Goal: Task Accomplishment & Management: Complete application form

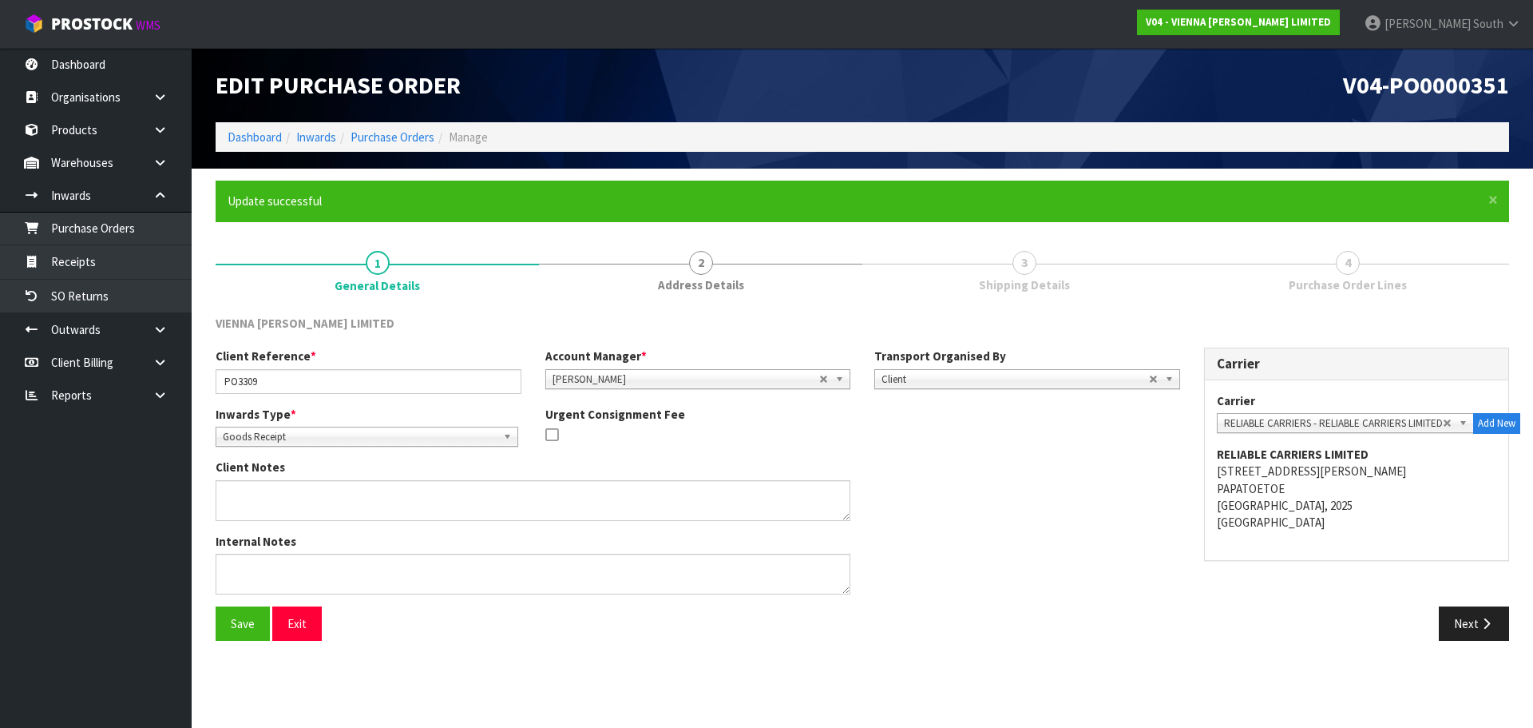
click at [914, 126] on ol "Dashboard Inwards Purchase Orders Manage" at bounding box center [863, 137] width 1294 height 30
click at [390, 133] on link "Purchase Orders" at bounding box center [393, 136] width 84 height 15
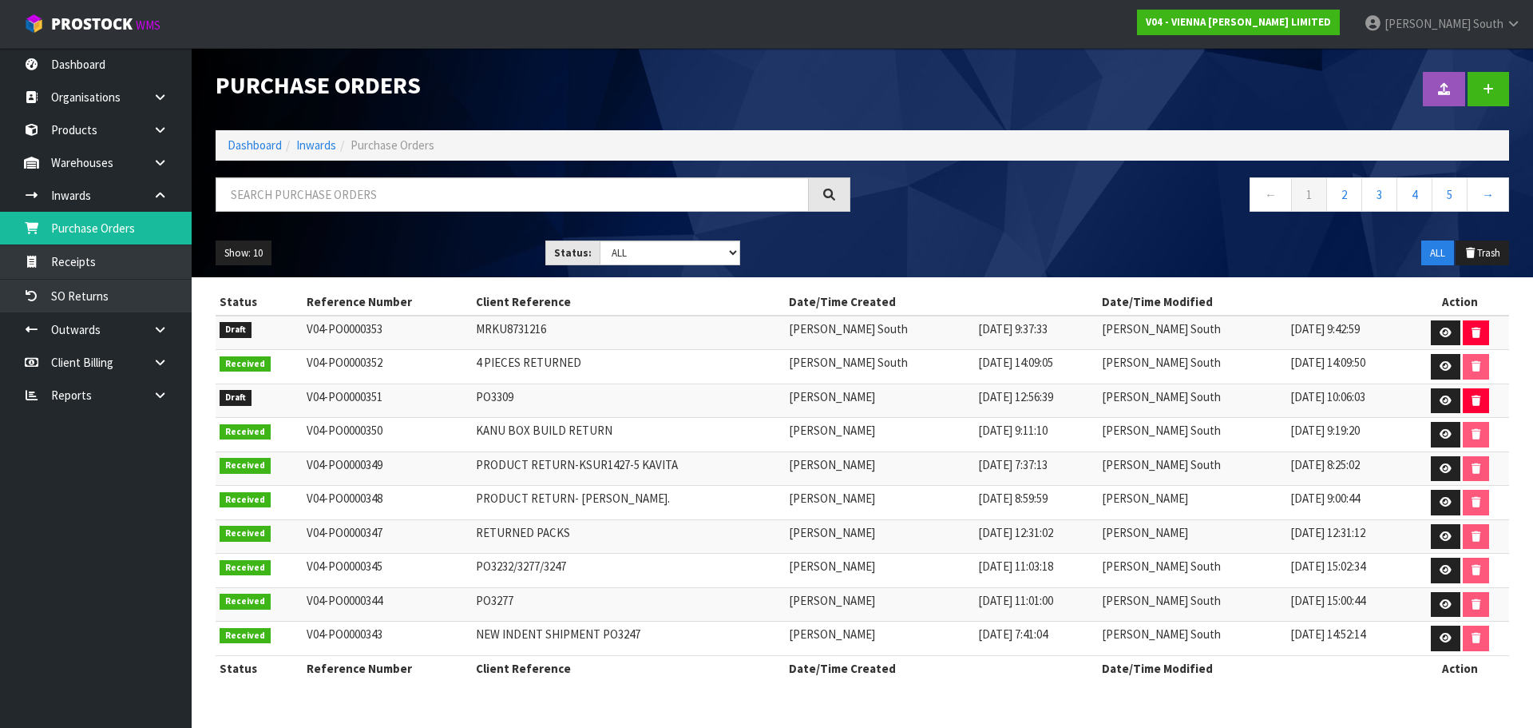
click at [491, 245] on ul "Show: 10 5 10 25 50" at bounding box center [369, 253] width 306 height 26
click at [1440, 398] on icon at bounding box center [1446, 400] width 12 height 10
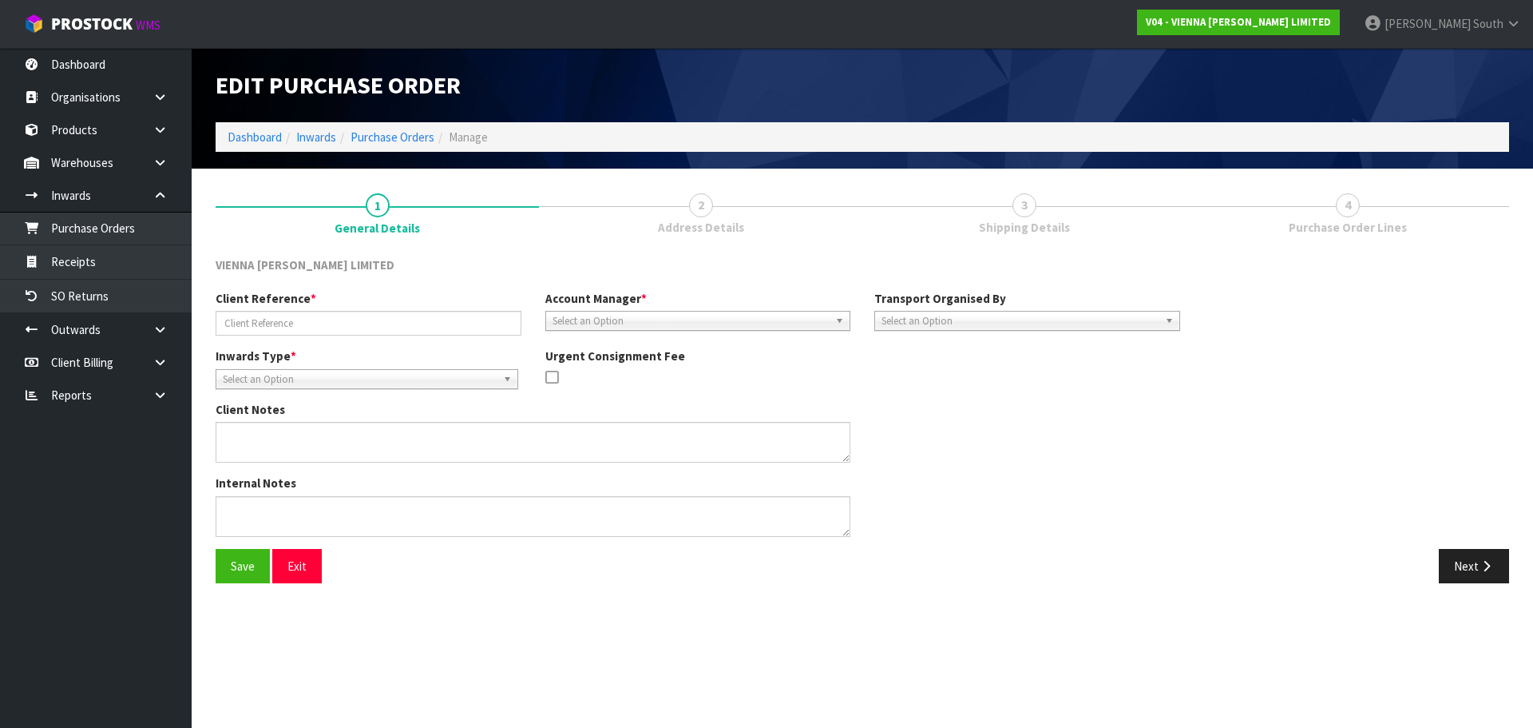
type input "PO3309"
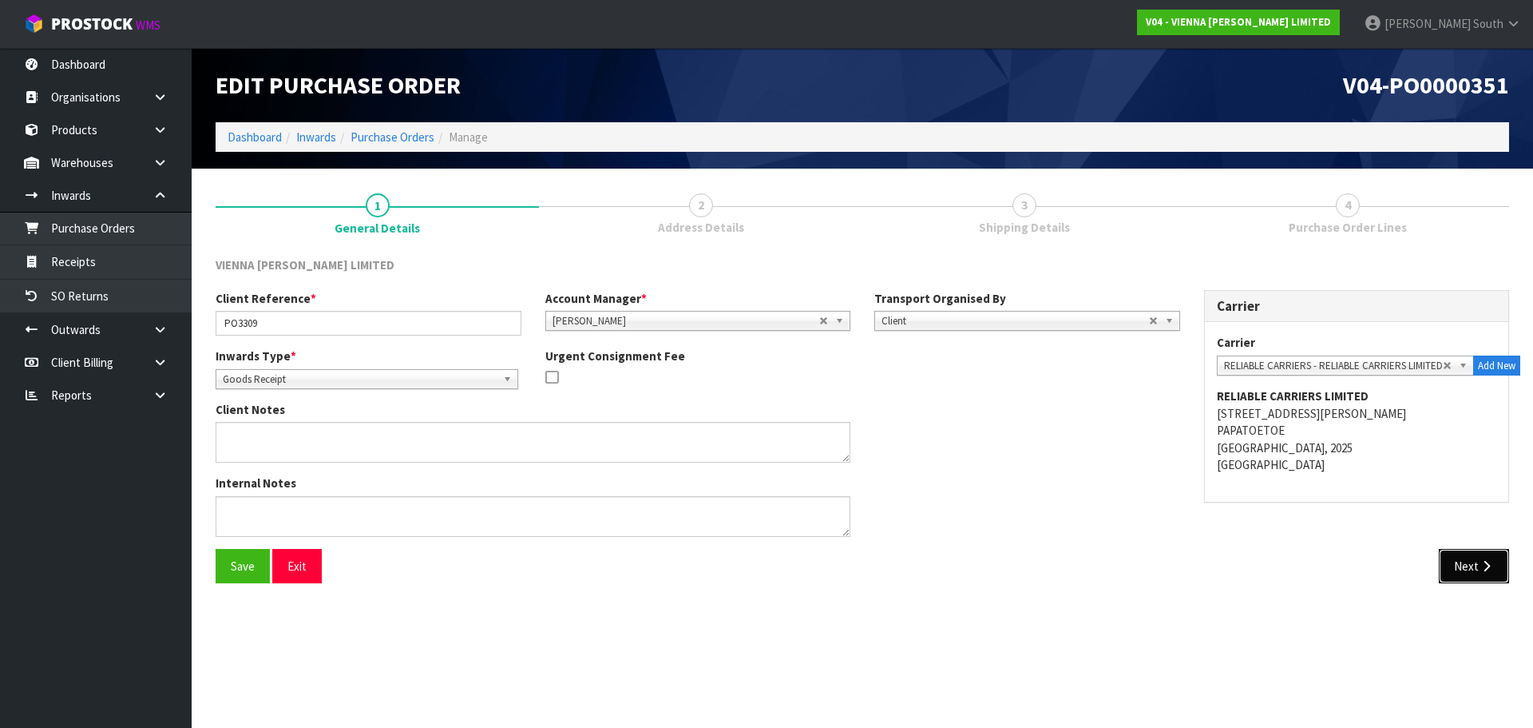
click at [1467, 564] on button "Next" at bounding box center [1474, 566] width 70 height 34
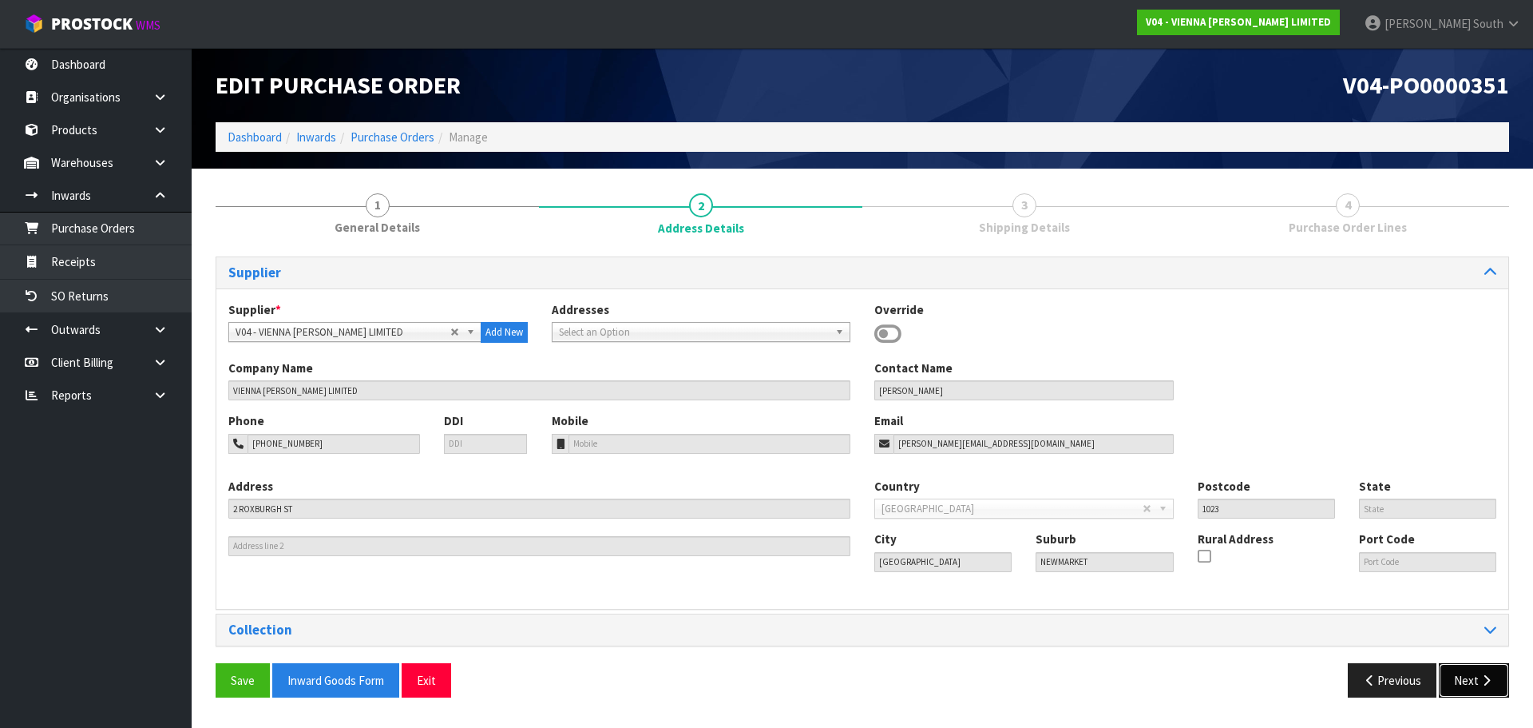
click at [1453, 673] on button "Next" at bounding box center [1474, 680] width 70 height 34
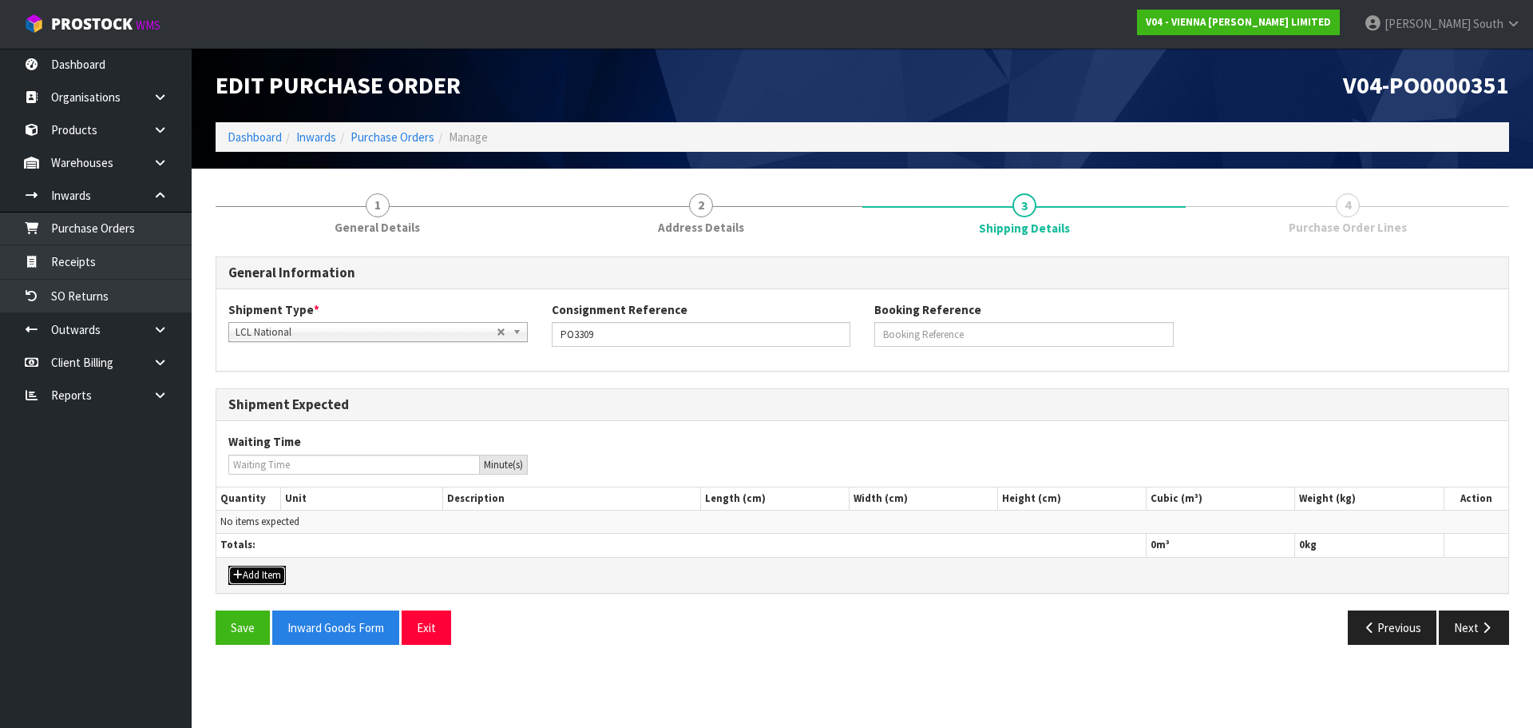
click at [262, 583] on button "Add Item" at bounding box center [256, 574] width 57 height 19
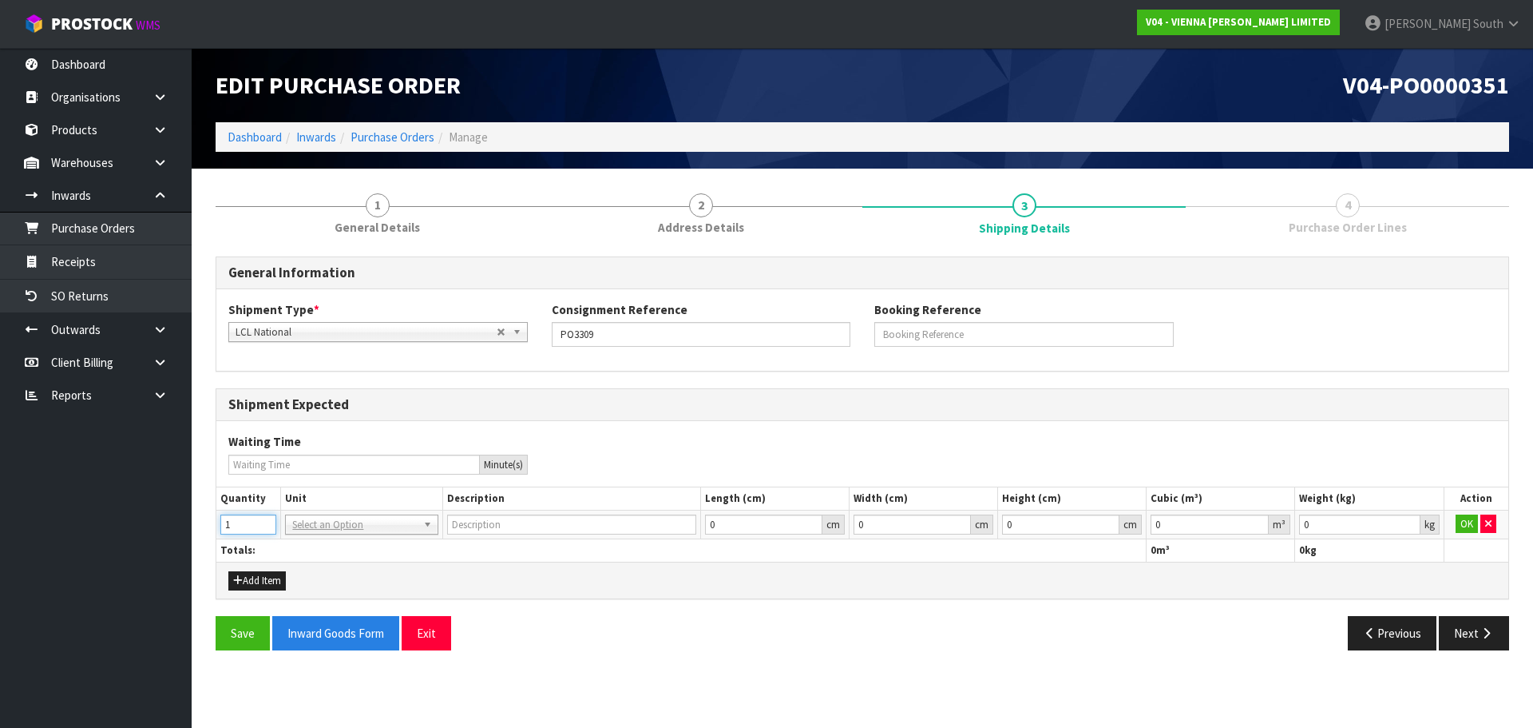
click at [264, 521] on input "1" at bounding box center [248, 524] width 56 height 20
click at [264, 521] on input "2" at bounding box center [248, 524] width 56 height 20
type input "3"
click at [264, 521] on input "3" at bounding box center [248, 524] width 56 height 20
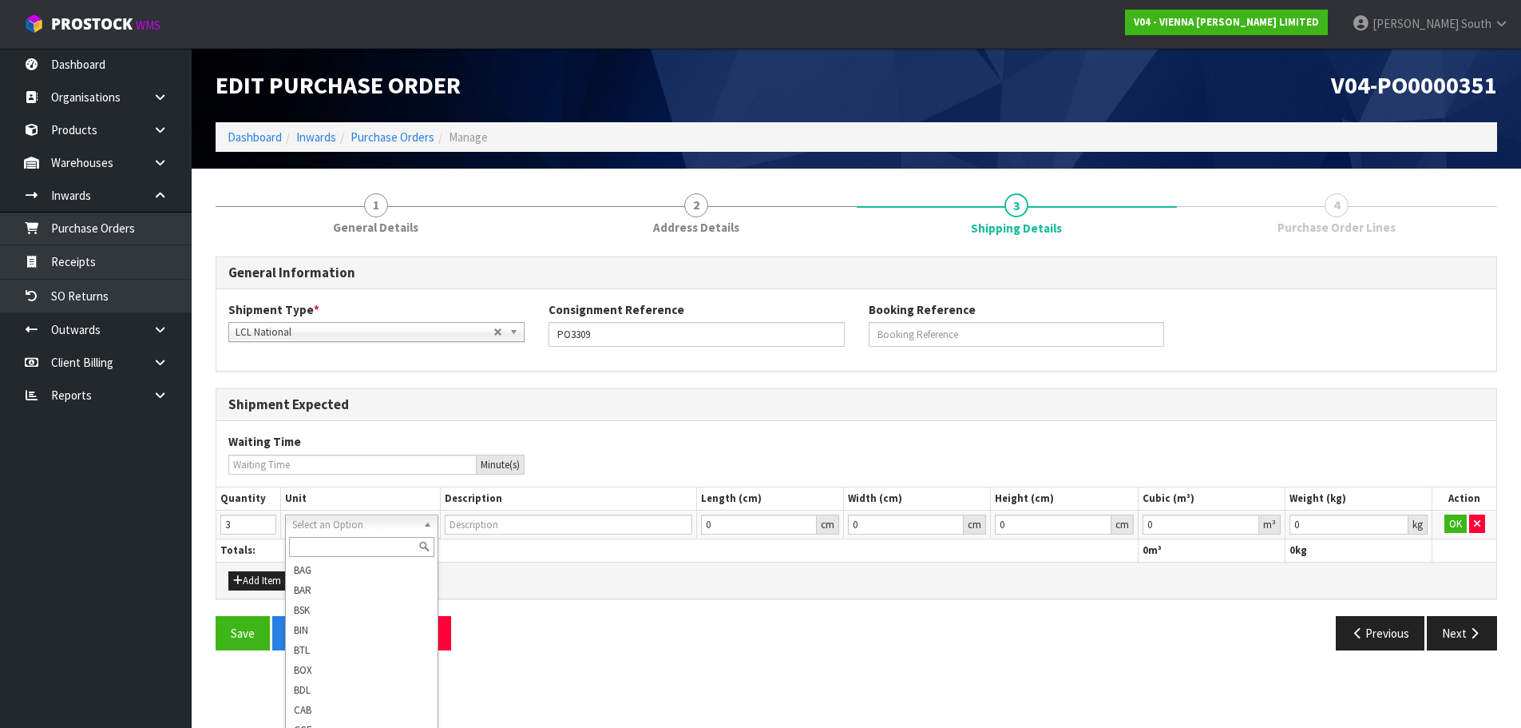
click at [355, 551] on input "text" at bounding box center [361, 547] width 145 height 20
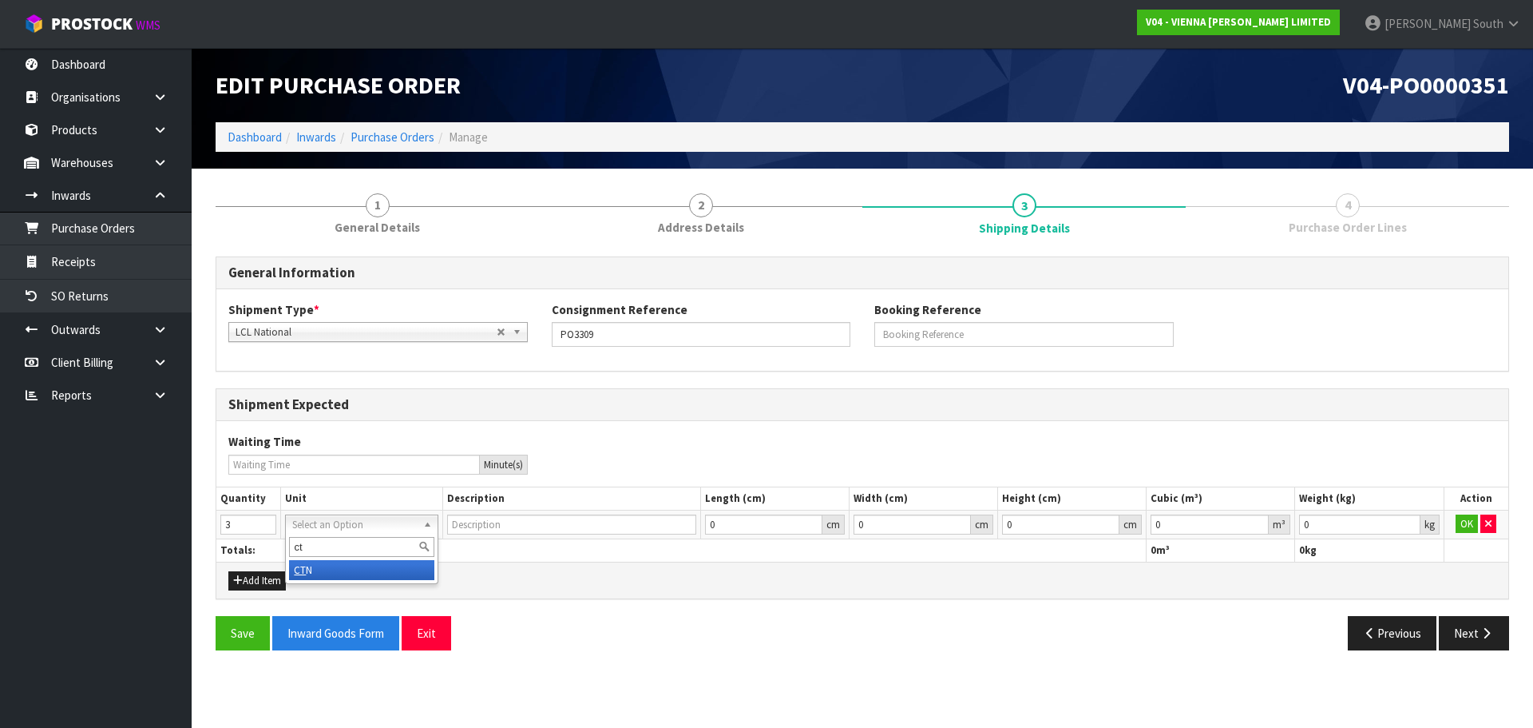
type input "c"
type input "pl"
type input "PALLET"
type input "0.001"
click at [1406, 523] on input "0.001" at bounding box center [1359, 524] width 121 height 20
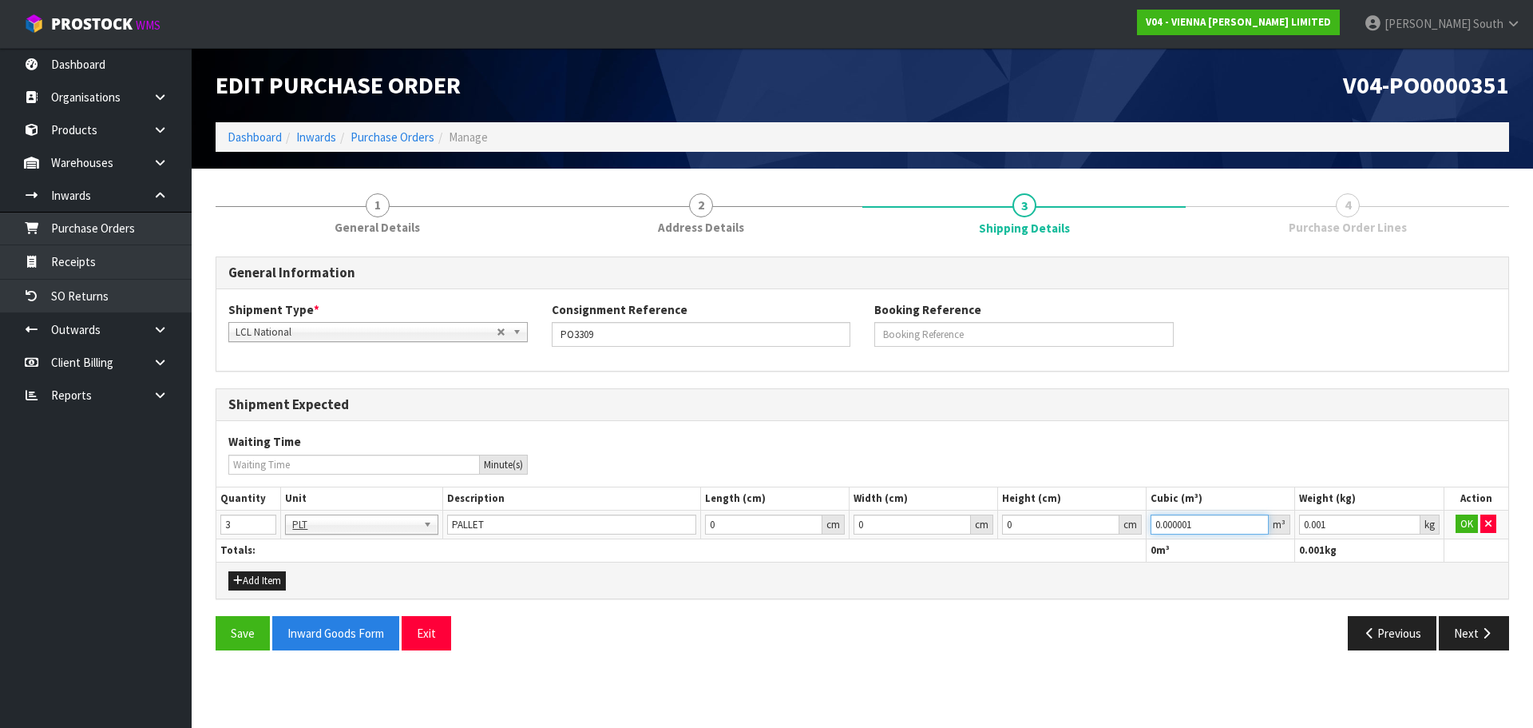
type input "0.000001"
click at [1256, 519] on input "0.000001" at bounding box center [1210, 524] width 118 height 20
click at [1461, 531] on button "OK" at bounding box center [1467, 523] width 22 height 19
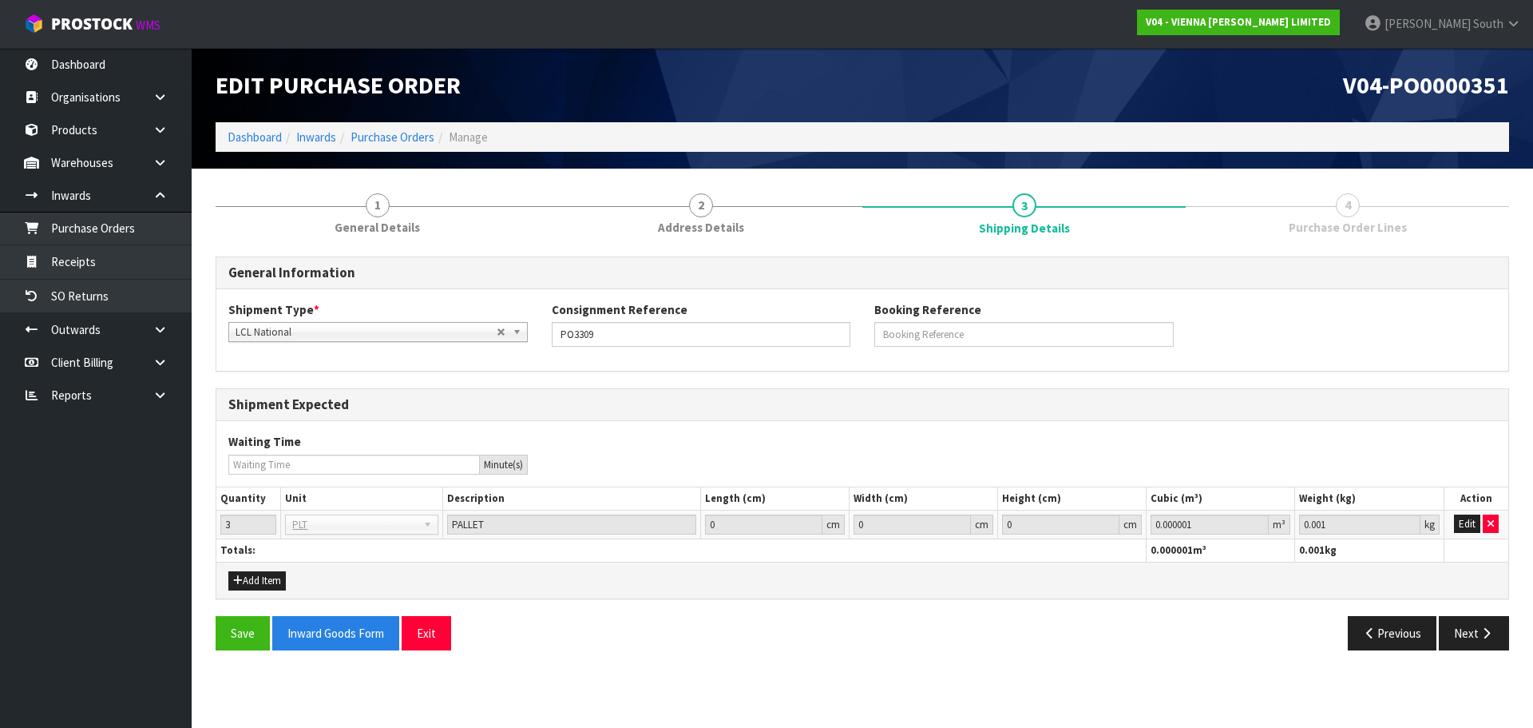
click at [1478, 658] on div "Save Inward Goods Form Exit Previous Next" at bounding box center [863, 639] width 1318 height 46
click at [1478, 652] on div "Save Inward Goods Form Exit Previous Next" at bounding box center [863, 639] width 1318 height 46
click at [1478, 644] on button "Next" at bounding box center [1474, 633] width 70 height 34
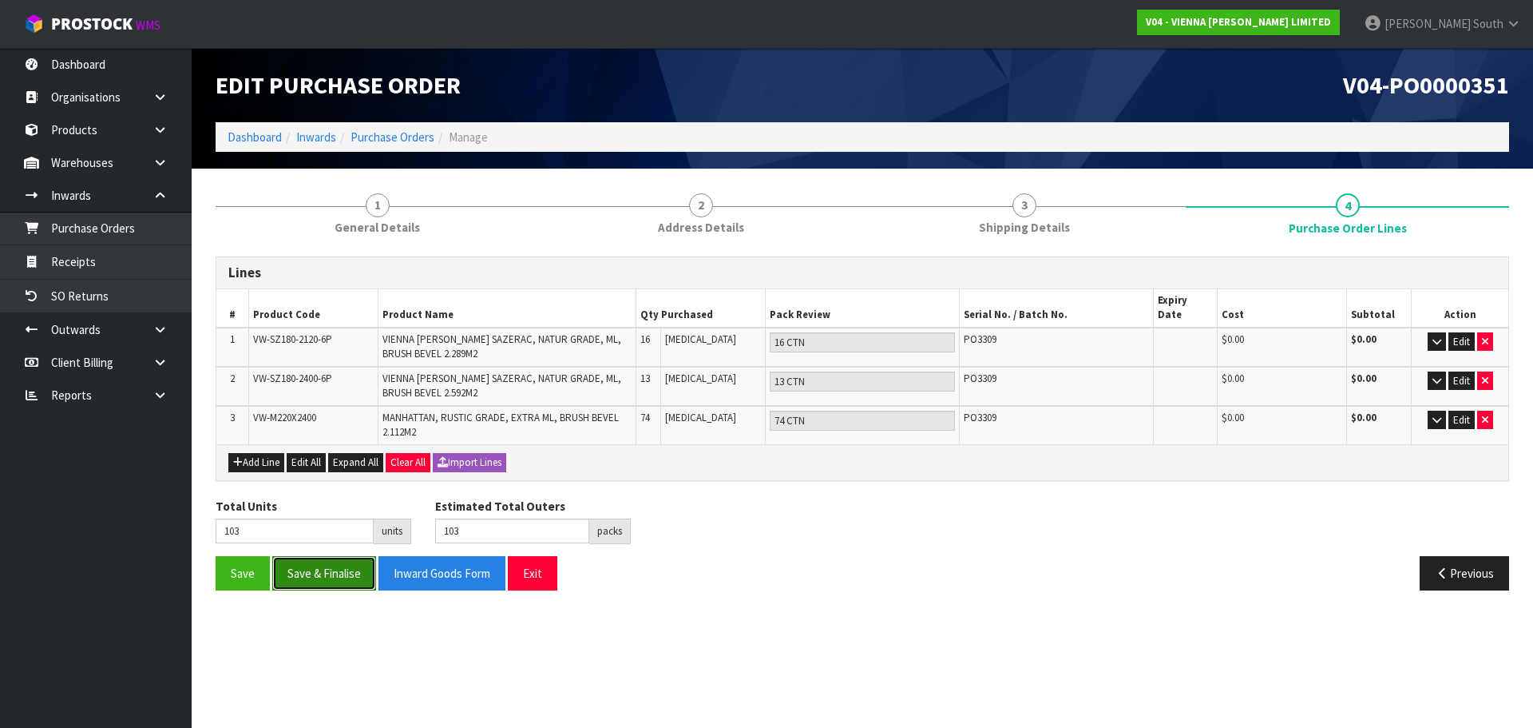
click at [342, 558] on button "Save & Finalise" at bounding box center [324, 573] width 104 height 34
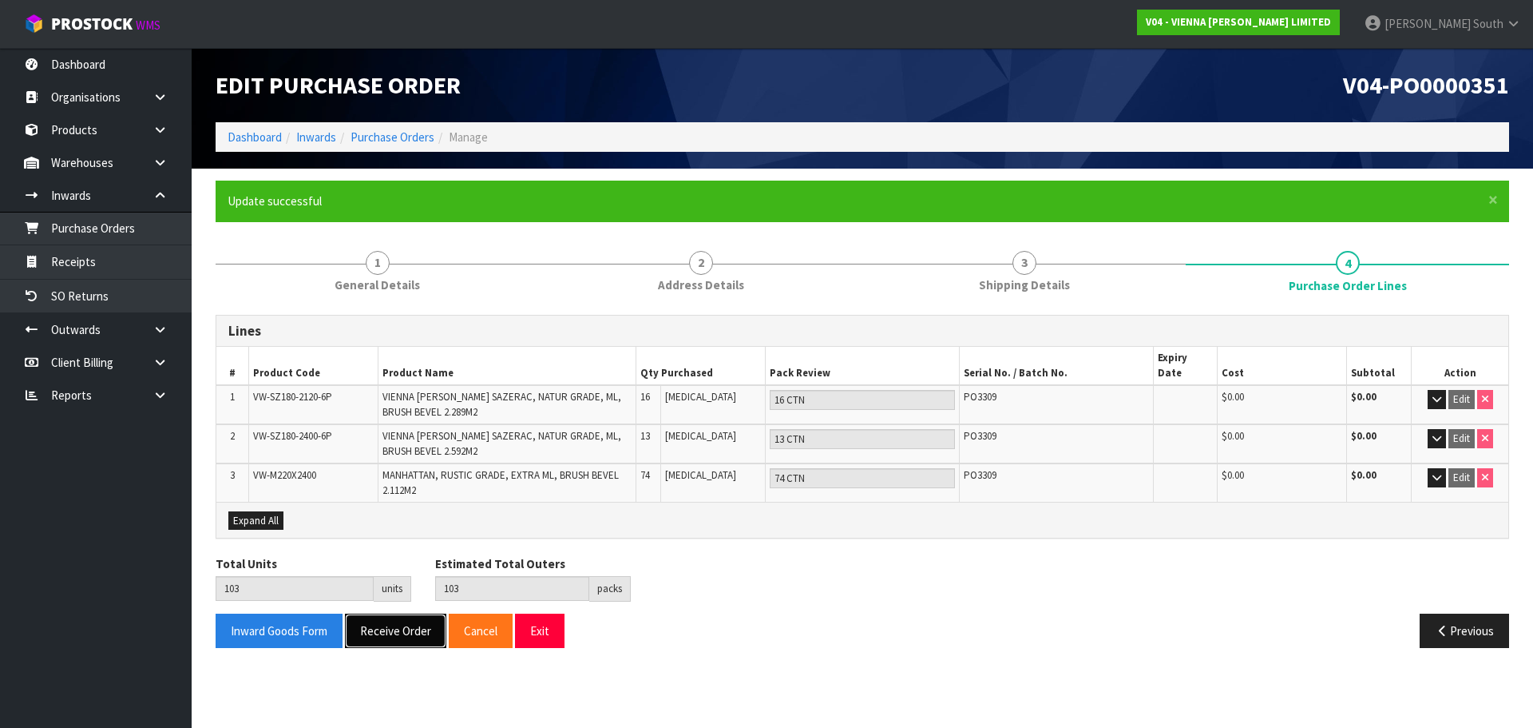
click at [391, 621] on button "Receive Order" at bounding box center [395, 630] width 101 height 34
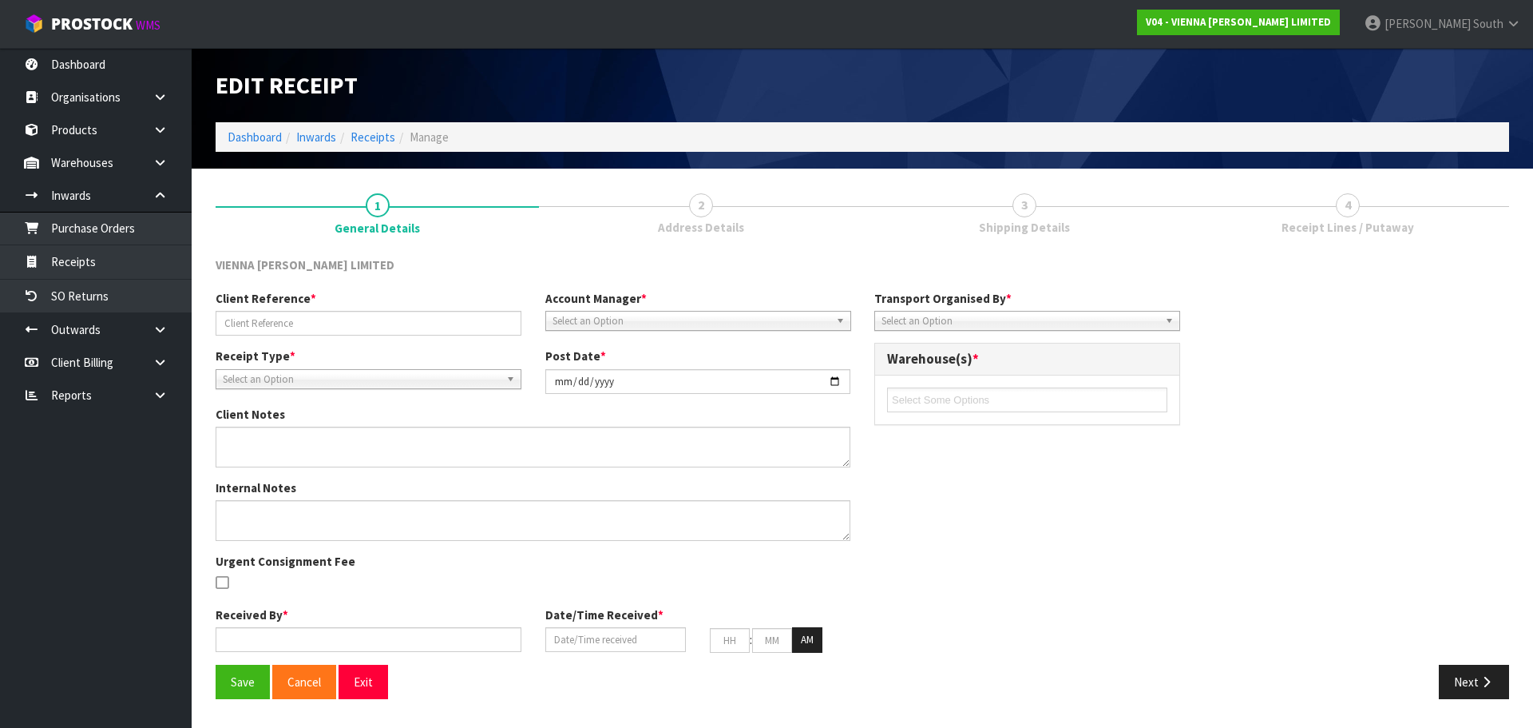
type input "PO3309"
type input "[DATE]"
type input "[PERSON_NAME] South"
type input "[DATE]"
type input "12"
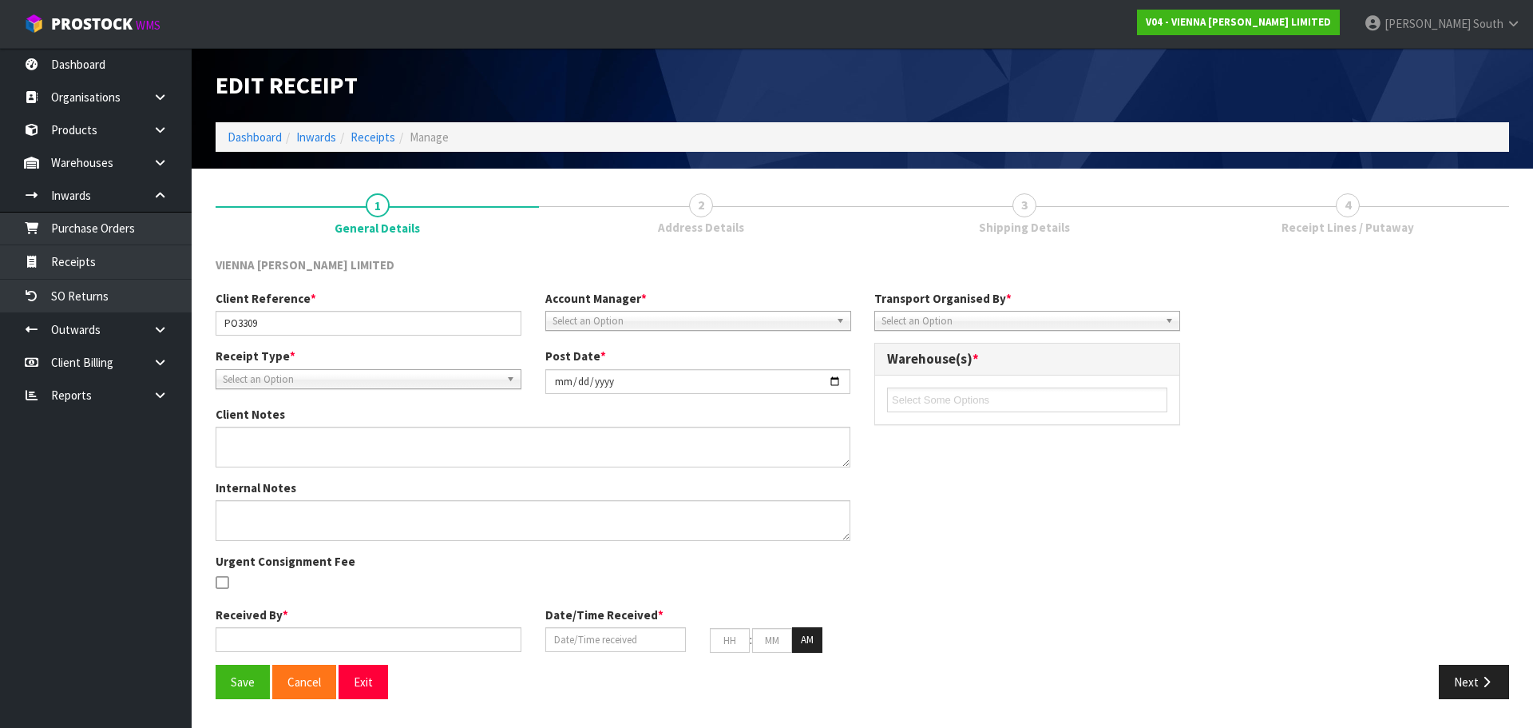
type input "31"
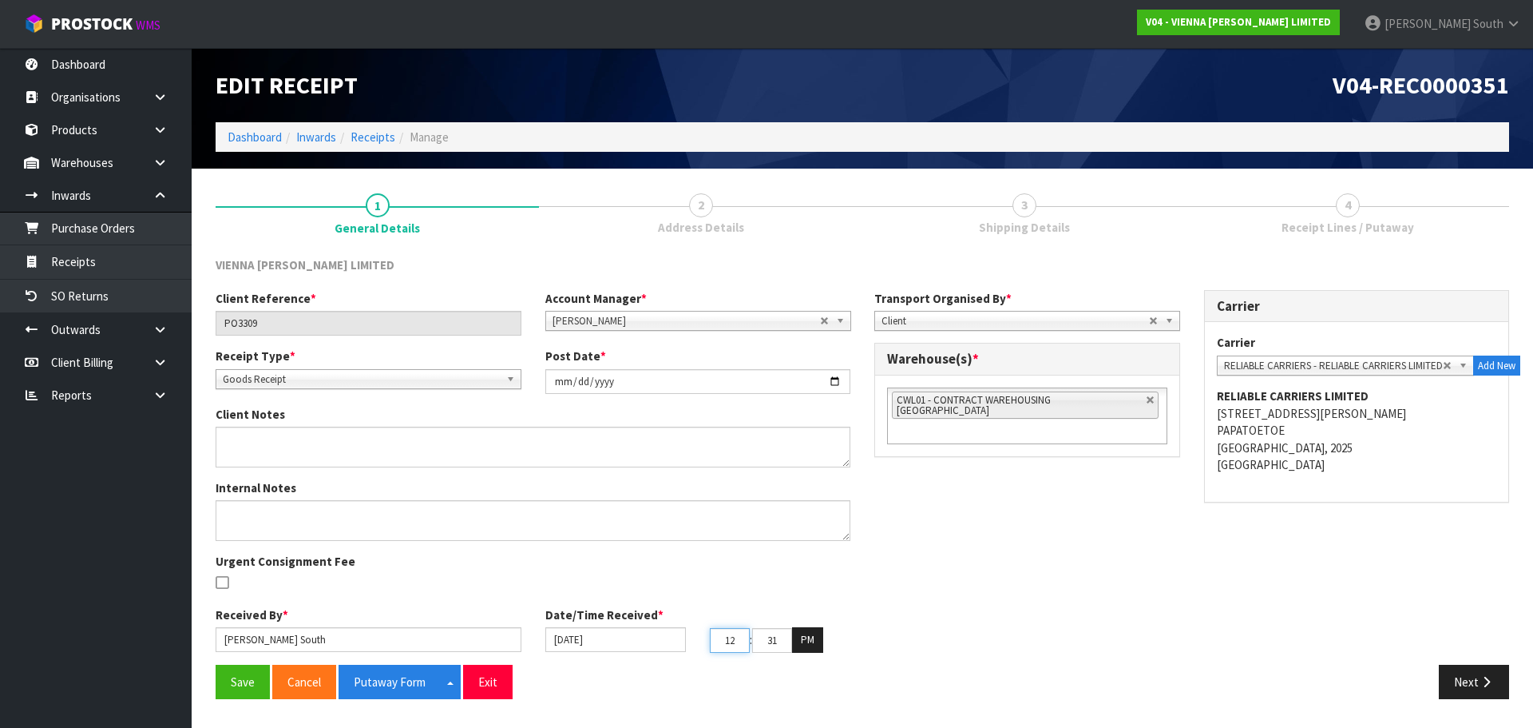
drag, startPoint x: 741, startPoint y: 641, endPoint x: 702, endPoint y: 646, distance: 39.4
click at [702, 646] on div "12 : 31 : 30 PM" at bounding box center [780, 640] width 165 height 26
type input "07"
drag, startPoint x: 766, startPoint y: 647, endPoint x: 798, endPoint y: 644, distance: 32.1
click at [798, 644] on tr "07 : 31 : 30 PM" at bounding box center [766, 640] width 113 height 26
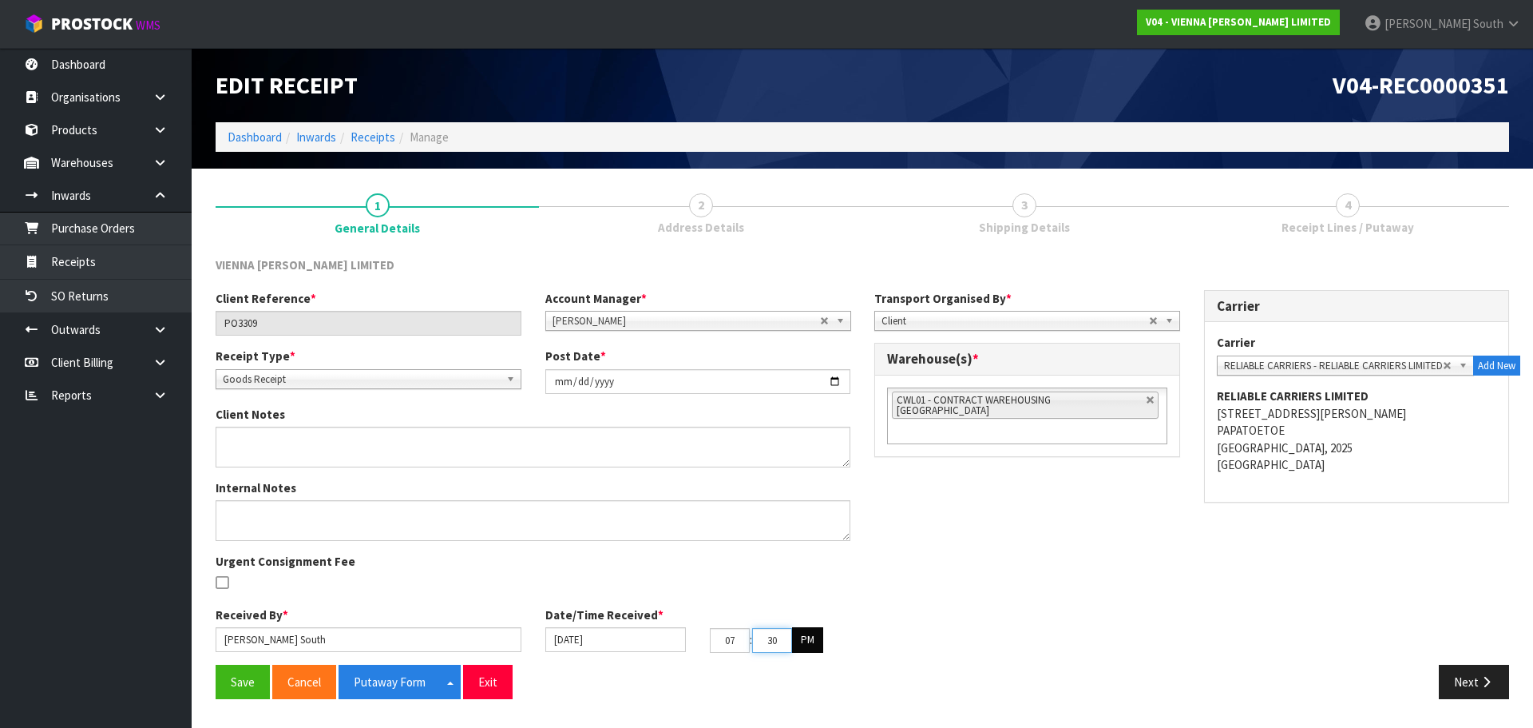
type input "30"
click at [798, 644] on button "PM" at bounding box center [807, 640] width 31 height 26
click at [912, 627] on div "Client Reference * PO3309 Account Manager * [PERSON_NAME] [PERSON_NAME] [PERSON…" at bounding box center [863, 477] width 1318 height 375
click at [229, 687] on button "Save" at bounding box center [243, 681] width 54 height 34
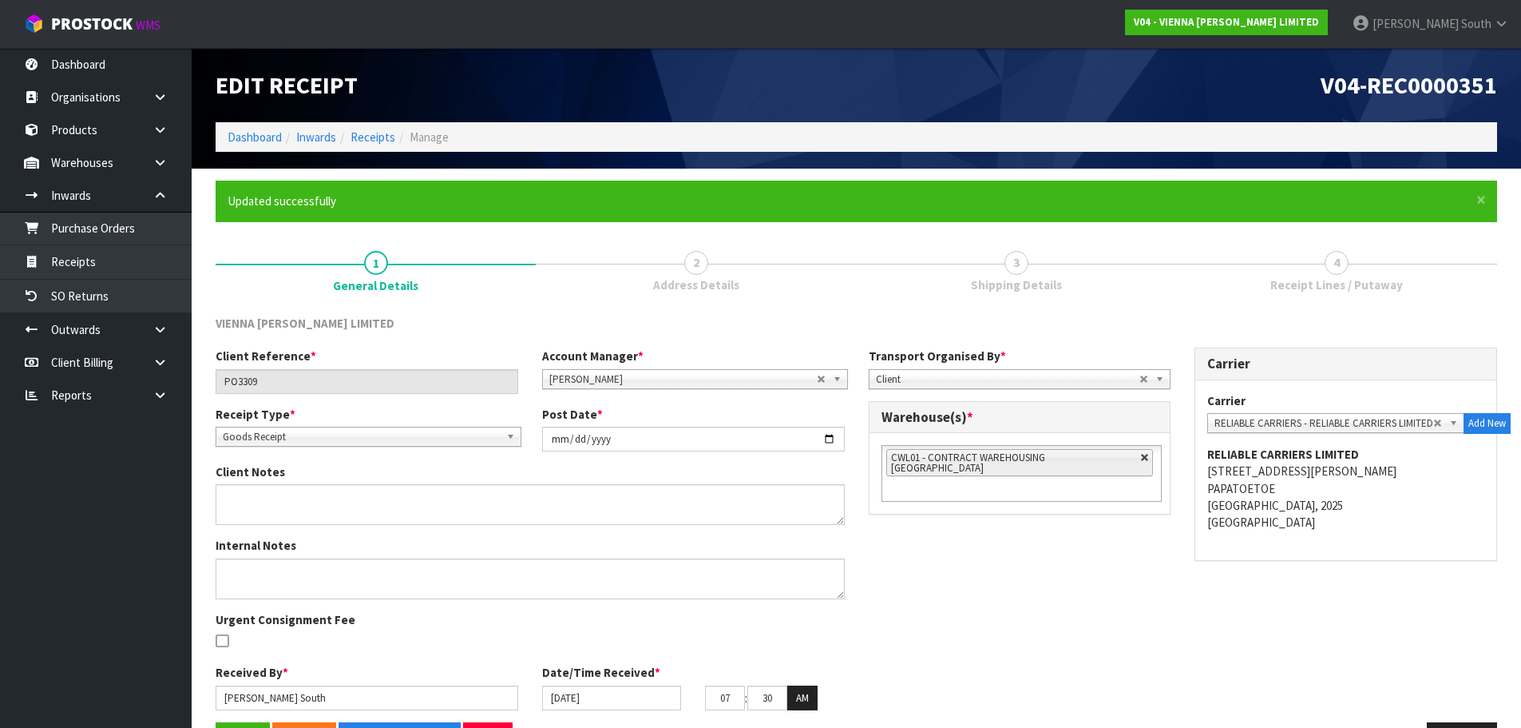
click at [1140, 458] on link at bounding box center [1145, 458] width 10 height 10
type input "Select Some Options"
click at [1113, 458] on ul at bounding box center [1022, 457] width 280 height 25
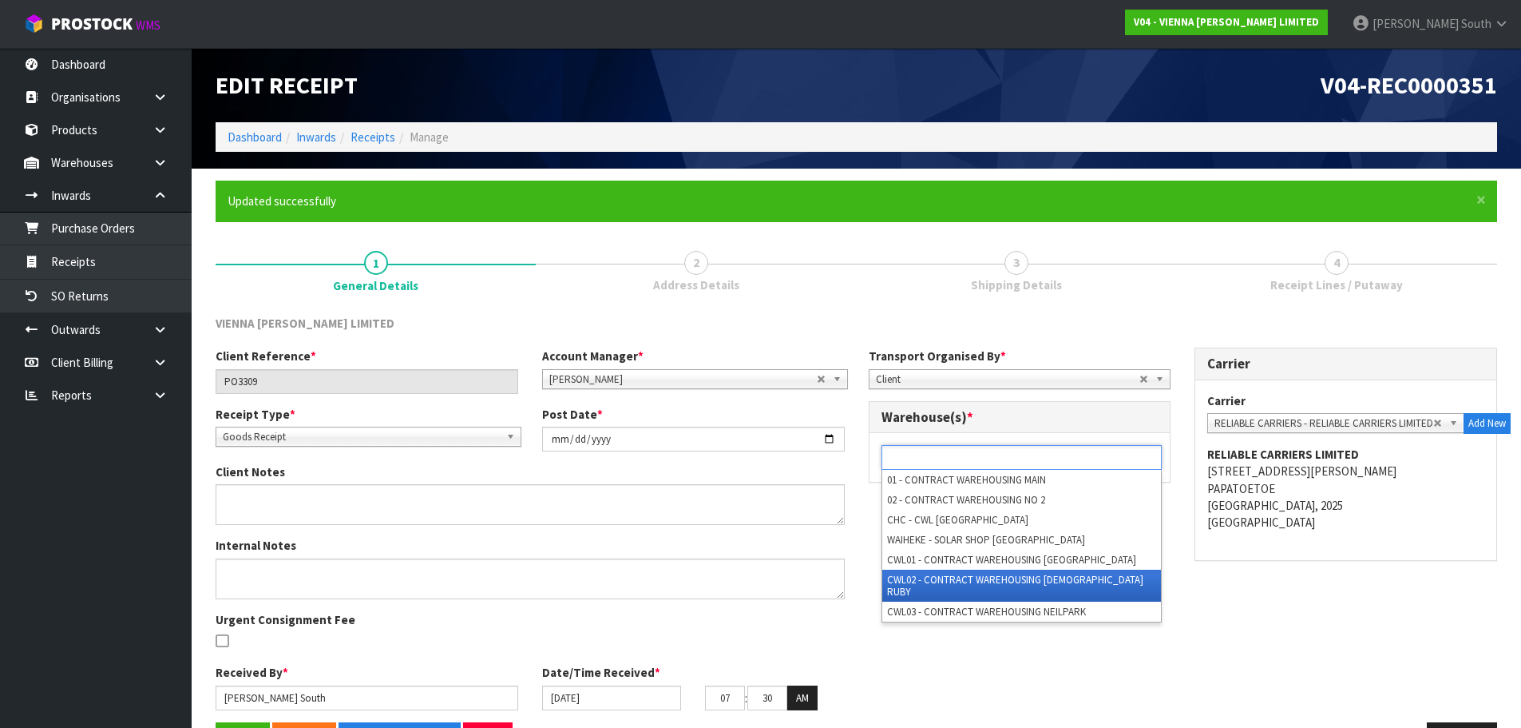
click at [1022, 580] on li "CWL02 - CONTRACT WAREHOUSING [DEMOGRAPHIC_DATA] RUBY" at bounding box center [1021, 585] width 279 height 32
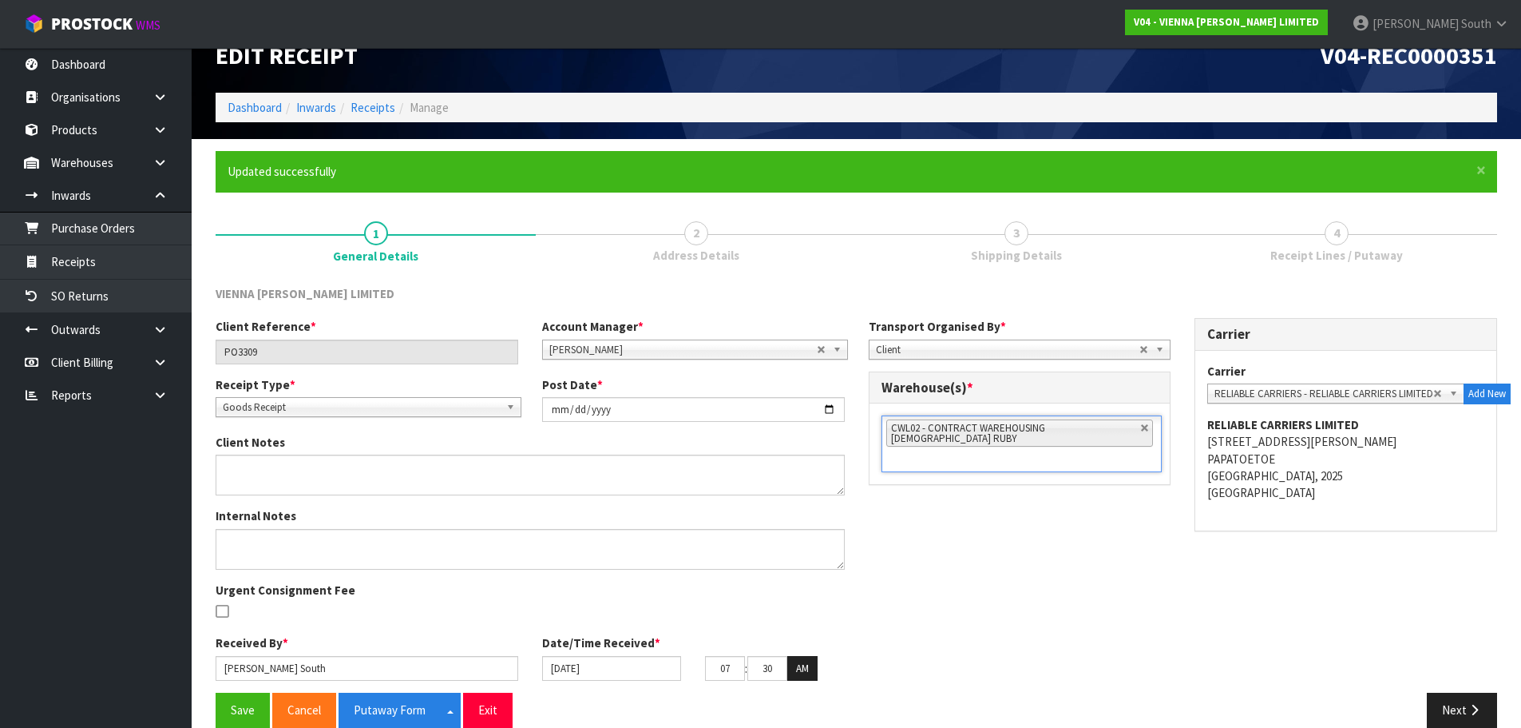
scroll to position [54, 0]
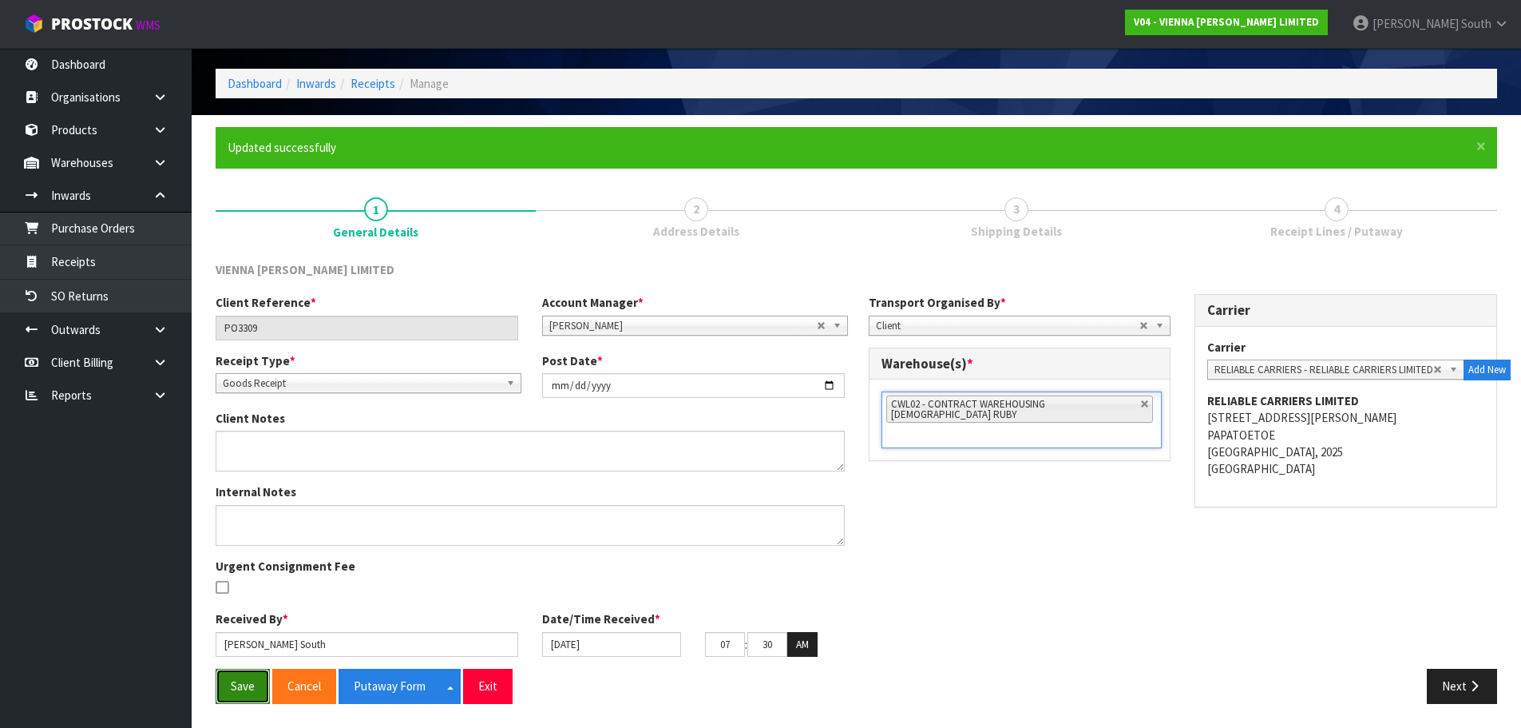
click at [256, 693] on button "Save" at bounding box center [243, 685] width 54 height 34
click at [395, 684] on button "Putaway Form" at bounding box center [390, 685] width 102 height 34
click at [979, 545] on div "Client Reference * PO3309 Account Manager * [PERSON_NAME] [PERSON_NAME] [PERSON…" at bounding box center [857, 481] width 1306 height 375
click at [369, 81] on link "Receipts" at bounding box center [373, 83] width 45 height 15
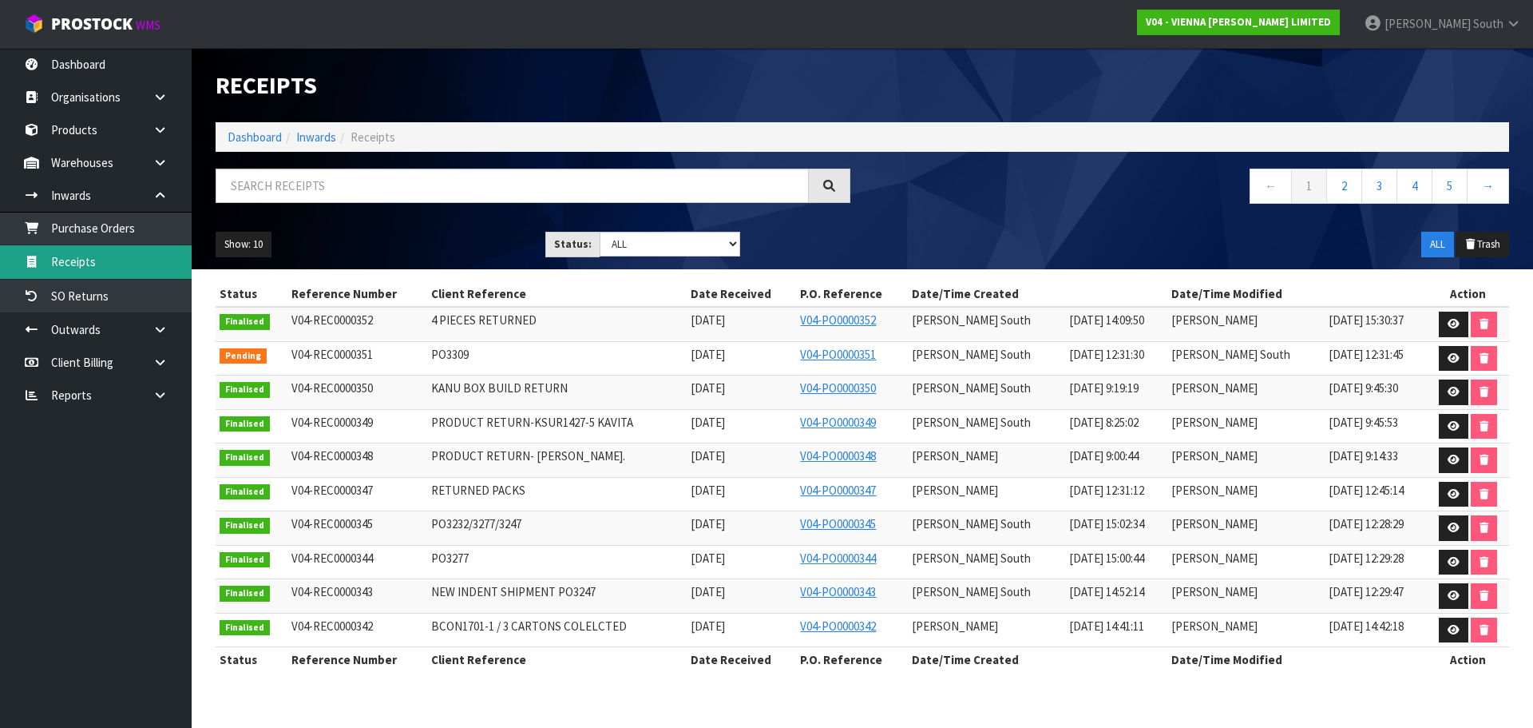
click at [109, 245] on link "Receipts" at bounding box center [96, 261] width 192 height 33
click at [112, 236] on link "Purchase Orders" at bounding box center [96, 228] width 192 height 33
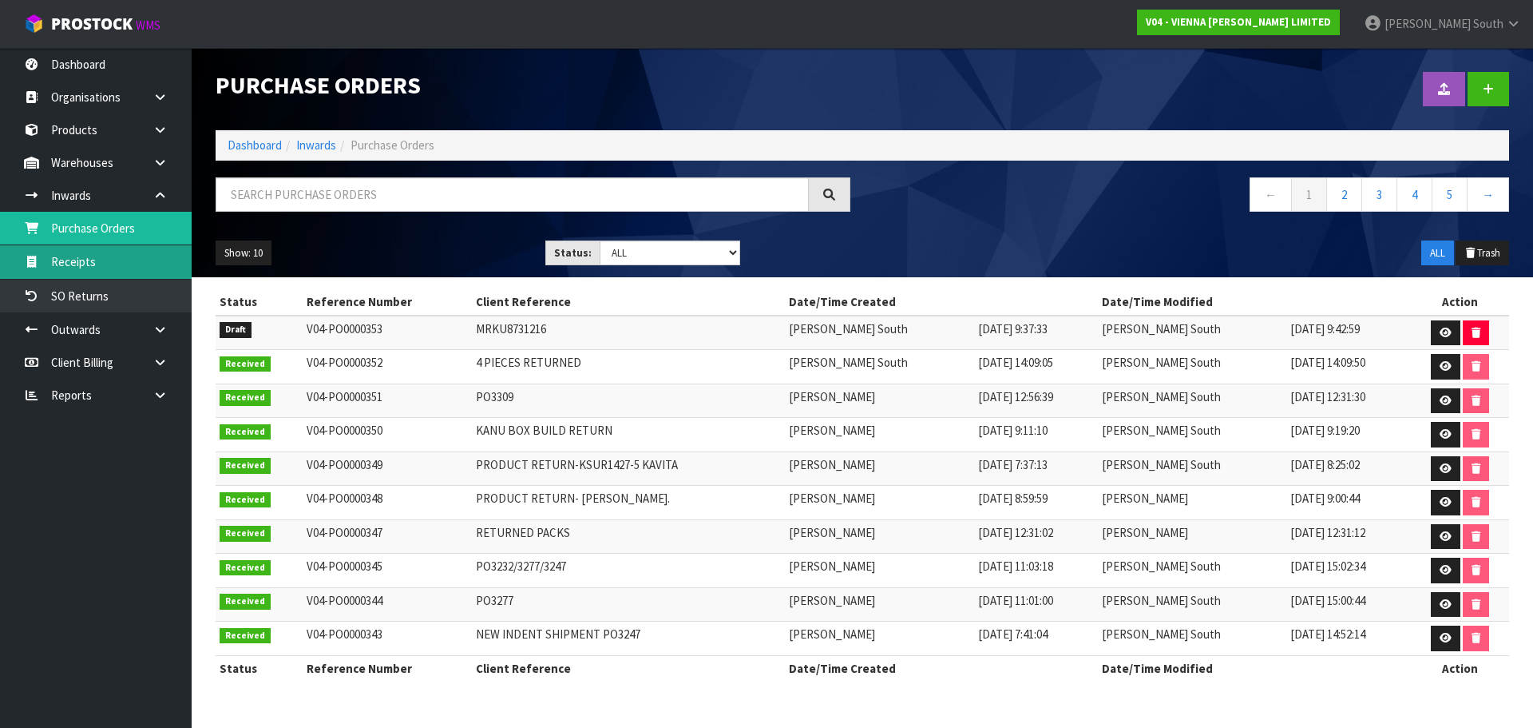
click at [125, 273] on link "Receipts" at bounding box center [96, 261] width 192 height 33
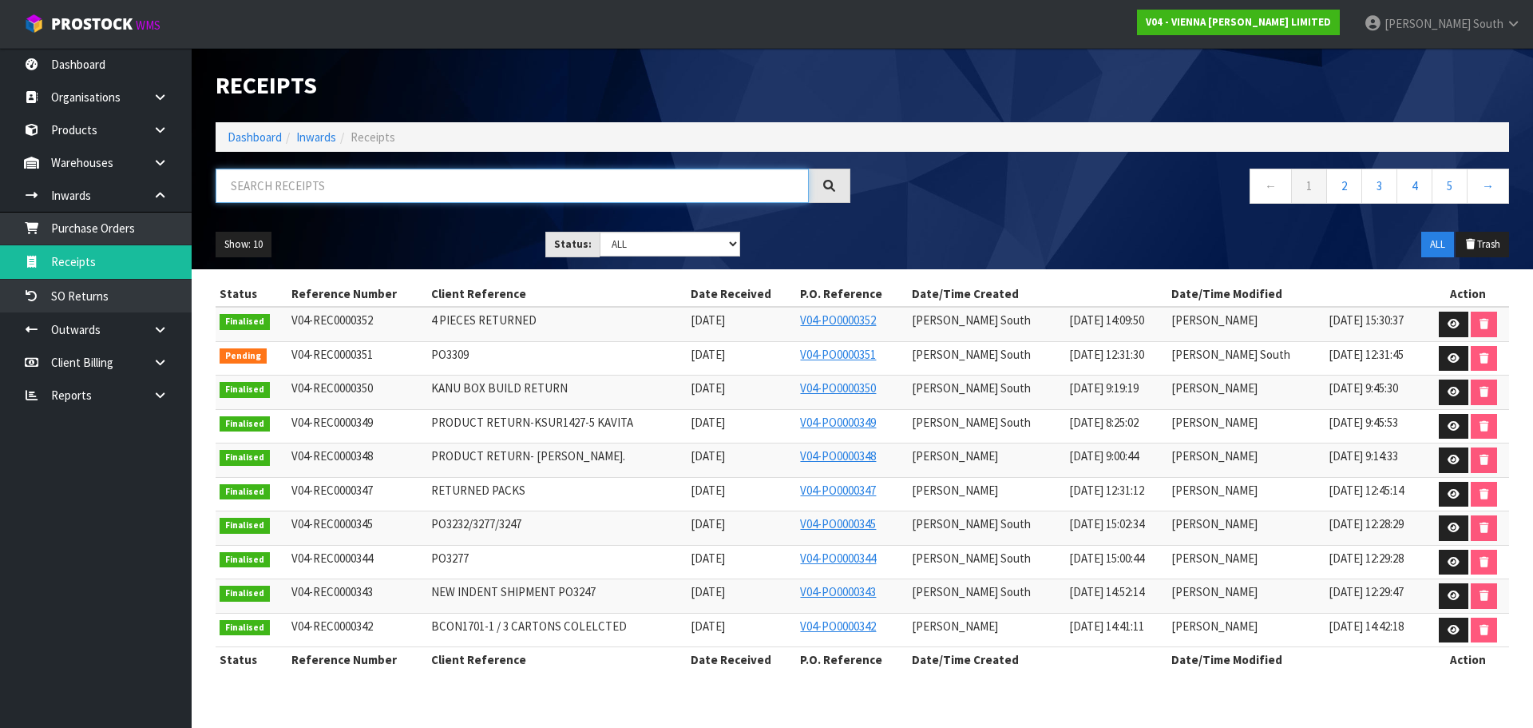
click at [304, 182] on input "text" at bounding box center [512, 186] width 593 height 34
paste input "PO3563"
type input "PO3563"
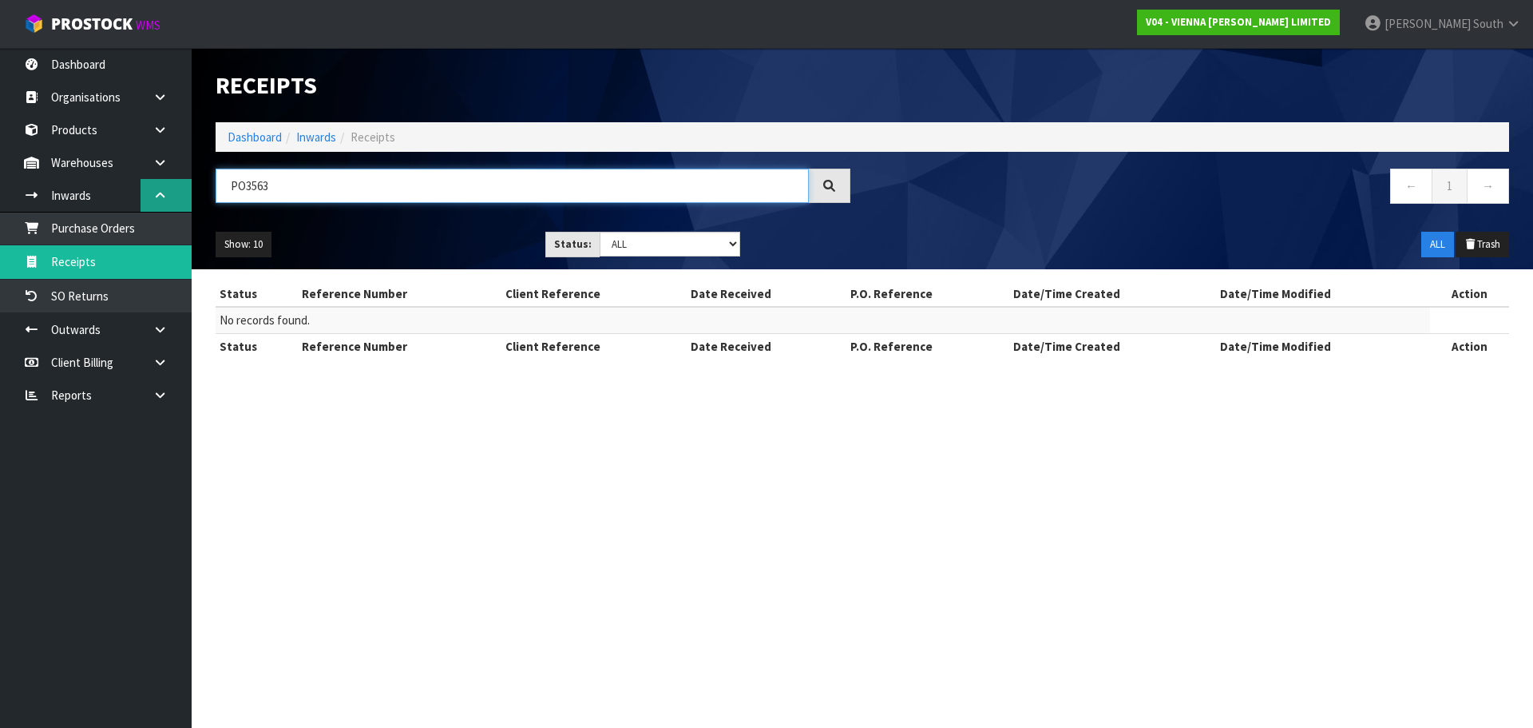
drag, startPoint x: 333, startPoint y: 191, endPoint x: 150, endPoint y: 200, distance: 183.1
click at [150, 200] on body "Toggle navigation ProStock WMS V04 - VIENNA [PERSON_NAME] LIMITED [PERSON_NAME]…" at bounding box center [766, 364] width 1533 height 728
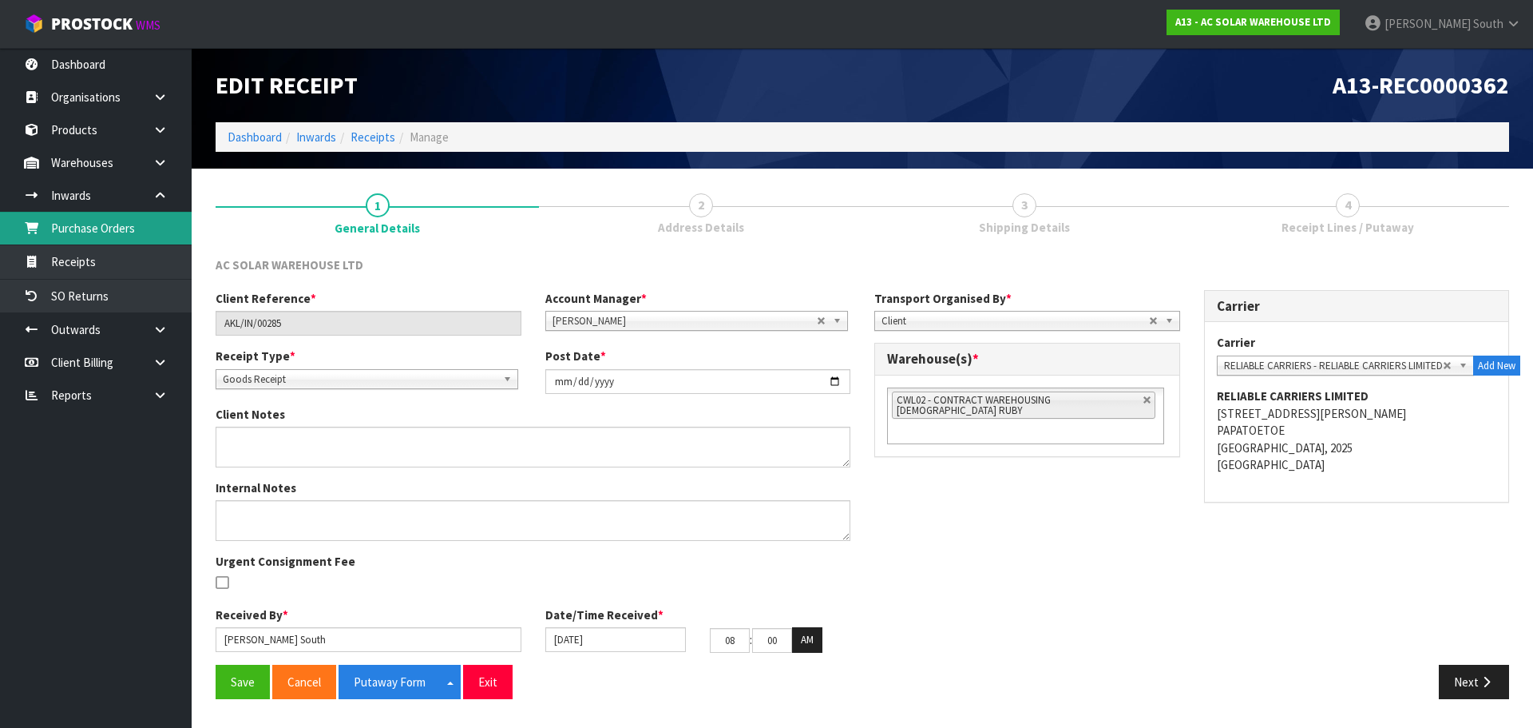
click at [88, 231] on link "Purchase Orders" at bounding box center [96, 228] width 192 height 33
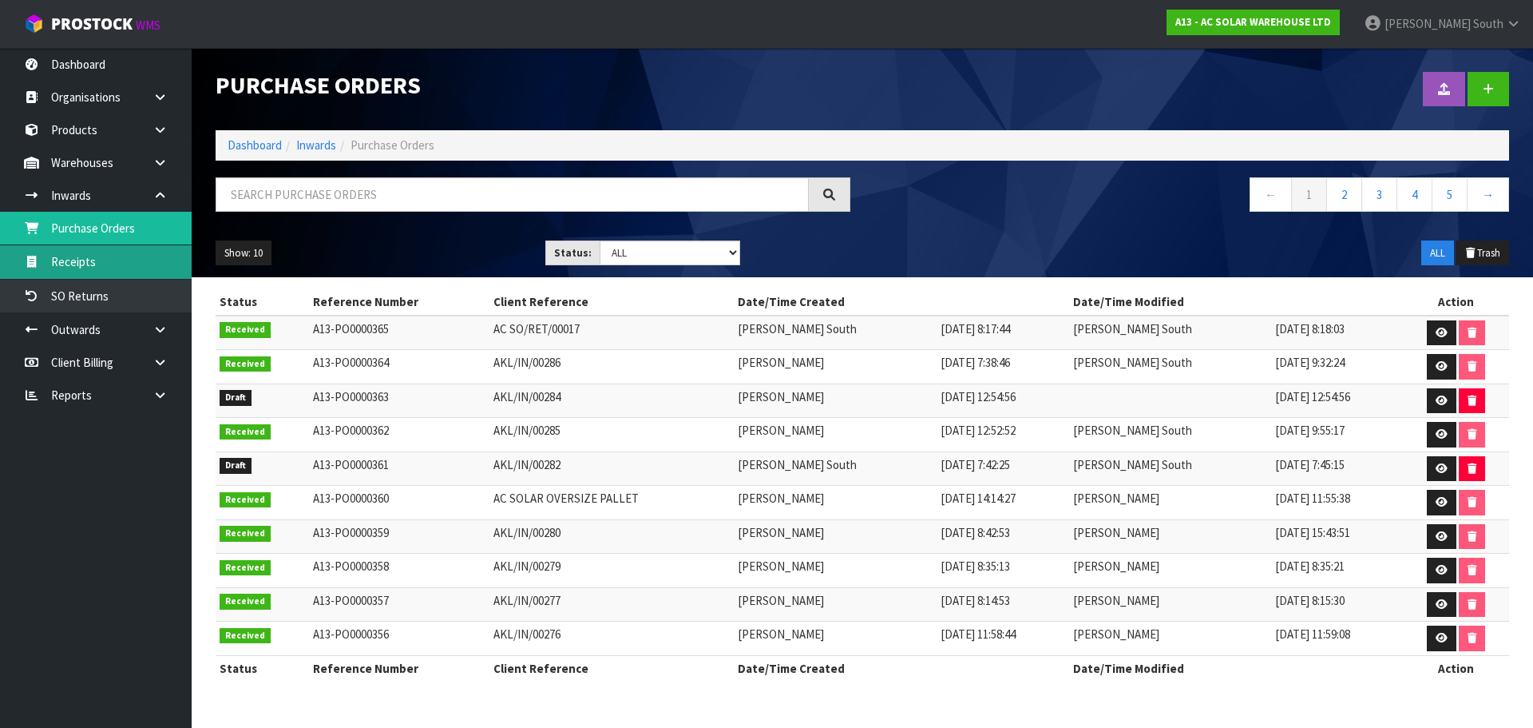
click at [88, 270] on link "Receipts" at bounding box center [96, 261] width 192 height 33
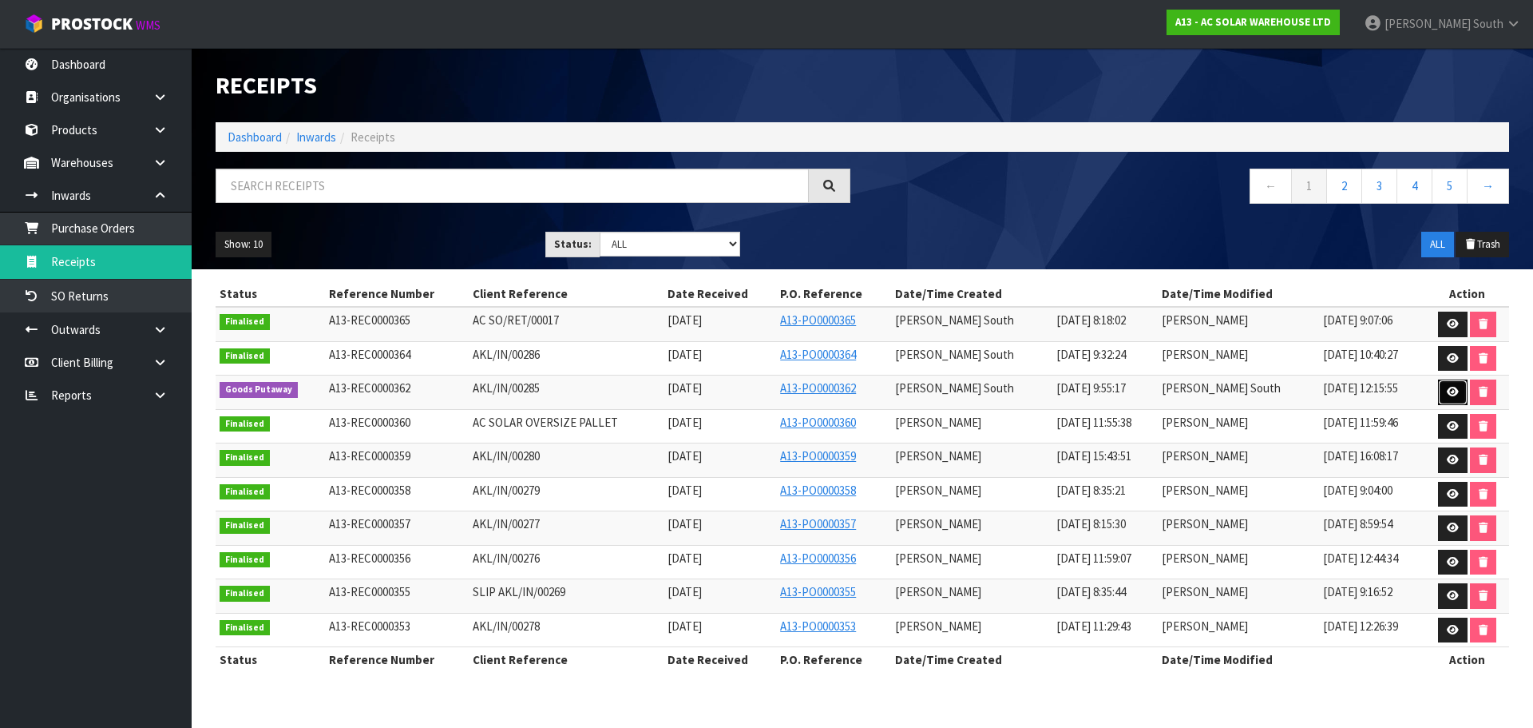
click at [1441, 386] on link at bounding box center [1453, 392] width 30 height 26
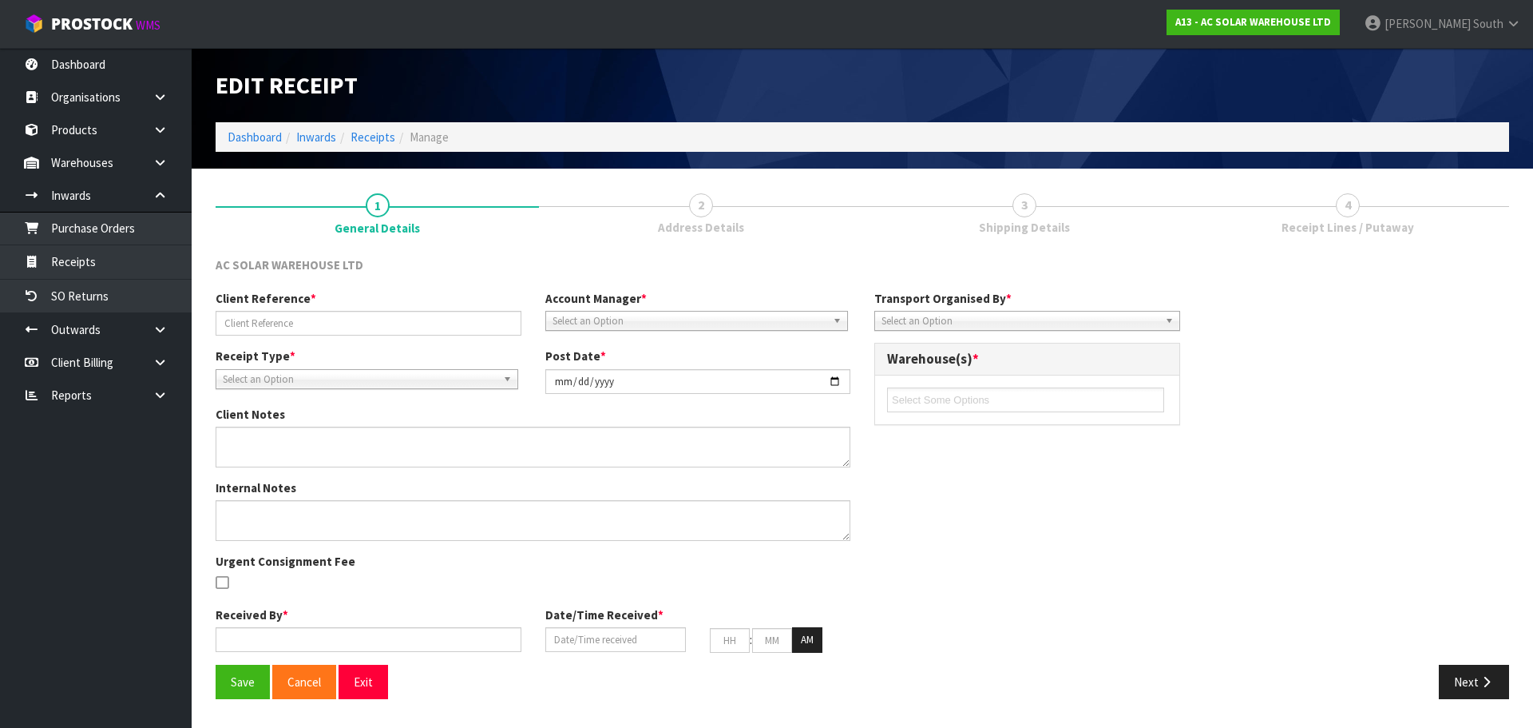
type input "AKL/IN/00285"
type input "[DATE]"
type input "[PERSON_NAME] South"
type input "[DATE]"
type input "08"
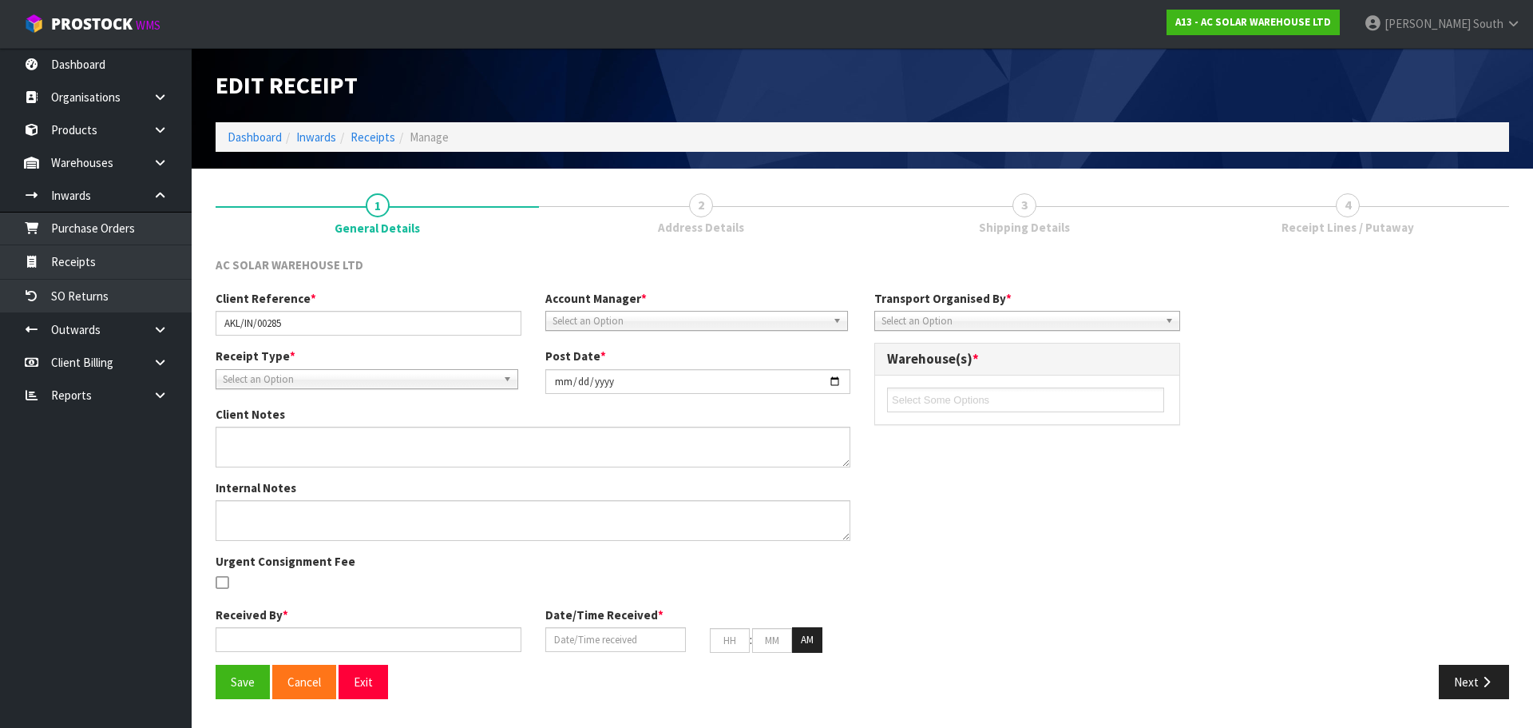
type input "00"
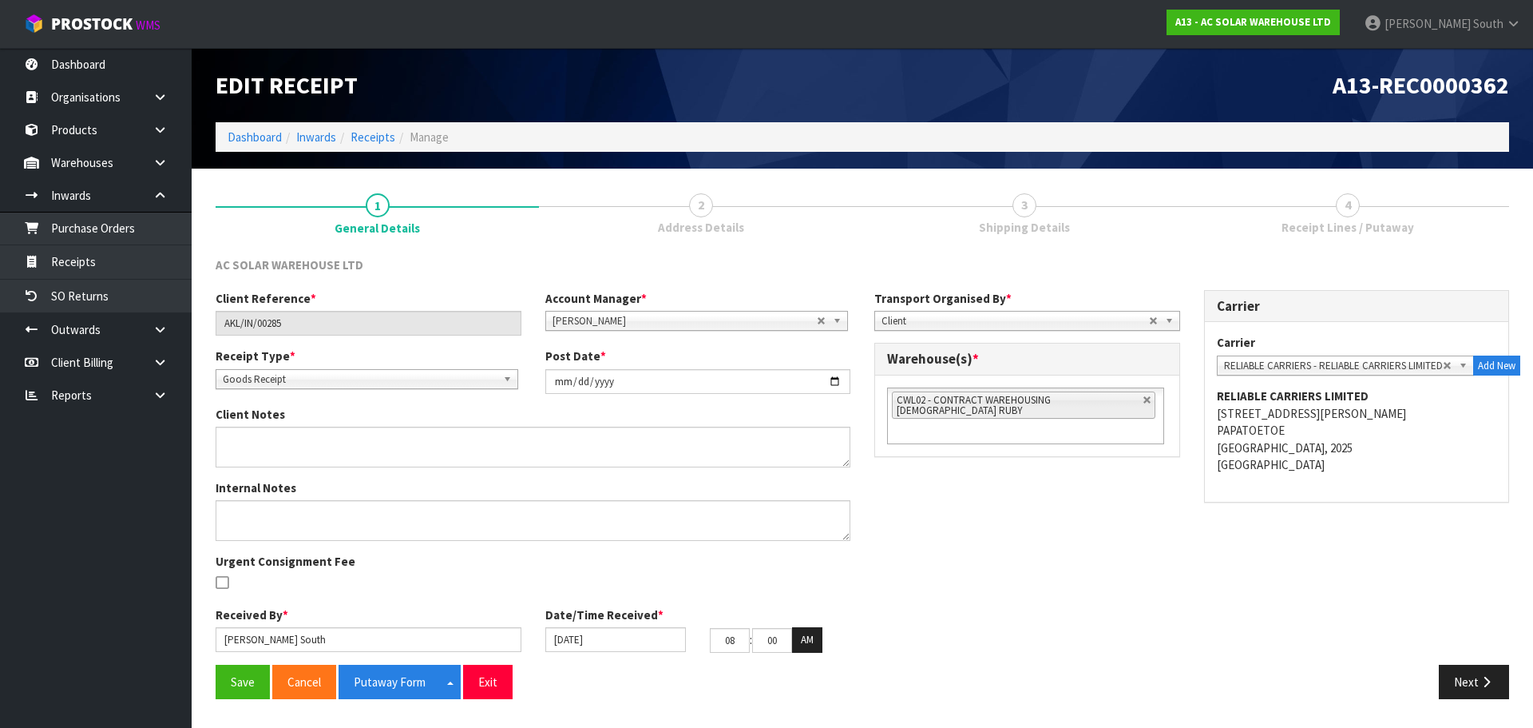
click at [1075, 443] on div "Client Reference * AKL/IN/00285 Account Manager * Zubair Moolla Rod Giles Kirst…" at bounding box center [863, 477] width 1318 height 375
drag, startPoint x: 1454, startPoint y: 680, endPoint x: 1437, endPoint y: 672, distance: 19.3
click at [1454, 680] on button "Next" at bounding box center [1474, 681] width 70 height 34
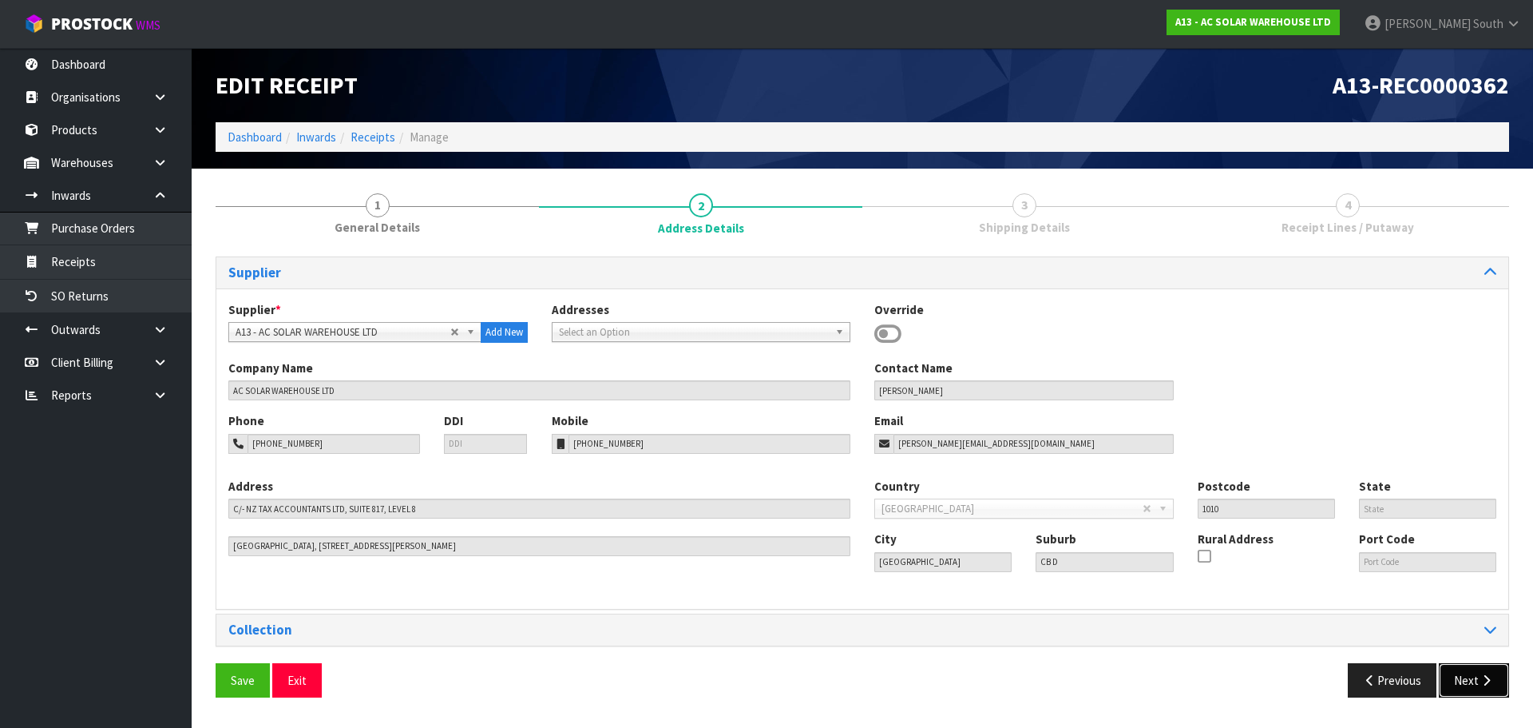
click at [1448, 678] on button "Next" at bounding box center [1474, 680] width 70 height 34
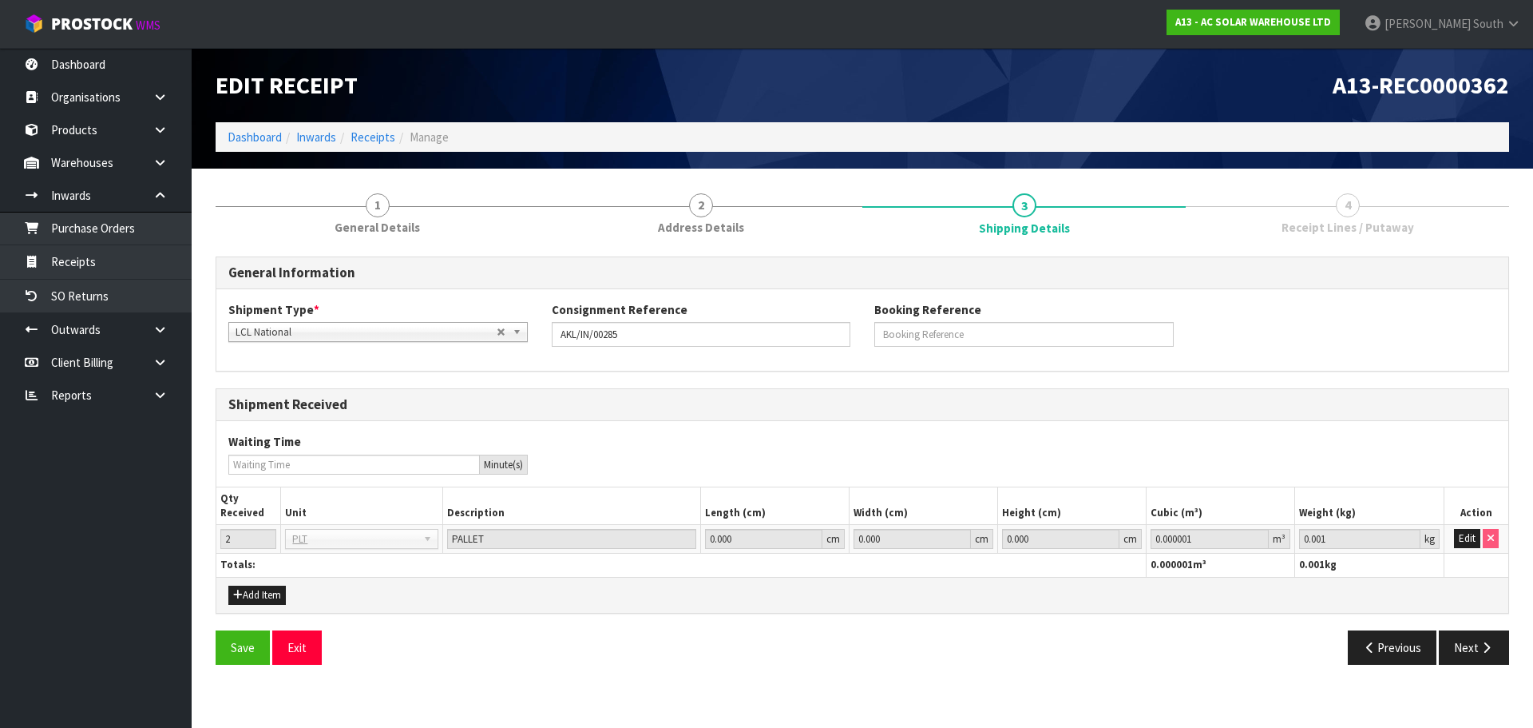
click at [1466, 669] on div "Save Exit Previous Next" at bounding box center [863, 653] width 1318 height 46
click at [1470, 657] on button "Next" at bounding box center [1474, 647] width 70 height 34
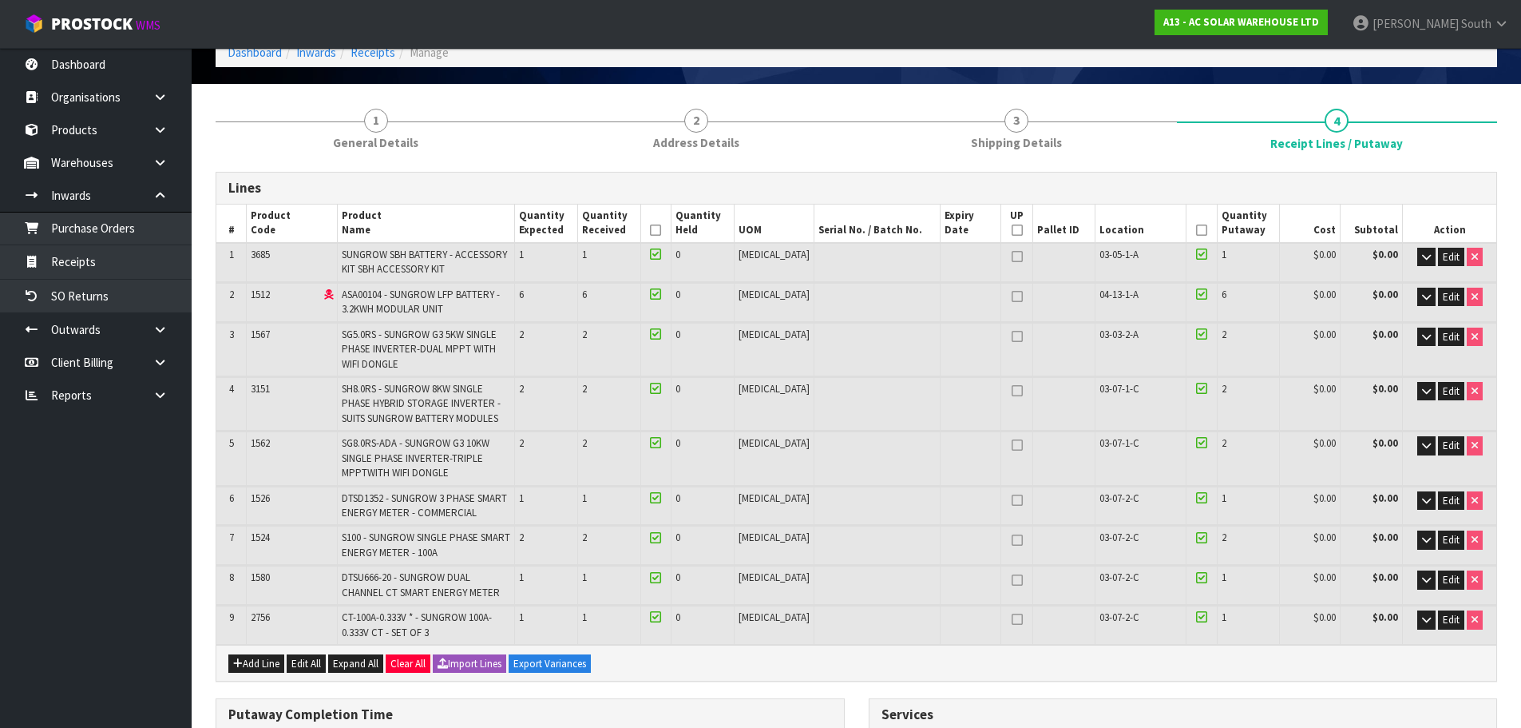
scroll to position [80, 0]
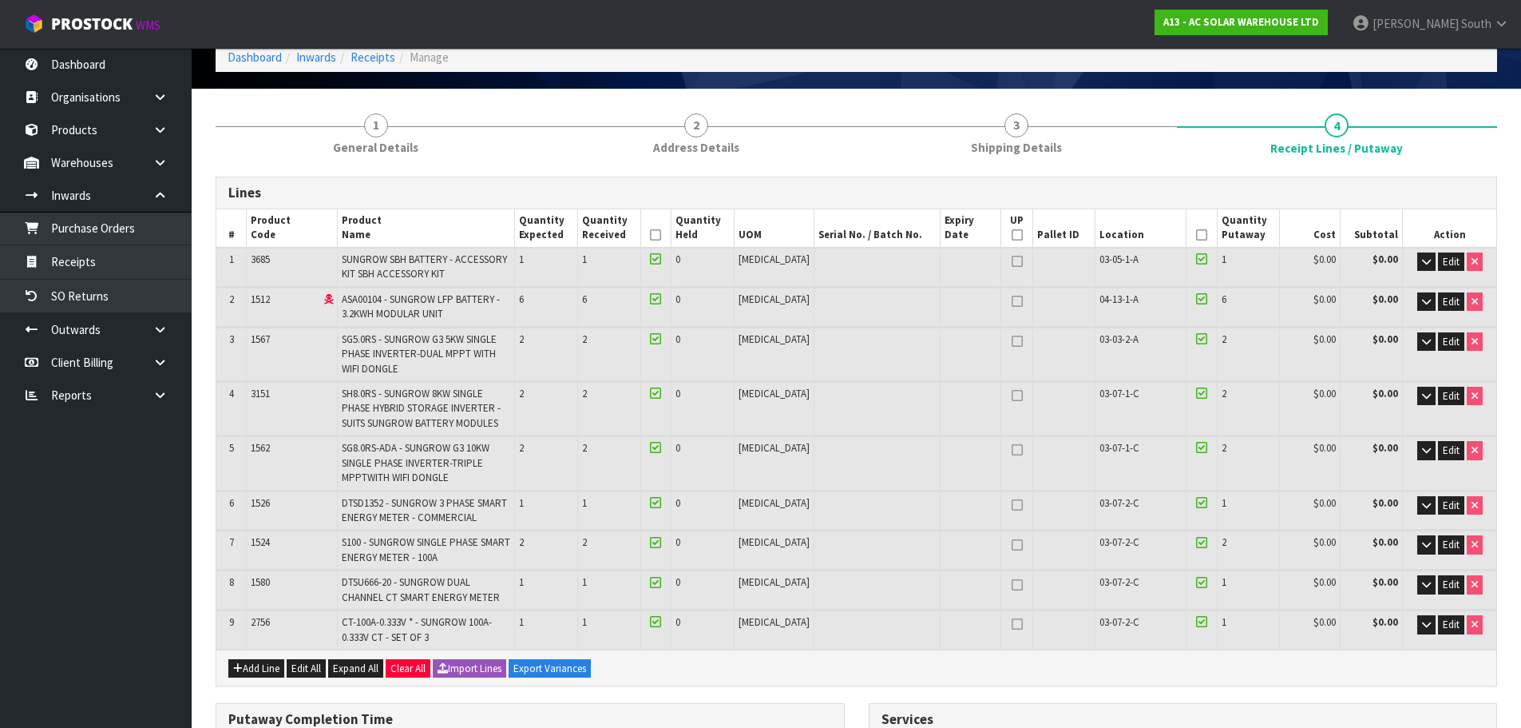
click at [1012, 302] on icon at bounding box center [1017, 301] width 11 height 1
type input "1"
type input "10"
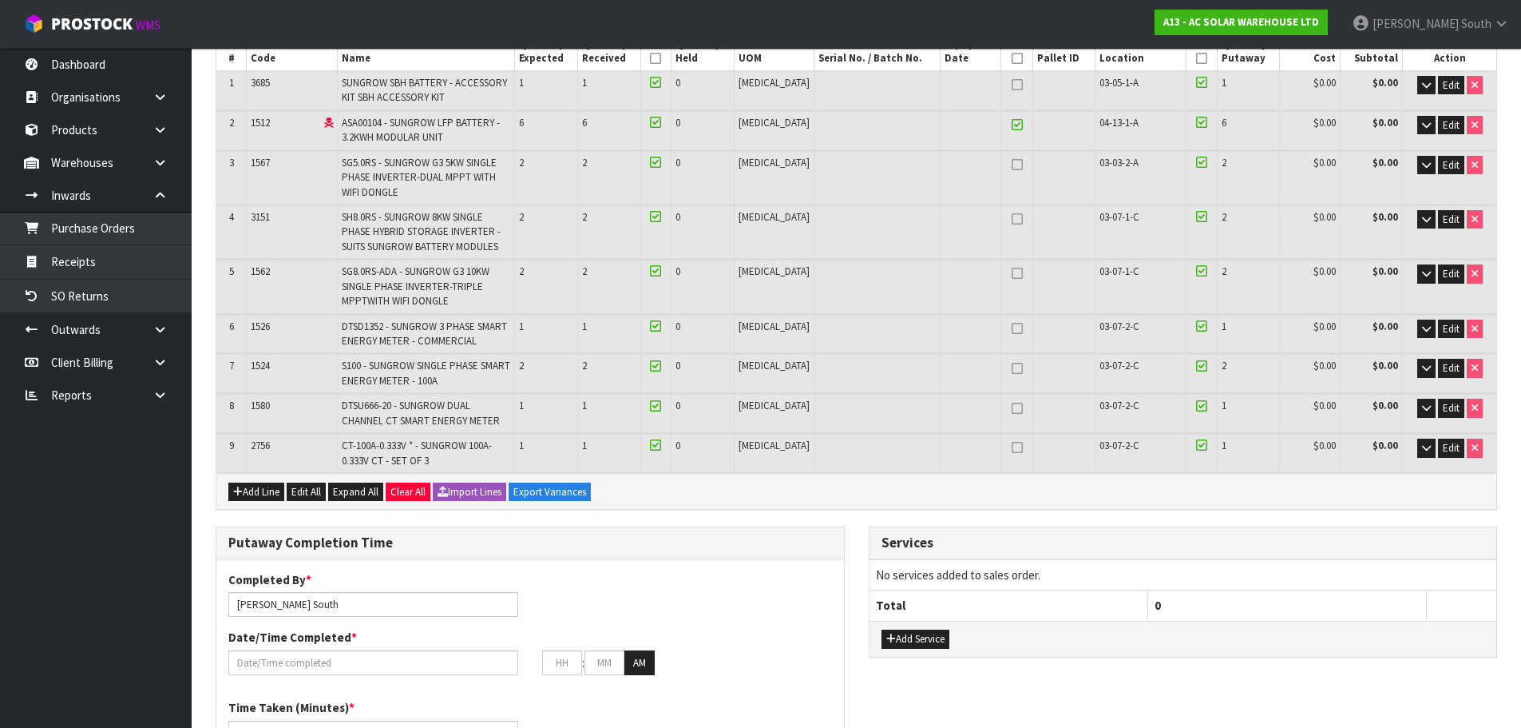
scroll to position [240, 0]
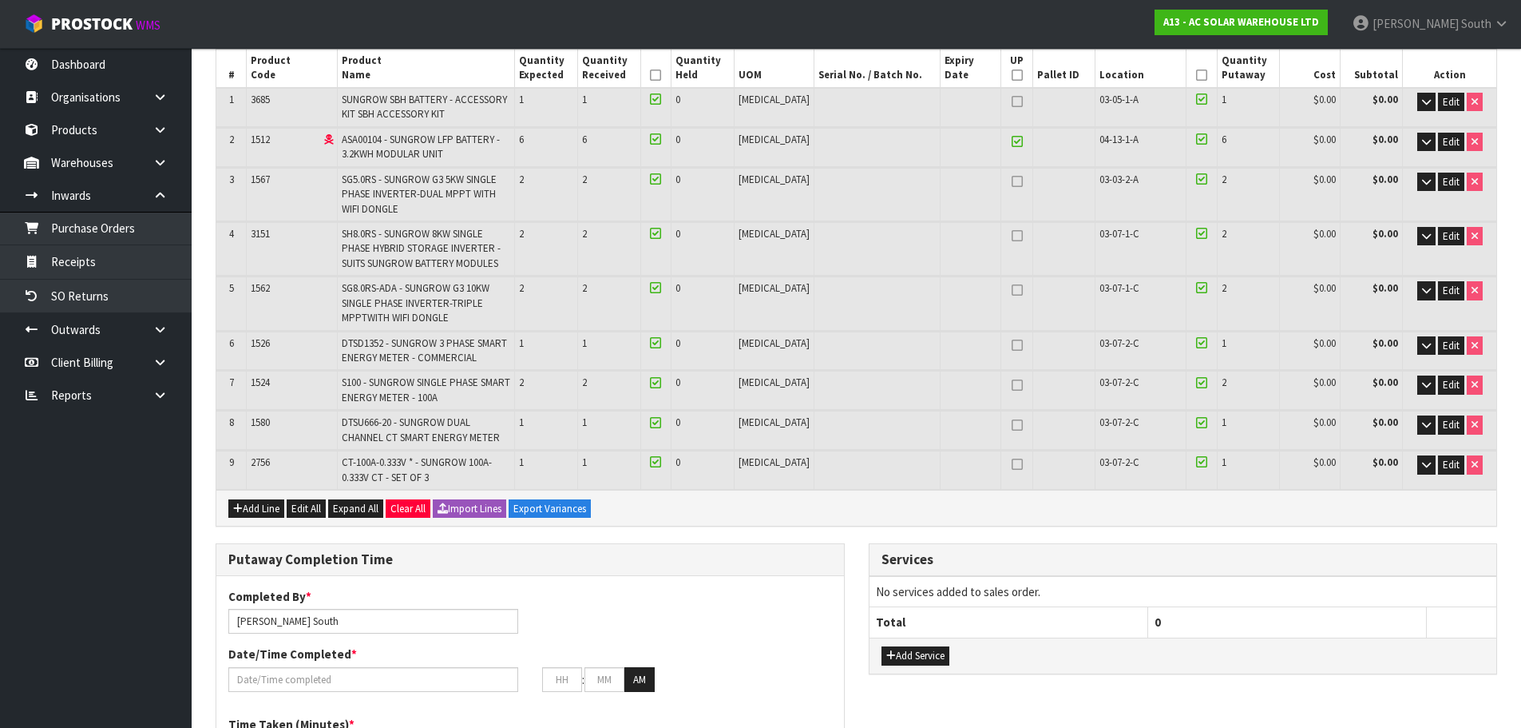
click at [1012, 142] on icon at bounding box center [1017, 141] width 11 height 1
type input "0"
type input "9"
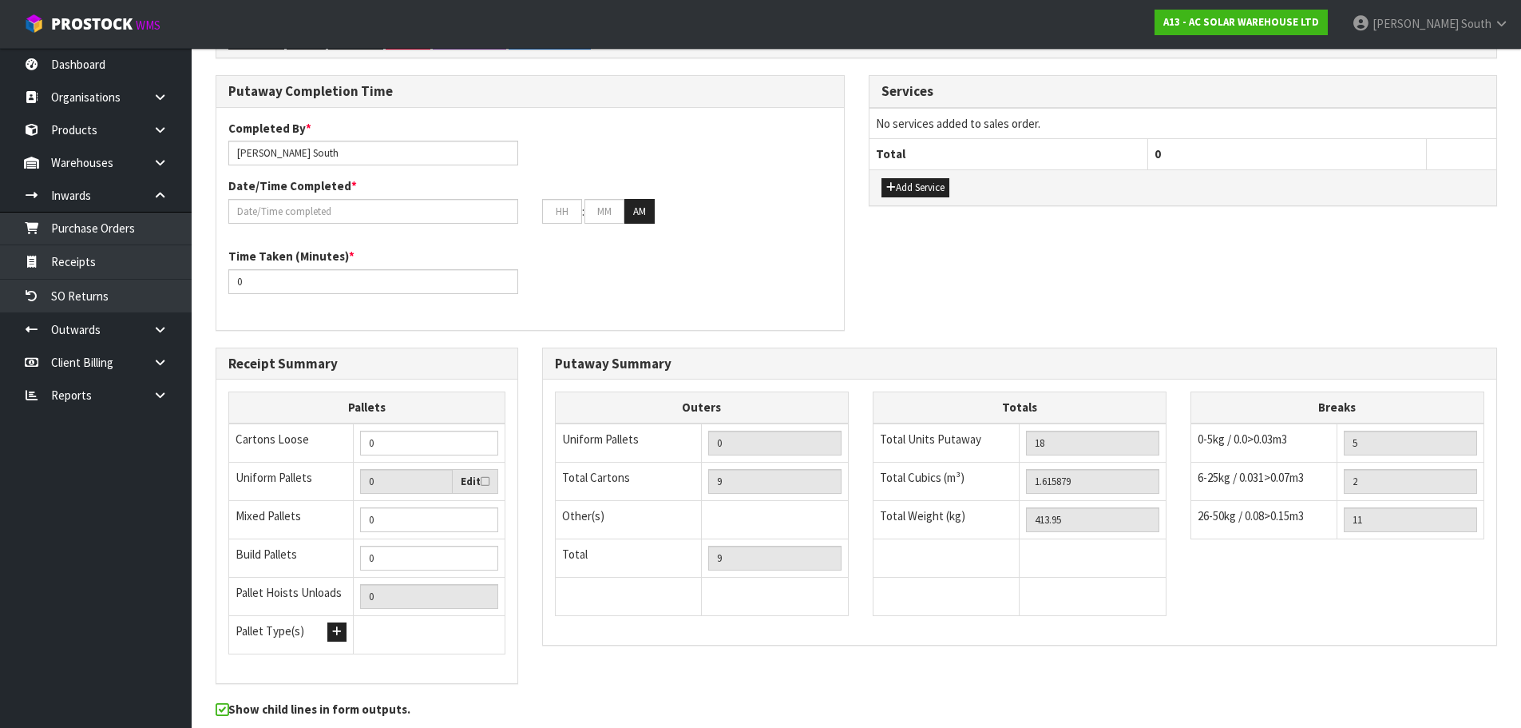
scroll to position [719, 0]
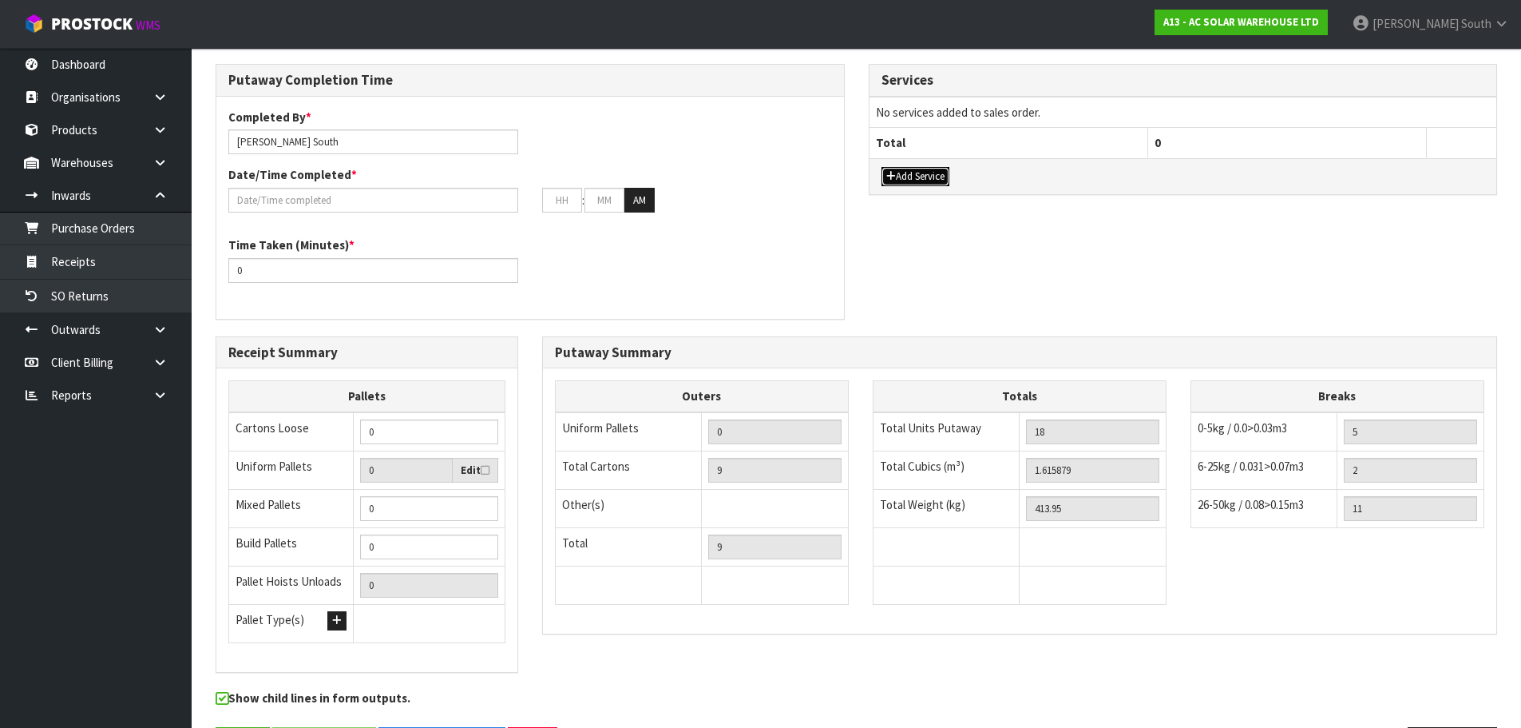
click at [910, 177] on button "Add Service" at bounding box center [916, 176] width 68 height 19
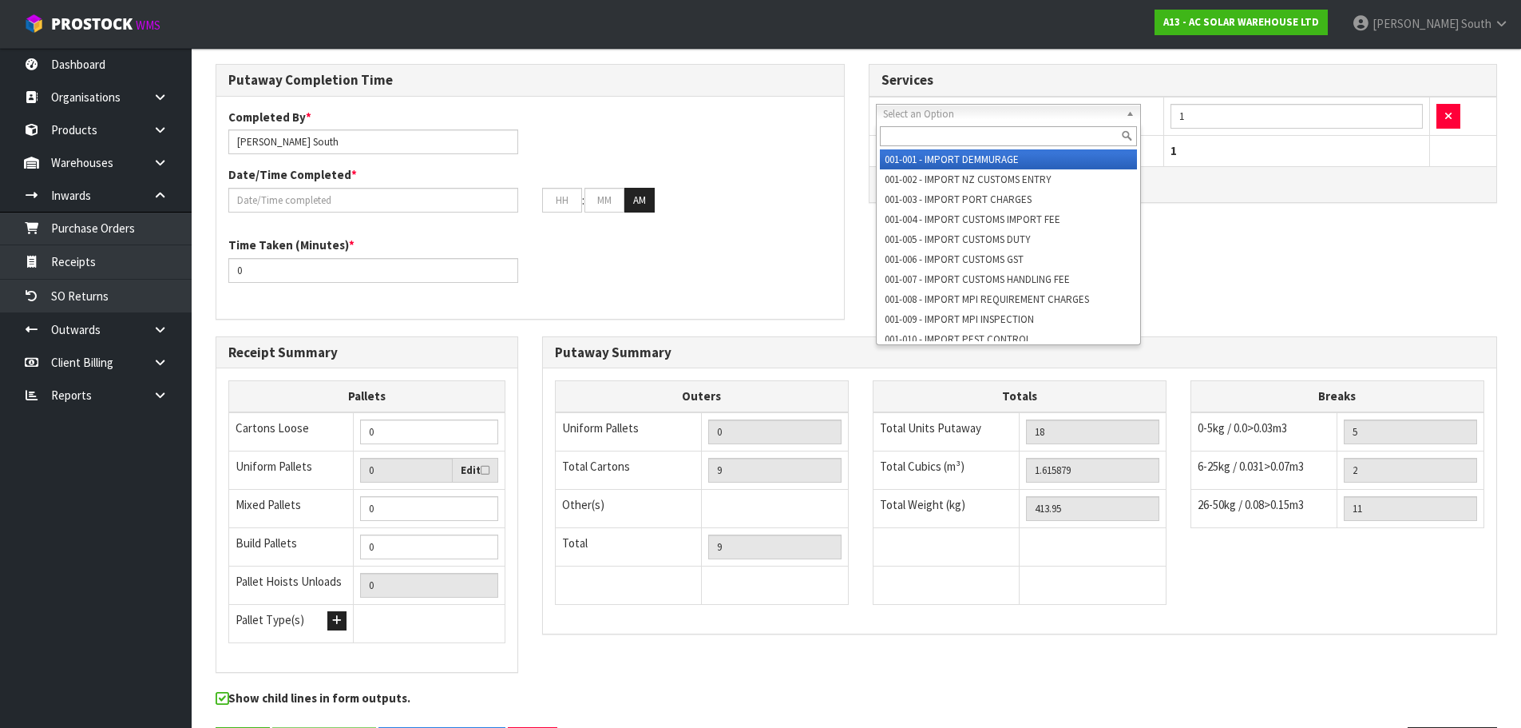
click at [930, 127] on input "text" at bounding box center [1009, 136] width 258 height 20
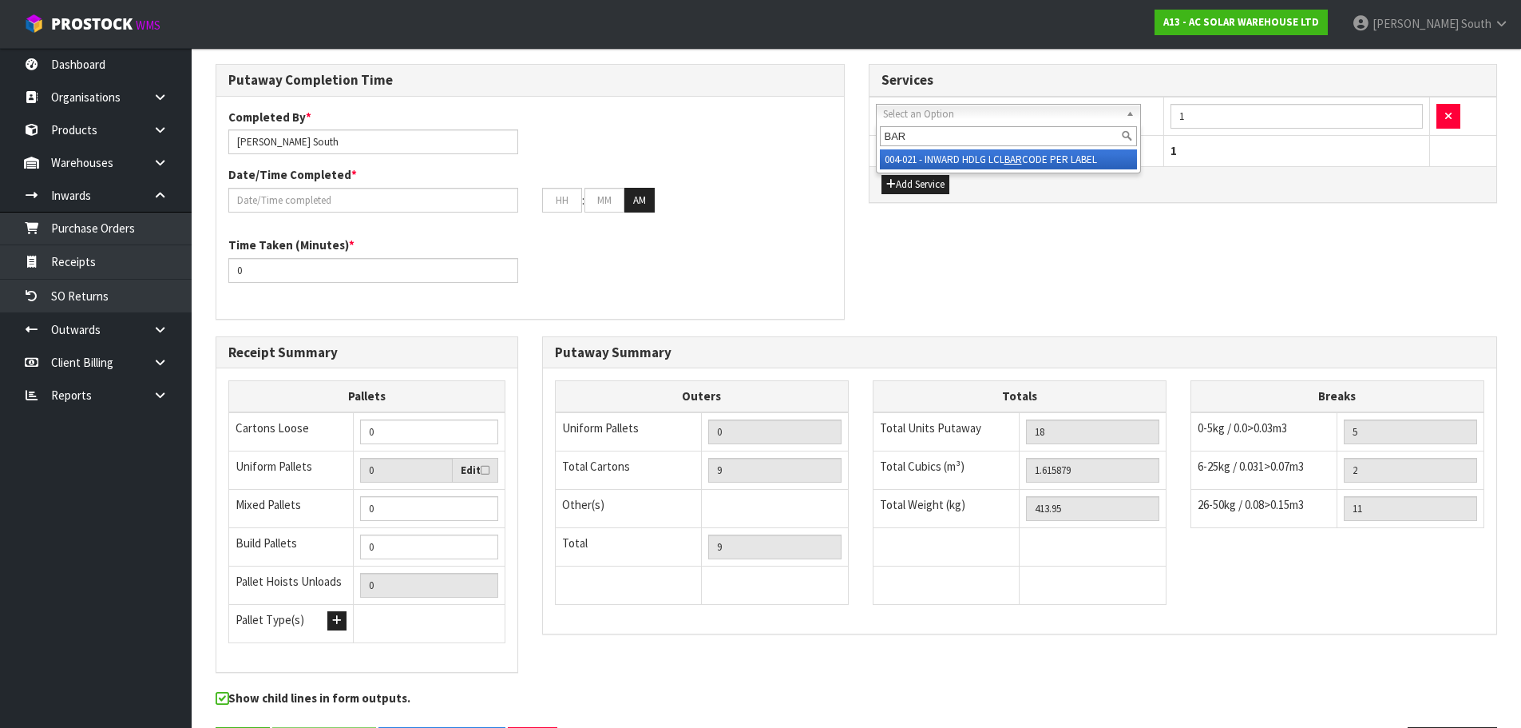
type input "BAR"
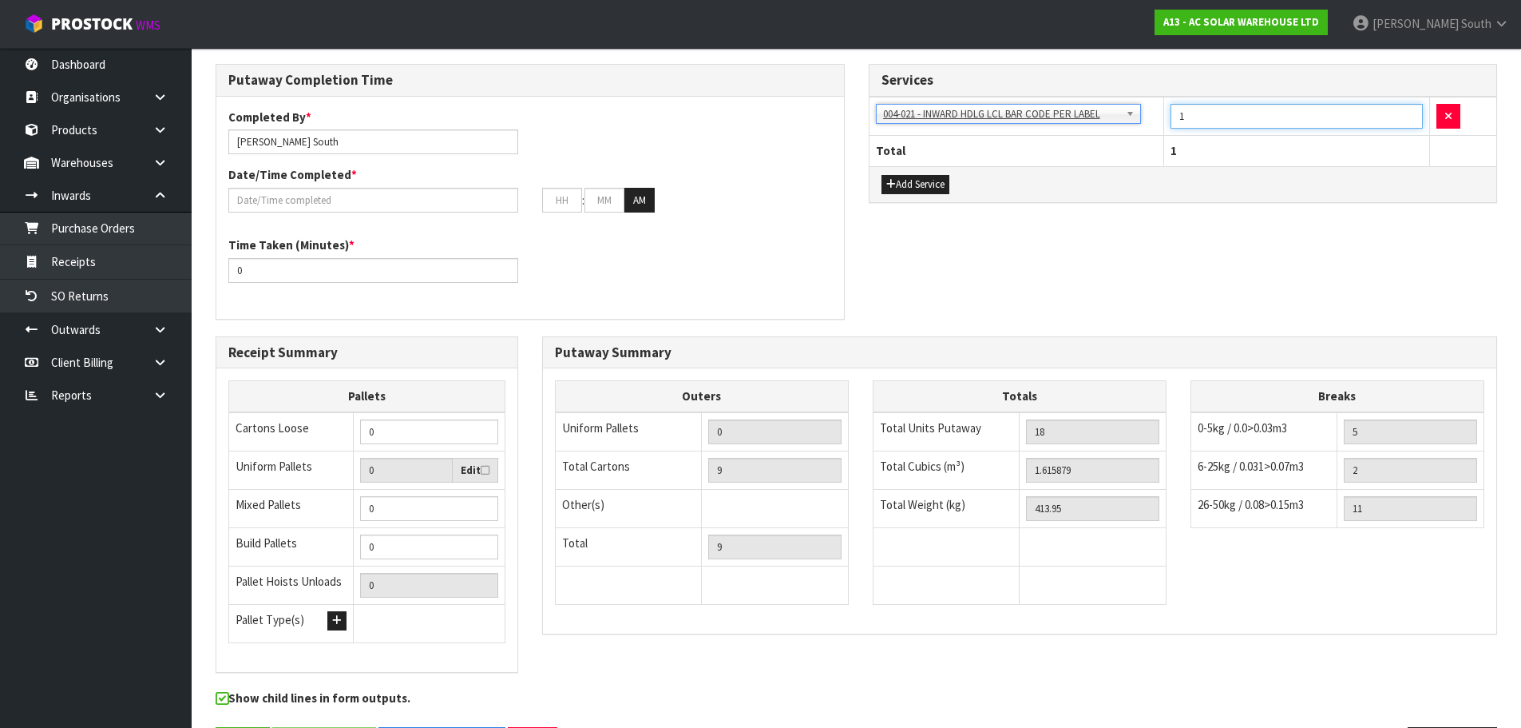
drag, startPoint x: 1237, startPoint y: 122, endPoint x: 1098, endPoint y: 122, distance: 139.0
click at [1098, 122] on tr "001-001 - IMPORT DEMMURAGE 001-002 - IMPORT NZ CUSTOMS ENTRY 001-003 - IMPORT P…" at bounding box center [1184, 116] width 628 height 39
type input "18"
click at [1124, 193] on div "Add Service" at bounding box center [1184, 184] width 628 height 36
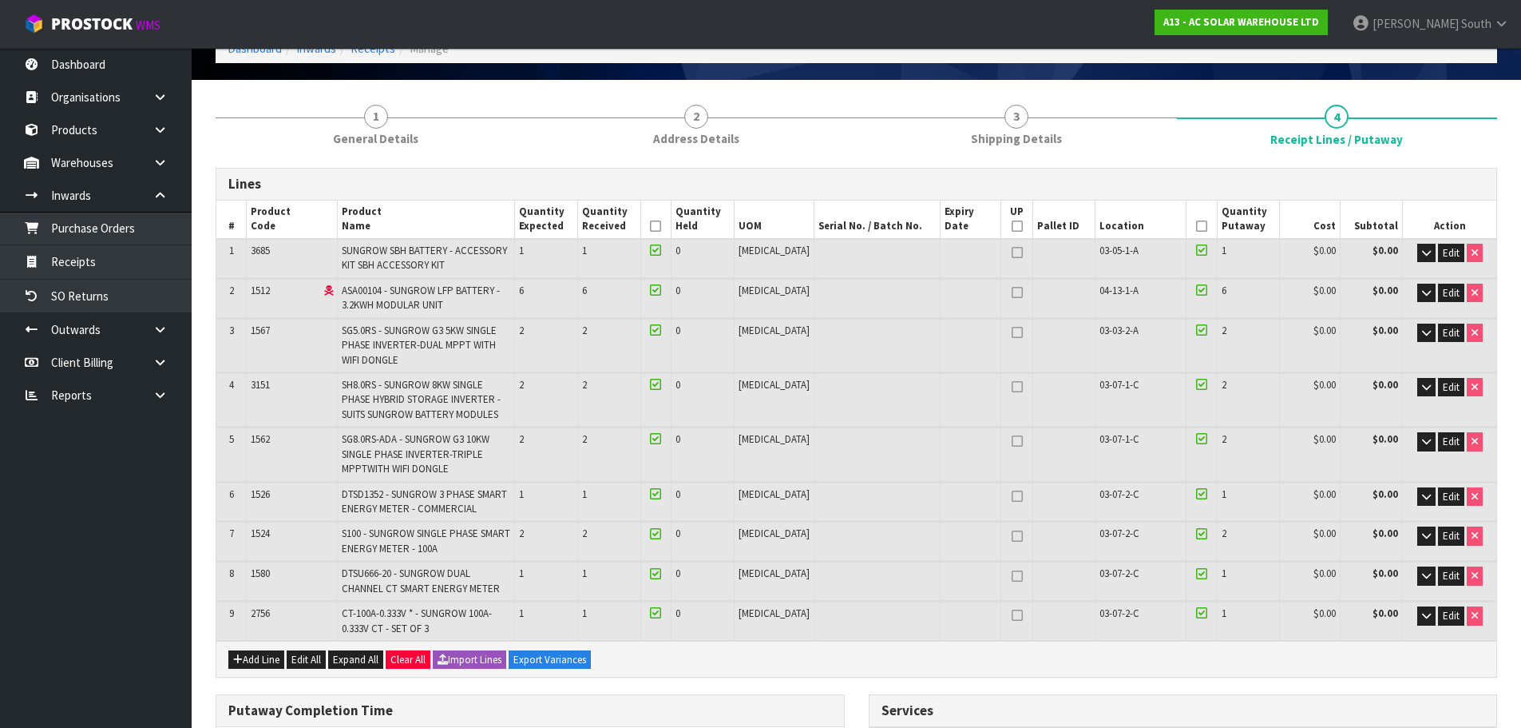
scroll to position [80, 0]
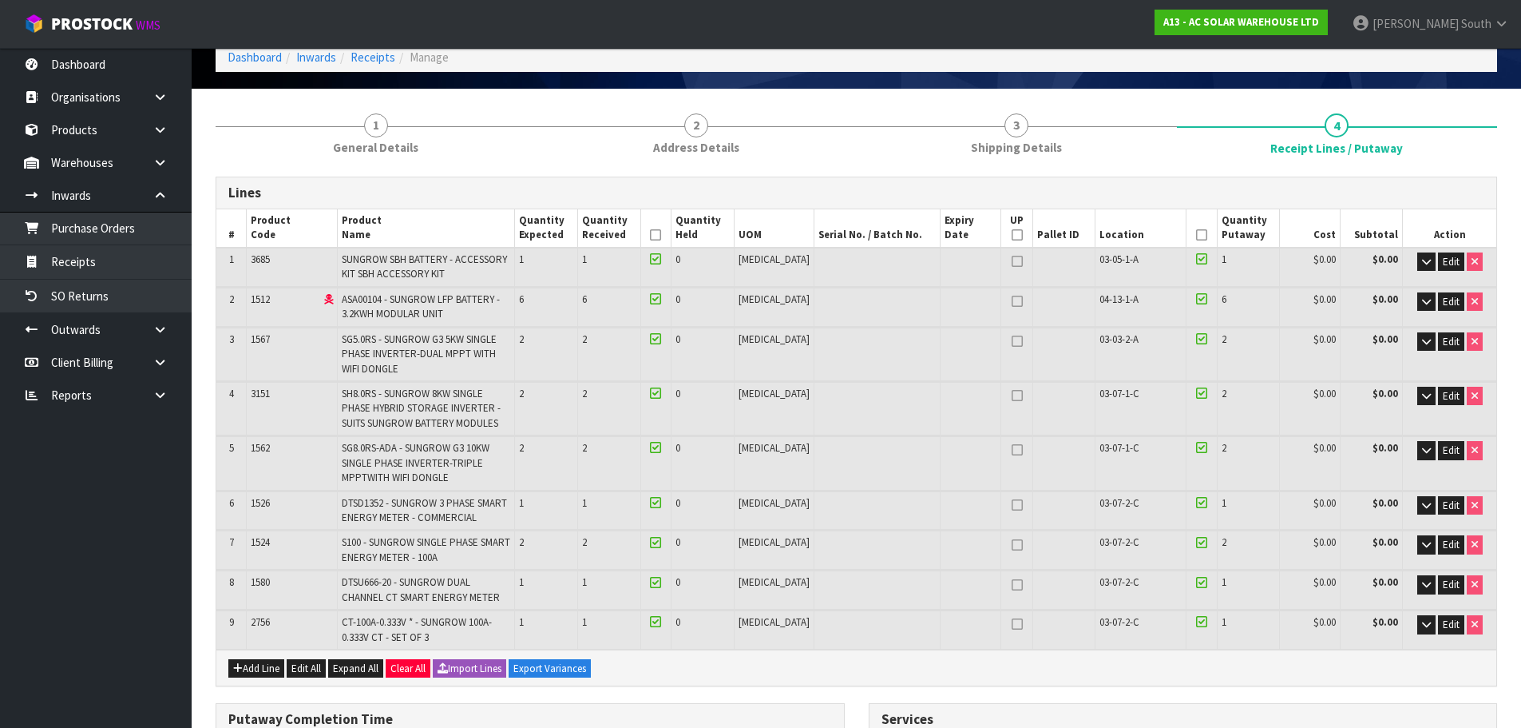
click at [1012, 301] on icon at bounding box center [1017, 301] width 11 height 1
type input "1"
type input "10"
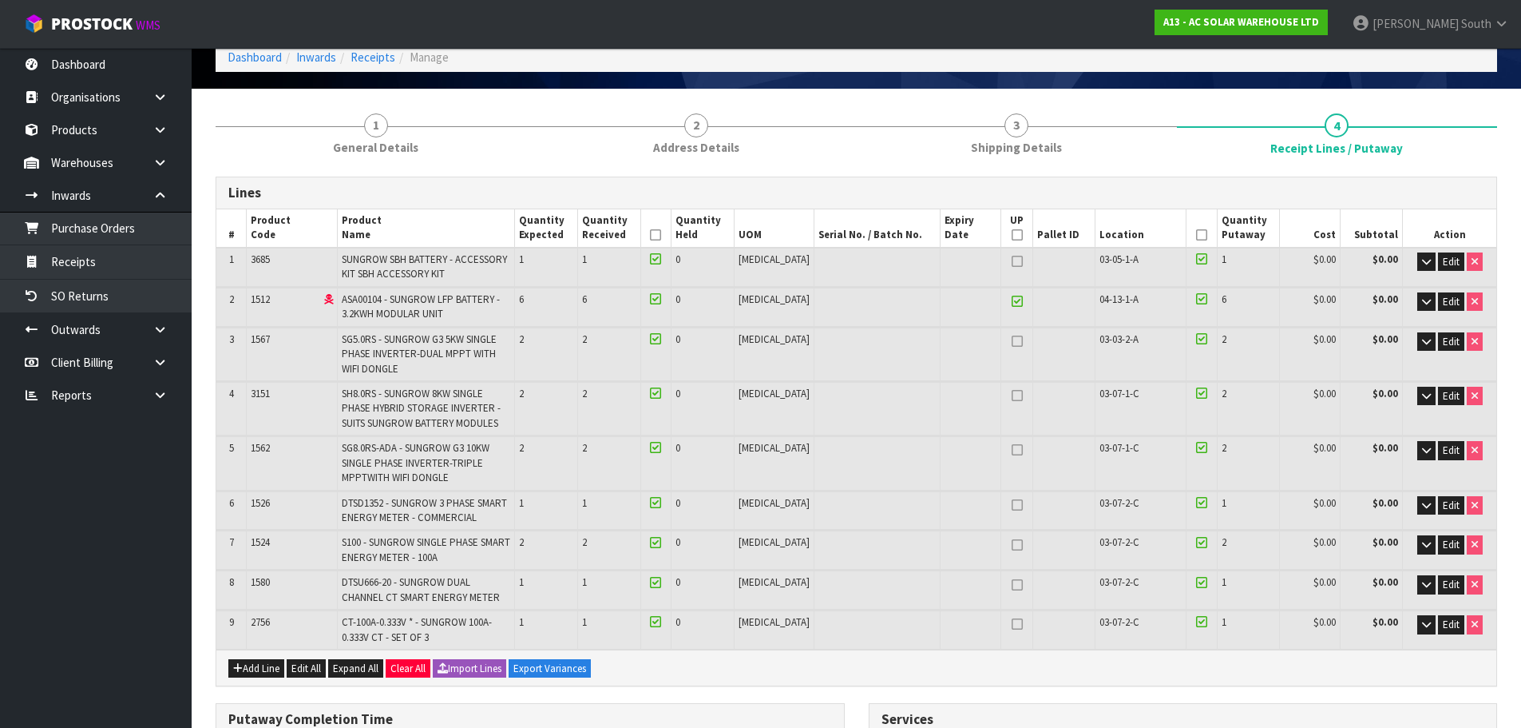
scroll to position [479, 0]
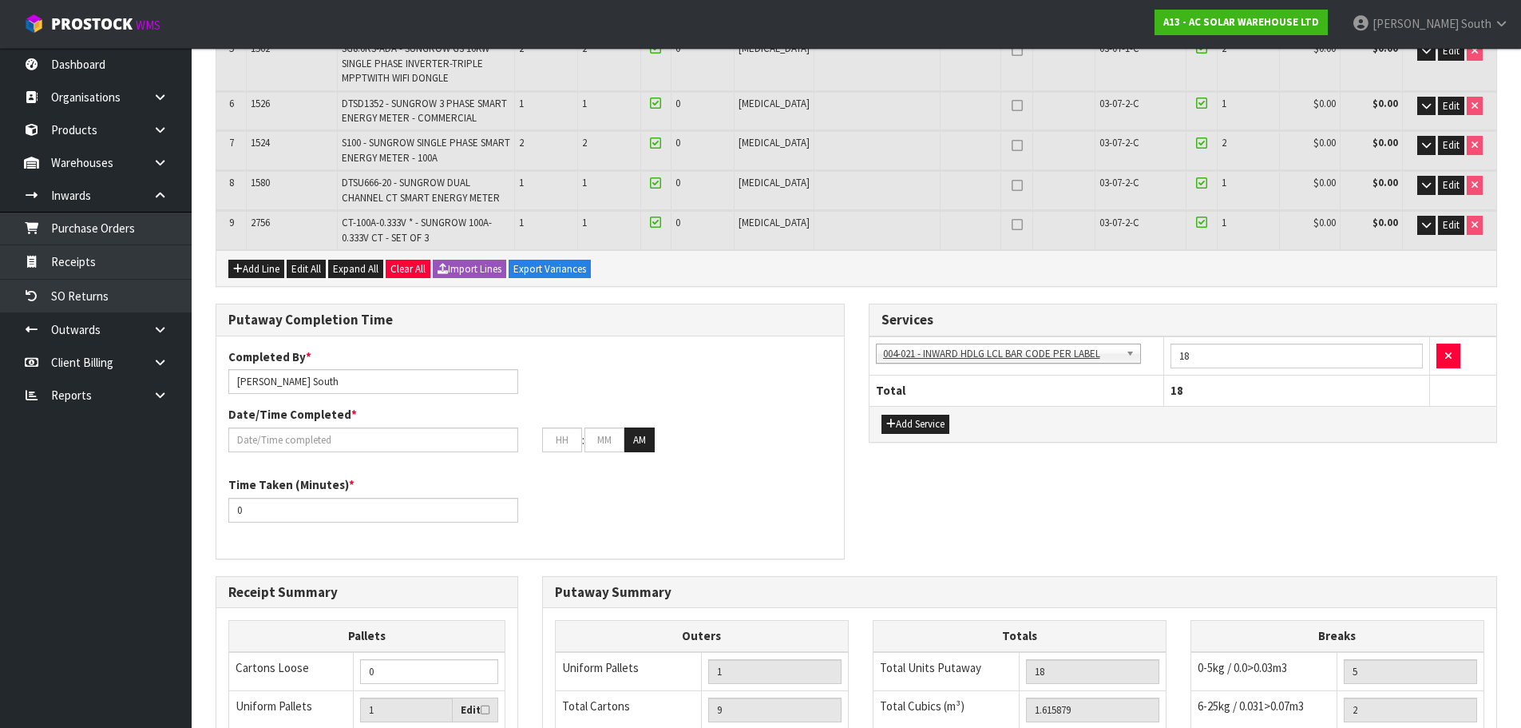
click at [1051, 423] on div "Add Service" at bounding box center [1184, 424] width 628 height 36
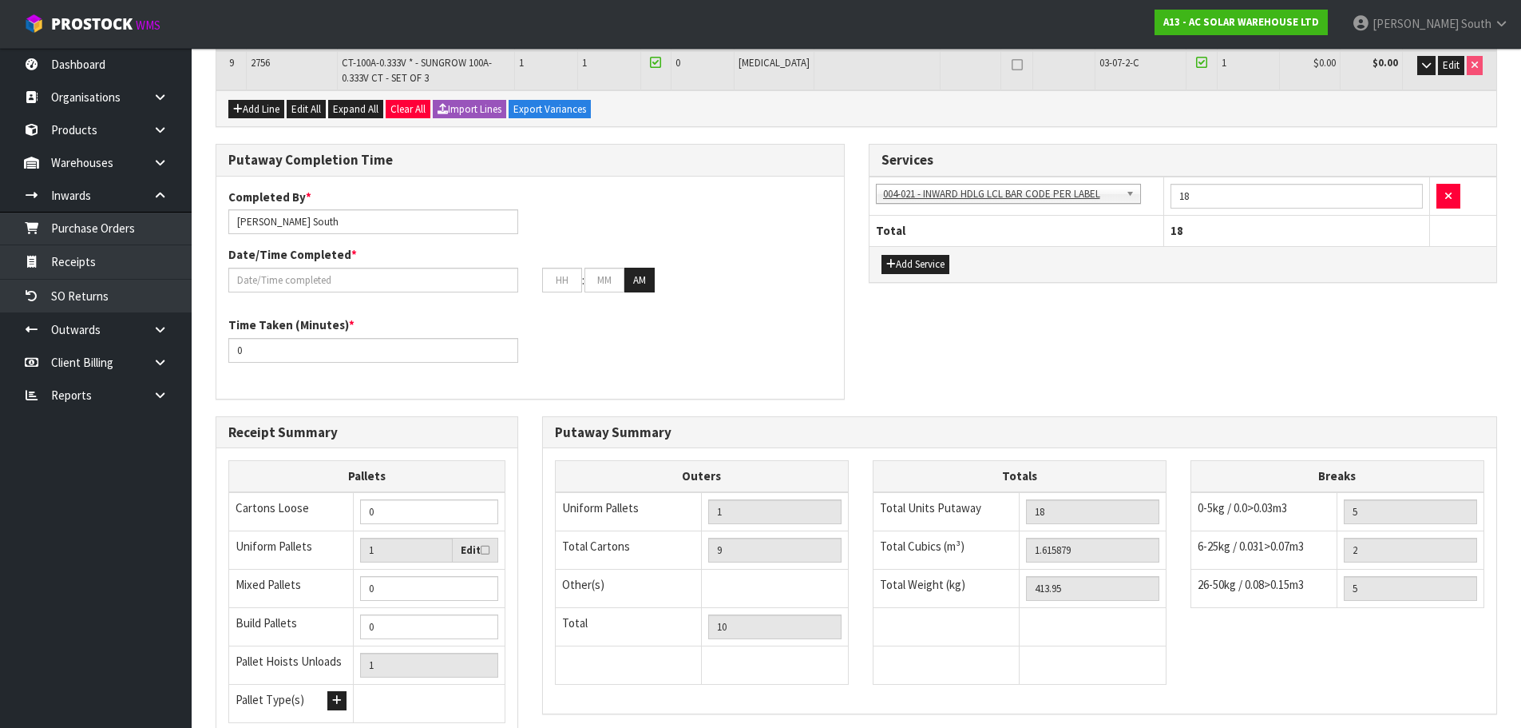
click at [1017, 413] on div "Putaway Completion Time Completed By * Zachary South Date/Time Completed * : : …" at bounding box center [857, 280] width 1306 height 272
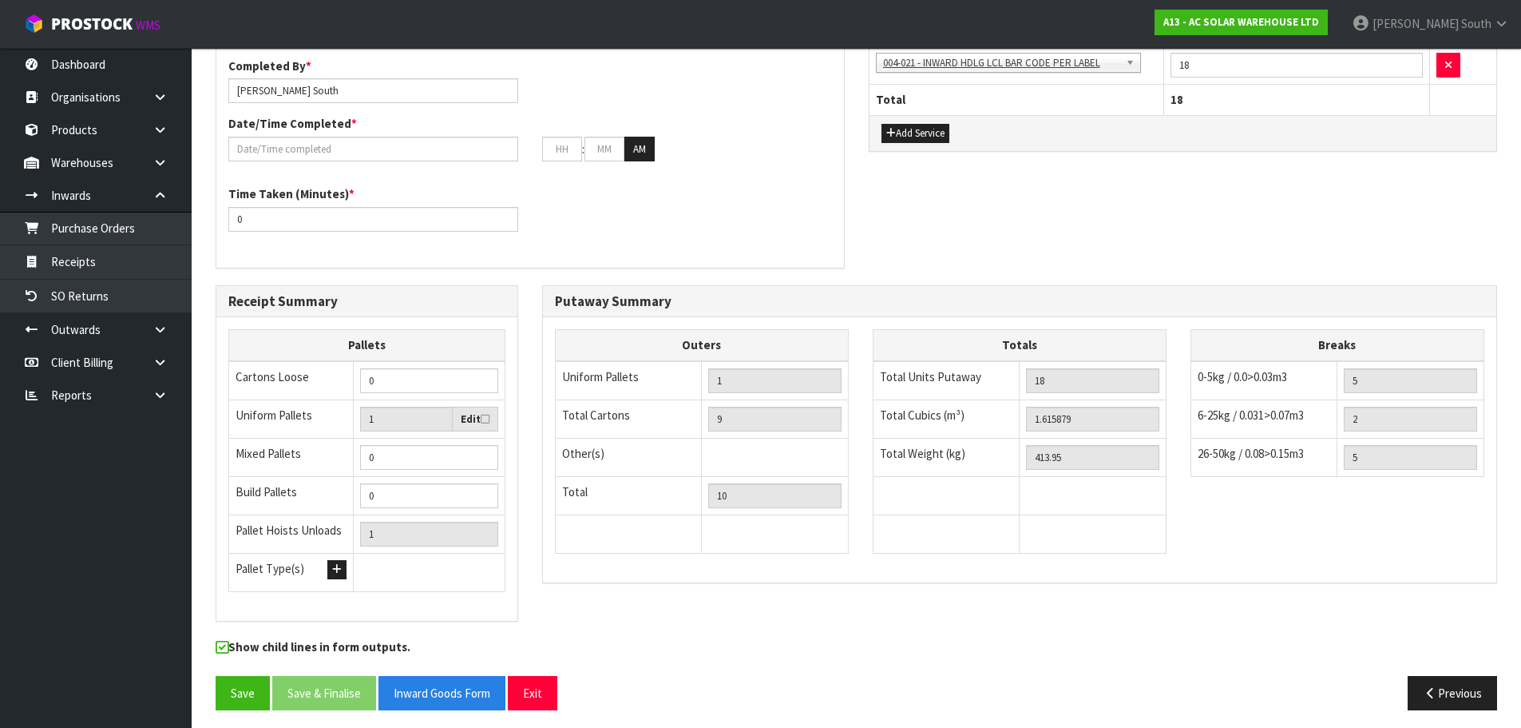
scroll to position [776, 0]
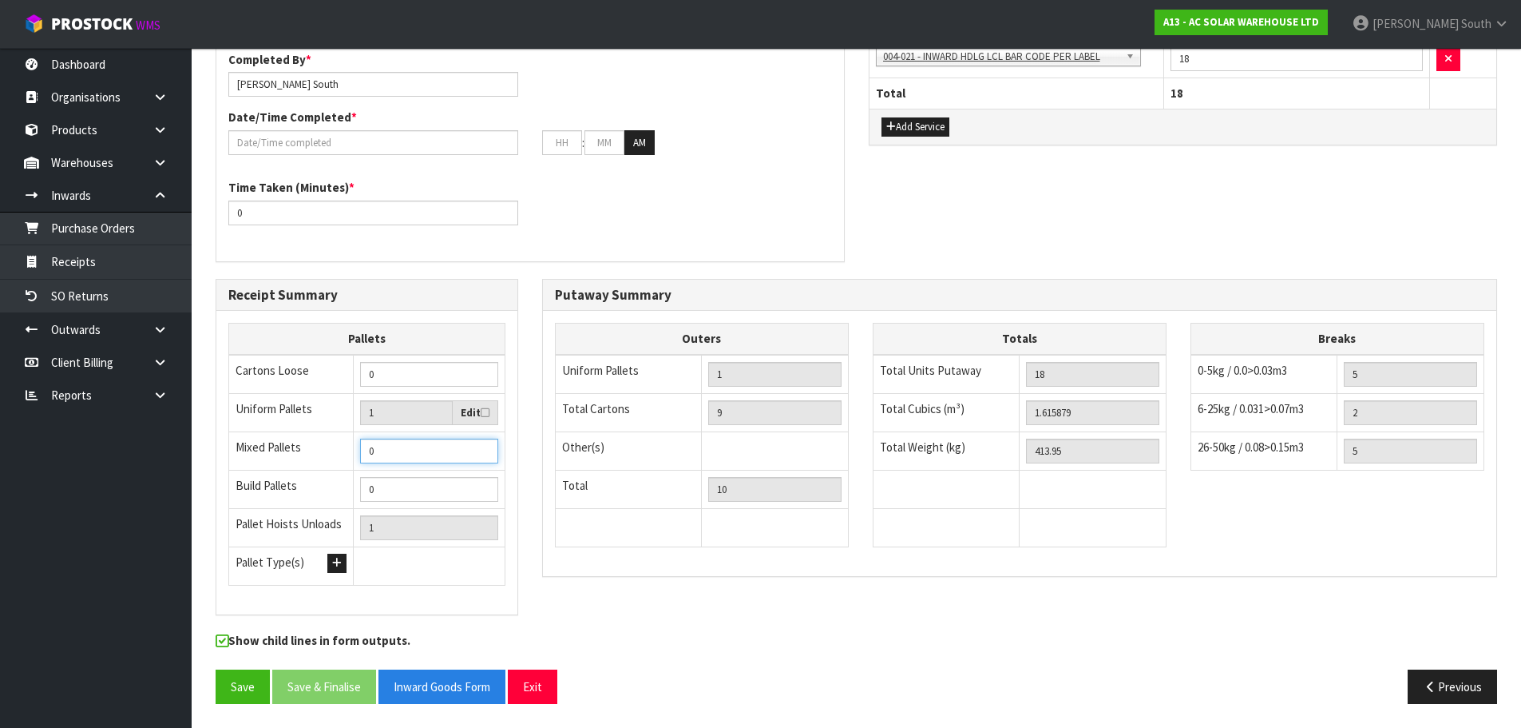
drag, startPoint x: 398, startPoint y: 454, endPoint x: 354, endPoint y: 465, distance: 45.3
click at [354, 465] on td "0" at bounding box center [429, 451] width 152 height 38
type input "1"
type input "2"
type input "1"
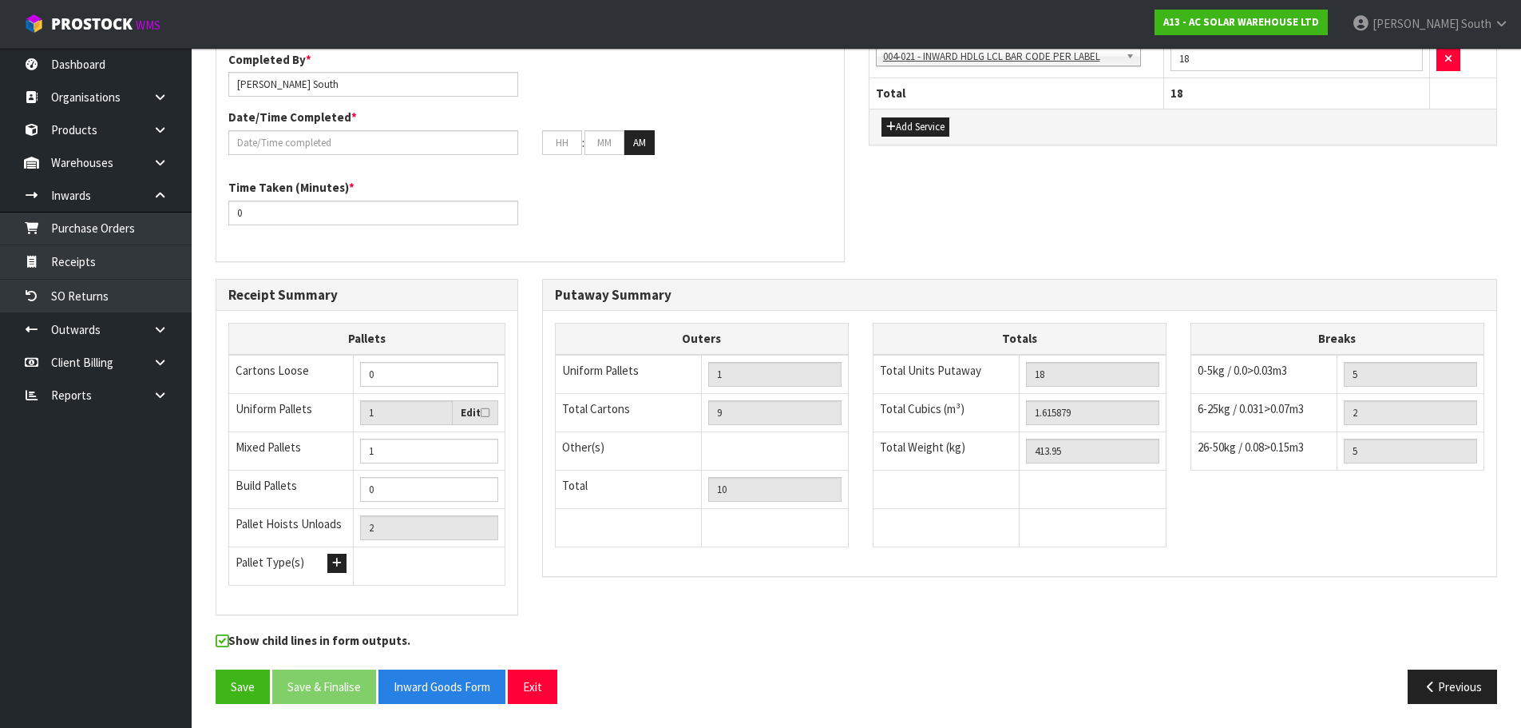
click at [804, 655] on div "Show child lines in form outputs." at bounding box center [530, 644] width 653 height 25
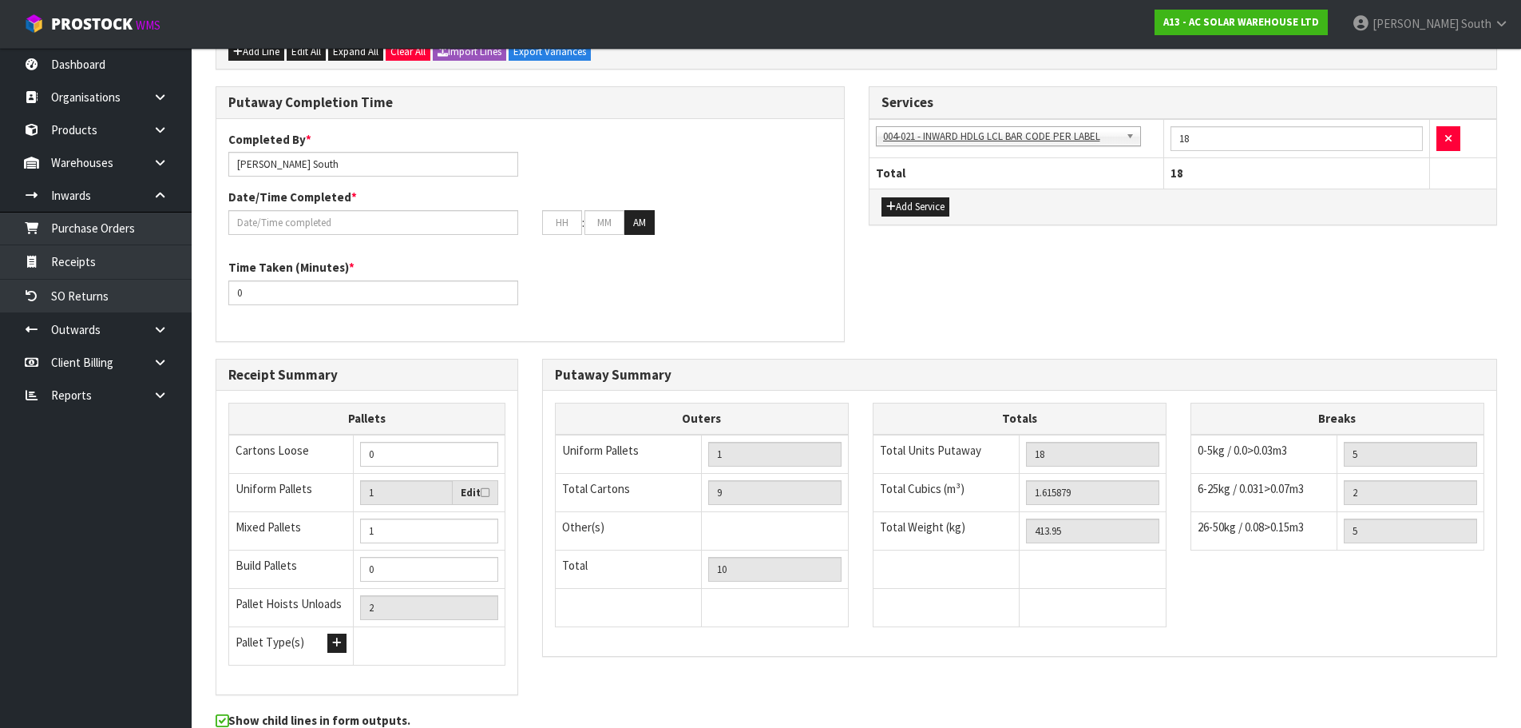
click at [878, 623] on td at bounding box center [946, 607] width 147 height 38
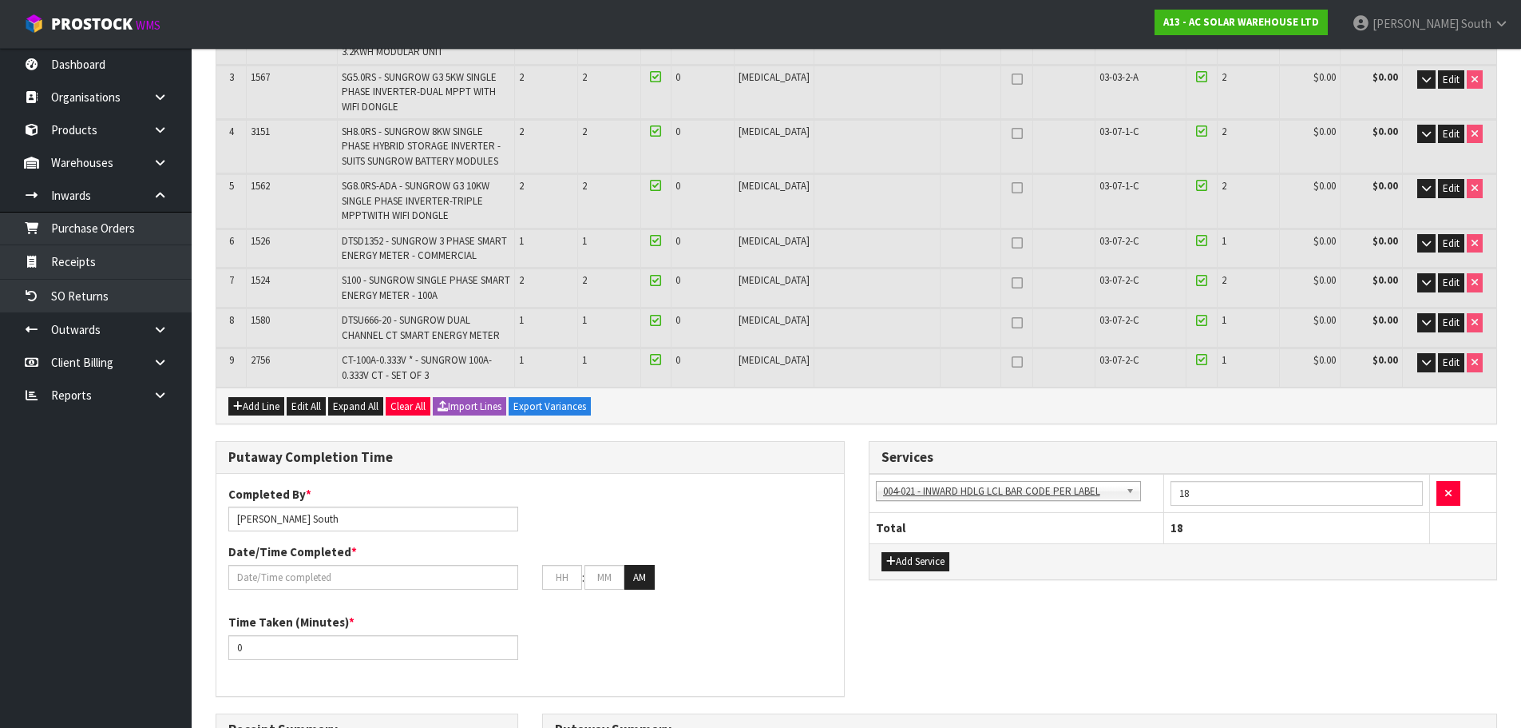
scroll to position [457, 0]
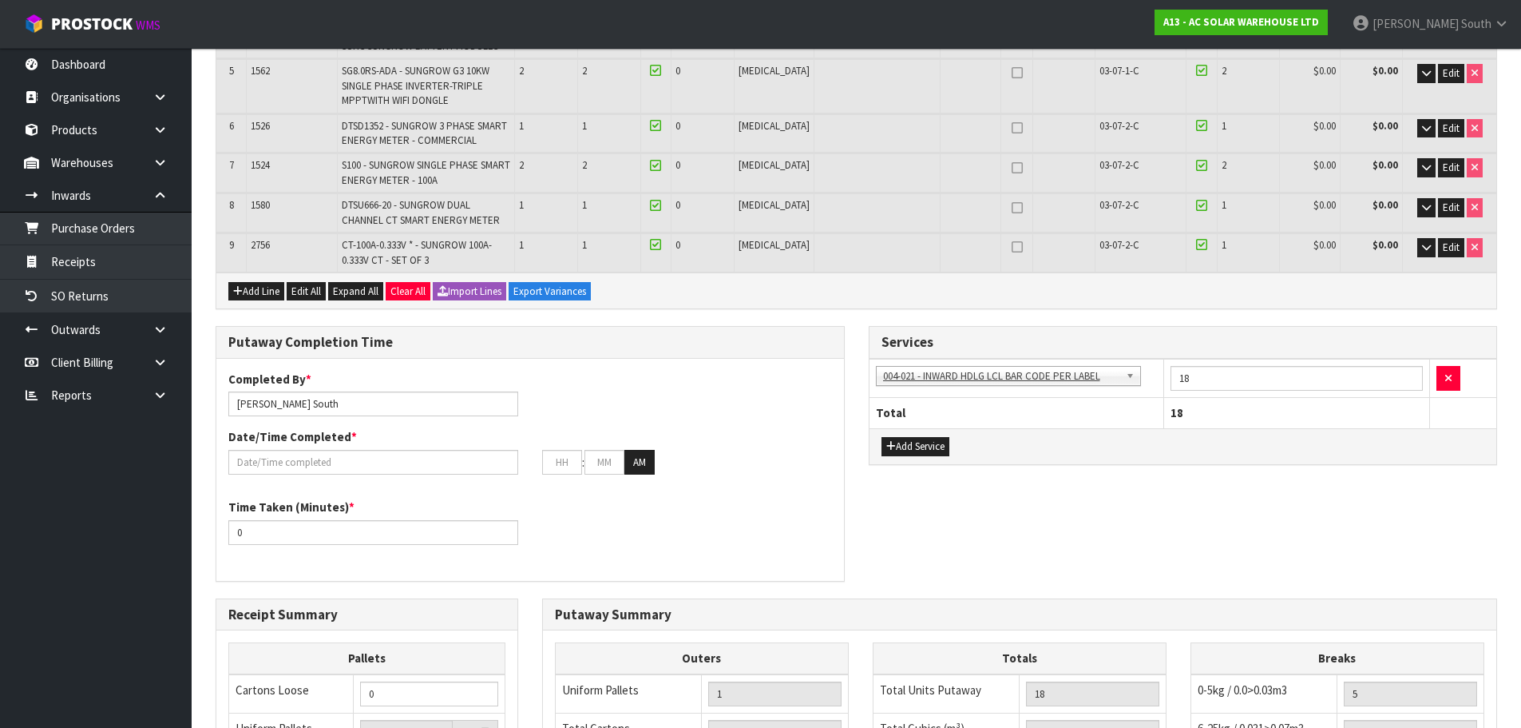
click at [334, 446] on div "Date/Time Completed * : : AM" at bounding box center [530, 451] width 628 height 46
click at [323, 465] on input "text" at bounding box center [373, 462] width 290 height 25
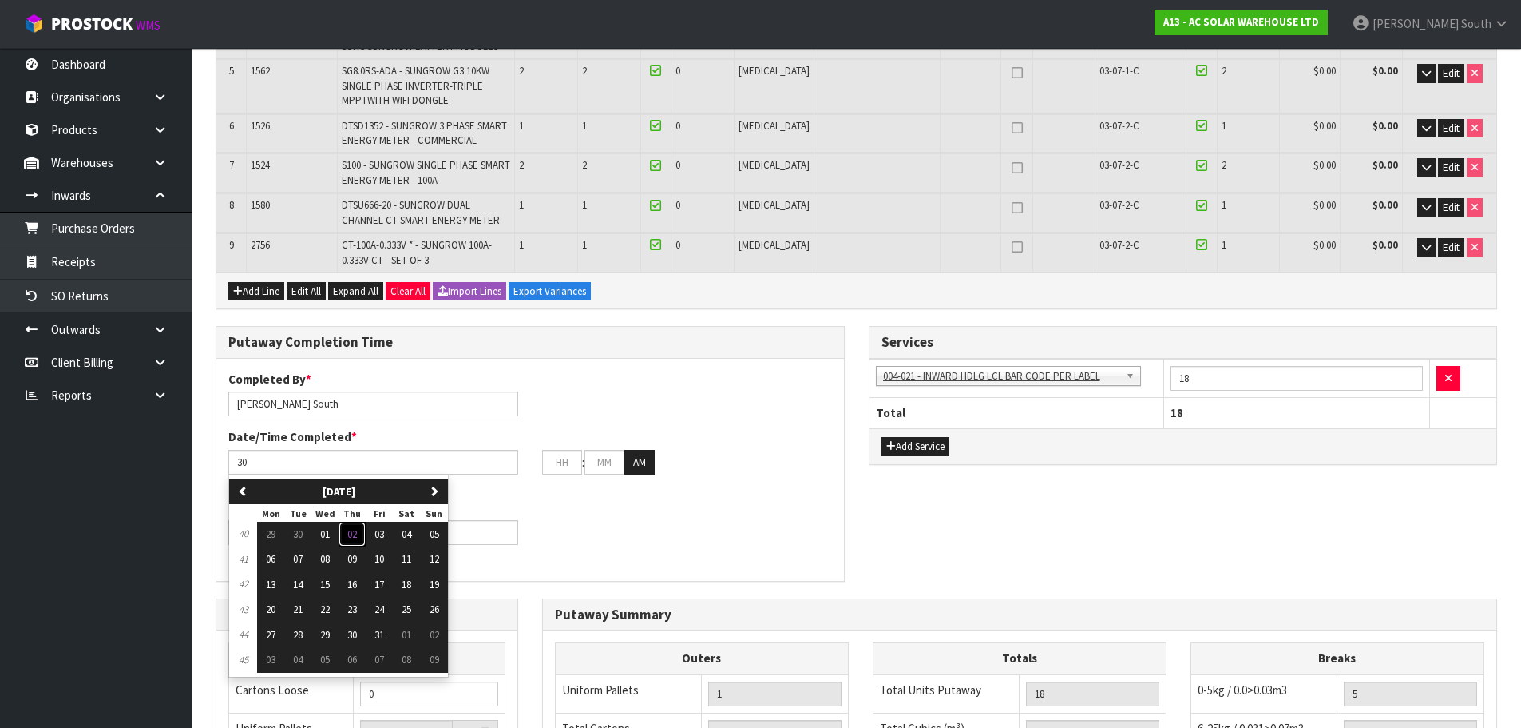
click at [365, 534] on button "02" at bounding box center [352, 534] width 27 height 26
type input "[DATE]"
type input "12"
type input "00"
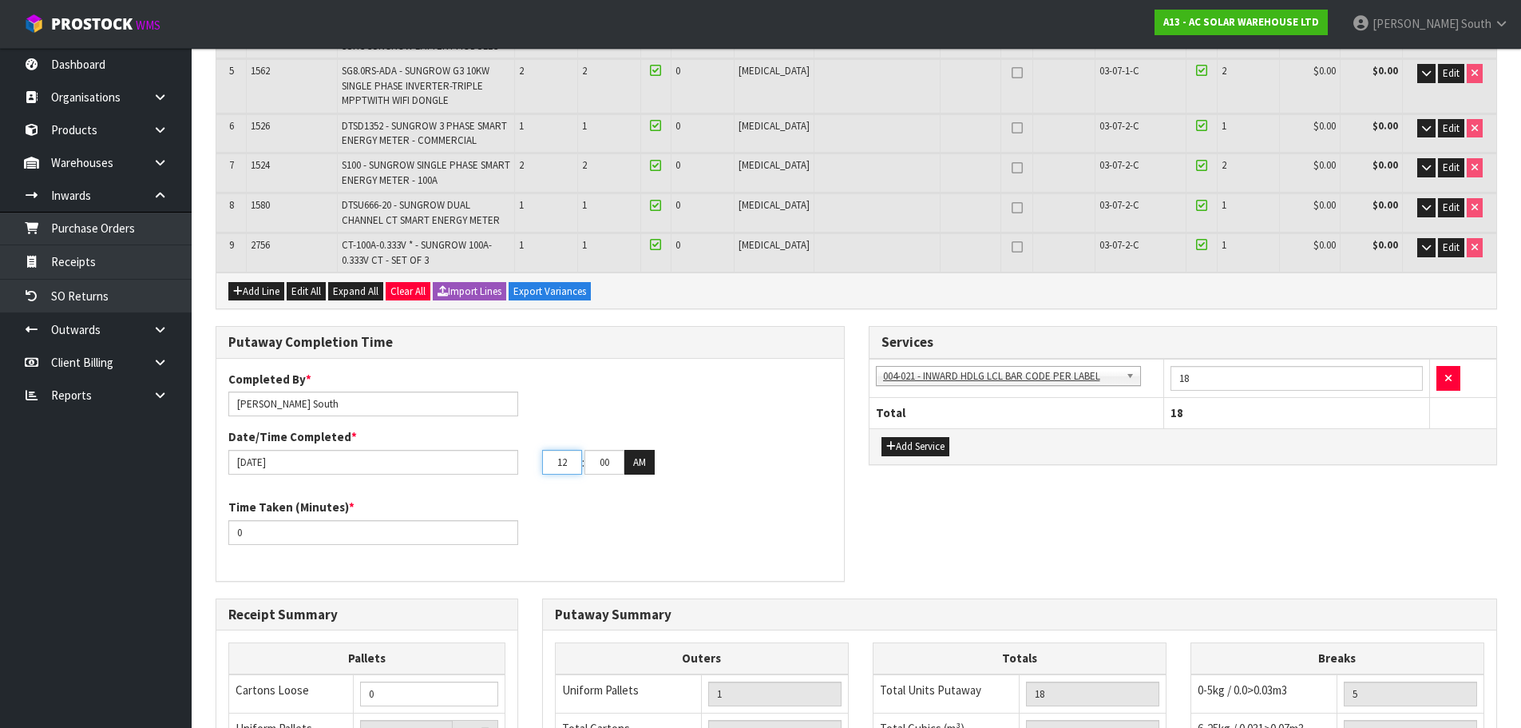
drag, startPoint x: 579, startPoint y: 463, endPoint x: 552, endPoint y: 469, distance: 27.7
click at [552, 469] on input "12" at bounding box center [562, 462] width 40 height 25
type input "12"
drag, startPoint x: 602, startPoint y: 461, endPoint x: 672, endPoint y: 446, distance: 71.9
click at [669, 446] on div "Date/Time Completed * 02/10/2025 12 : 00 : 00 AM" at bounding box center [530, 451] width 628 height 46
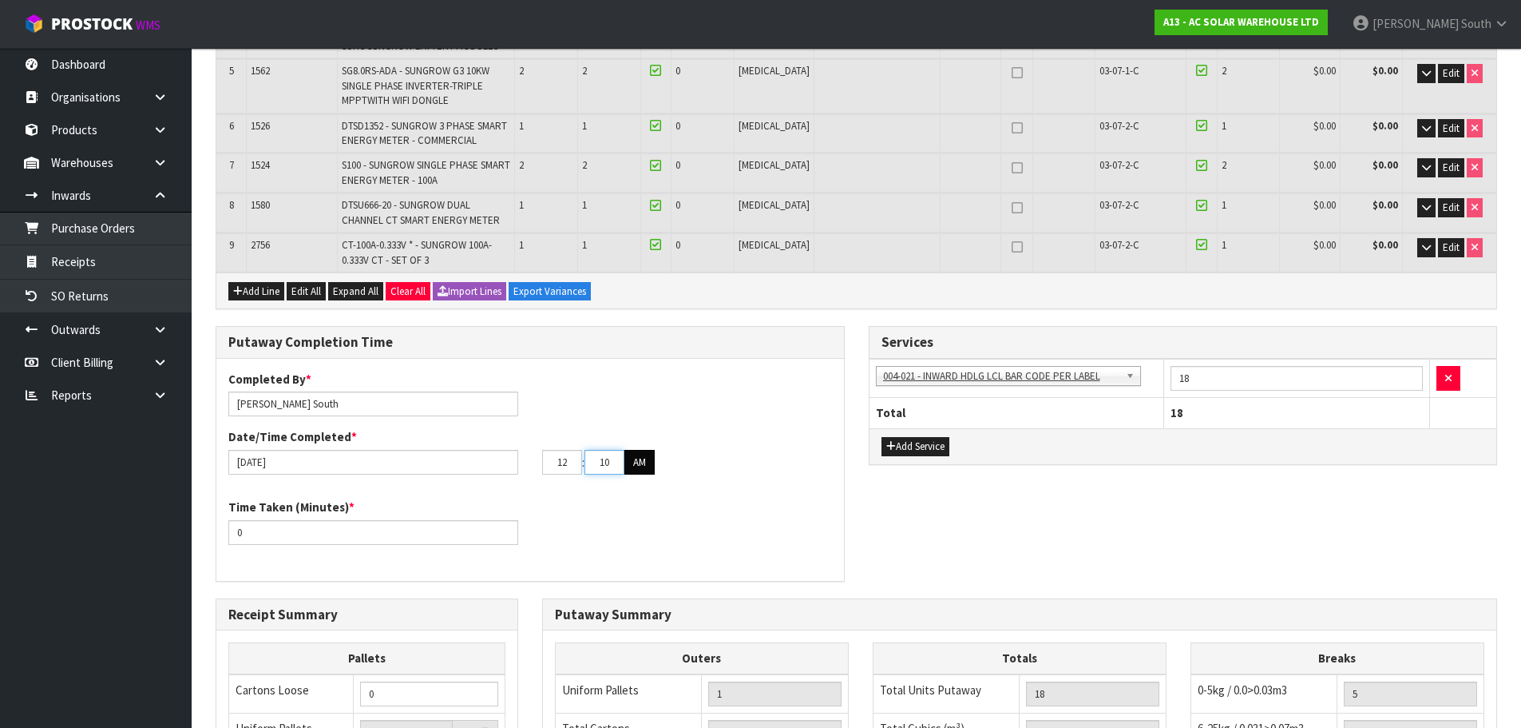
type input "10"
click at [639, 469] on button "AM" at bounding box center [639, 463] width 30 height 26
drag, startPoint x: 283, startPoint y: 517, endPoint x: 248, endPoint y: 527, distance: 36.4
click at [250, 527] on div "Time Taken (Minutes) * 0" at bounding box center [373, 521] width 314 height 46
drag, startPoint x: 247, startPoint y: 529, endPoint x: 169, endPoint y: 554, distance: 81.6
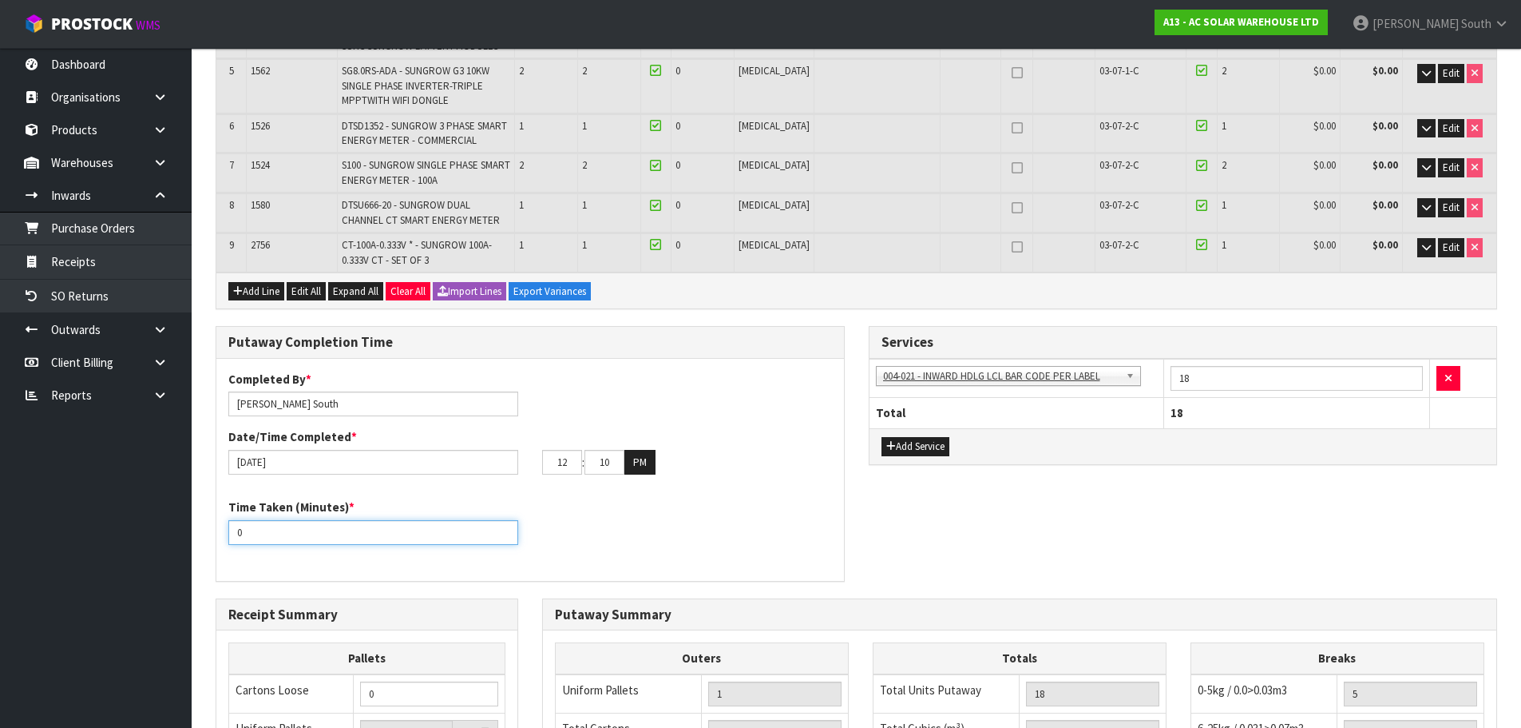
type input "30"
click at [1009, 497] on div "Putaway Completion Time Completed By * Zachary South Date/Time Completed * 02/1…" at bounding box center [857, 462] width 1306 height 272
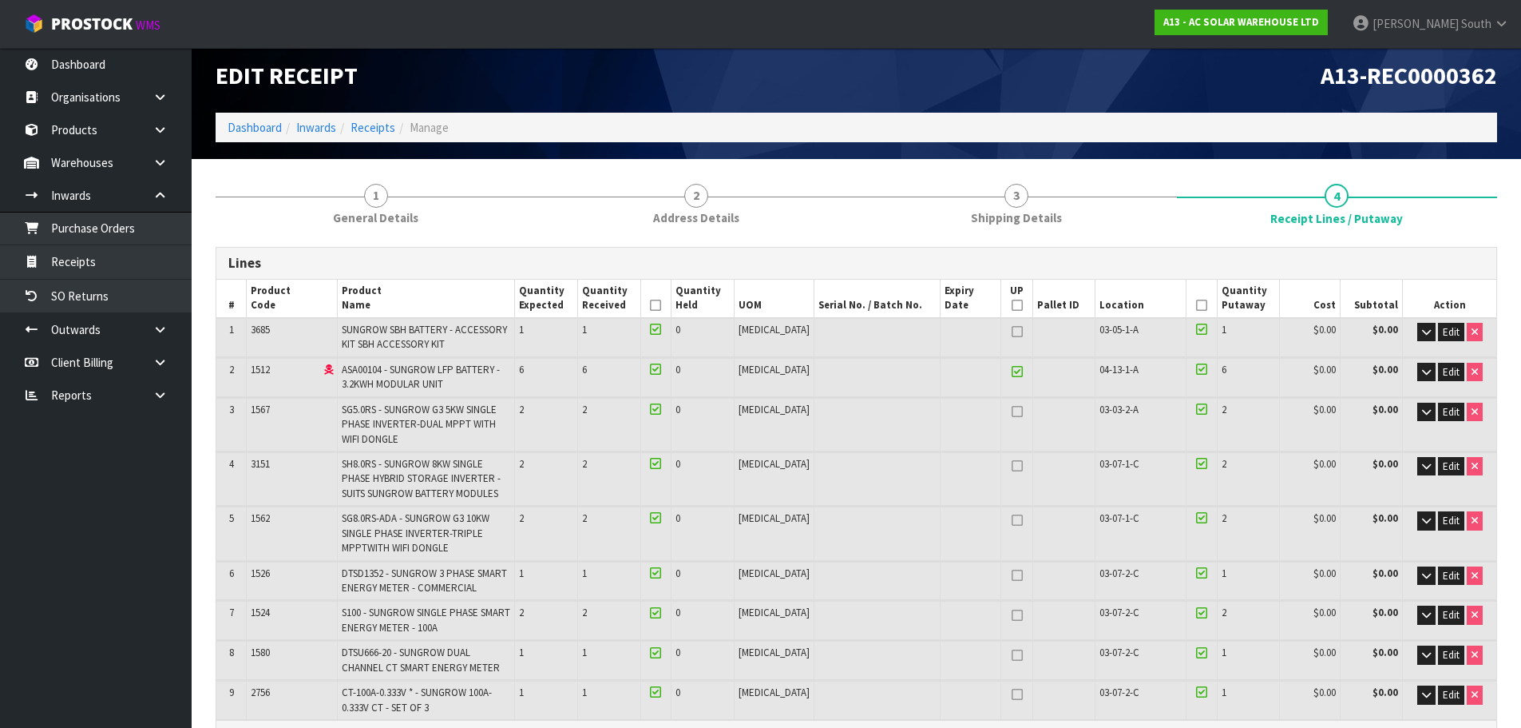
scroll to position [0, 0]
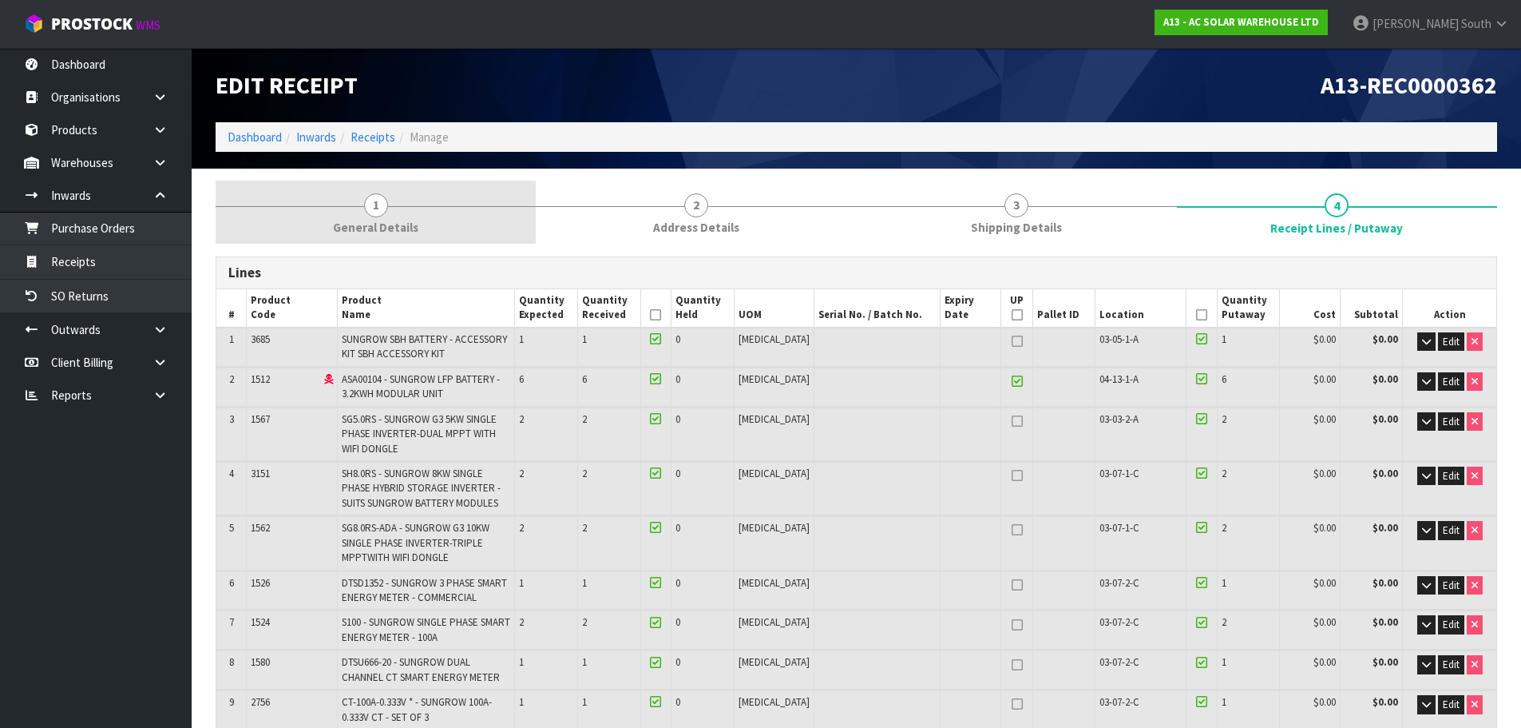
click at [416, 206] on link "1 General Details" at bounding box center [376, 211] width 320 height 63
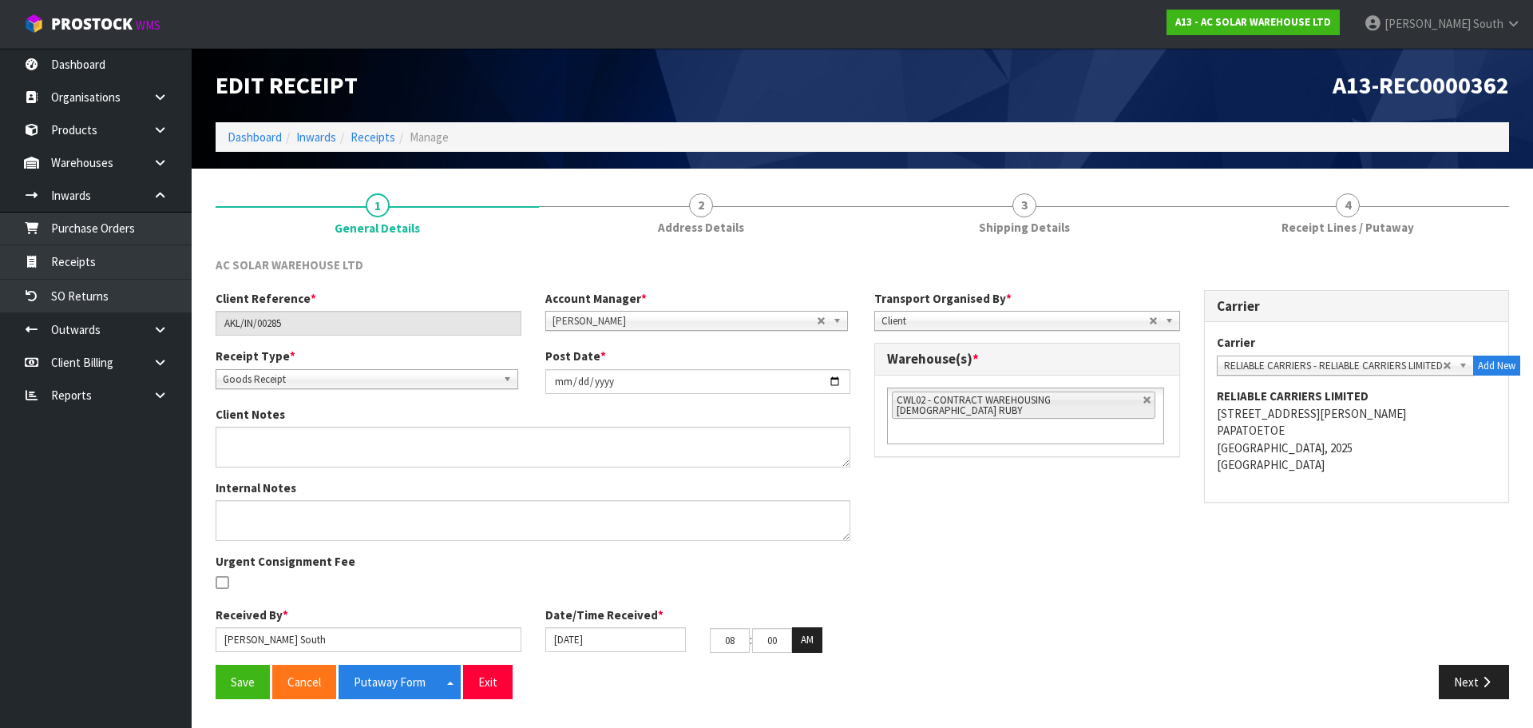
drag, startPoint x: 1001, startPoint y: 506, endPoint x: 1004, endPoint y: 516, distance: 9.9
click at [1001, 506] on div "Client Reference * AKL/IN/00285 Account Manager * Zubair Moolla Rod Giles Kirst…" at bounding box center [863, 477] width 1318 height 375
click at [1064, 503] on div "Client Reference * AKL/IN/00285 Account Manager * Zubair Moolla Rod Giles Kirst…" at bounding box center [863, 477] width 1318 height 375
click at [1133, 487] on div "Client Reference * AKL/IN/00285 Account Manager * Zubair Moolla Rod Giles Kirst…" at bounding box center [863, 477] width 1318 height 375
click at [1102, 504] on div "Client Reference * AKL/IN/00285 Account Manager * Zubair Moolla Rod Giles Kirst…" at bounding box center [863, 477] width 1318 height 375
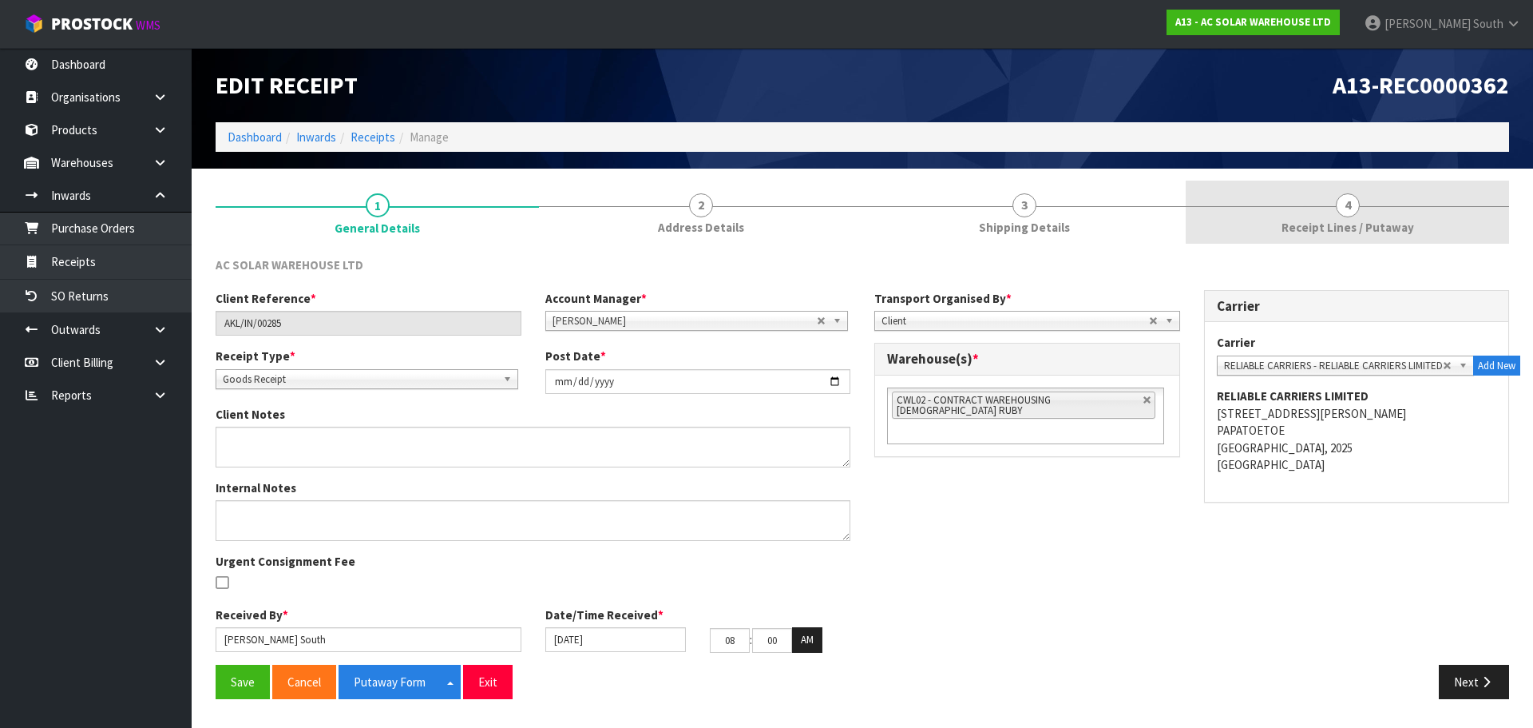
click at [1265, 219] on link "4 Receipt Lines / Putaway" at bounding box center [1347, 211] width 323 height 63
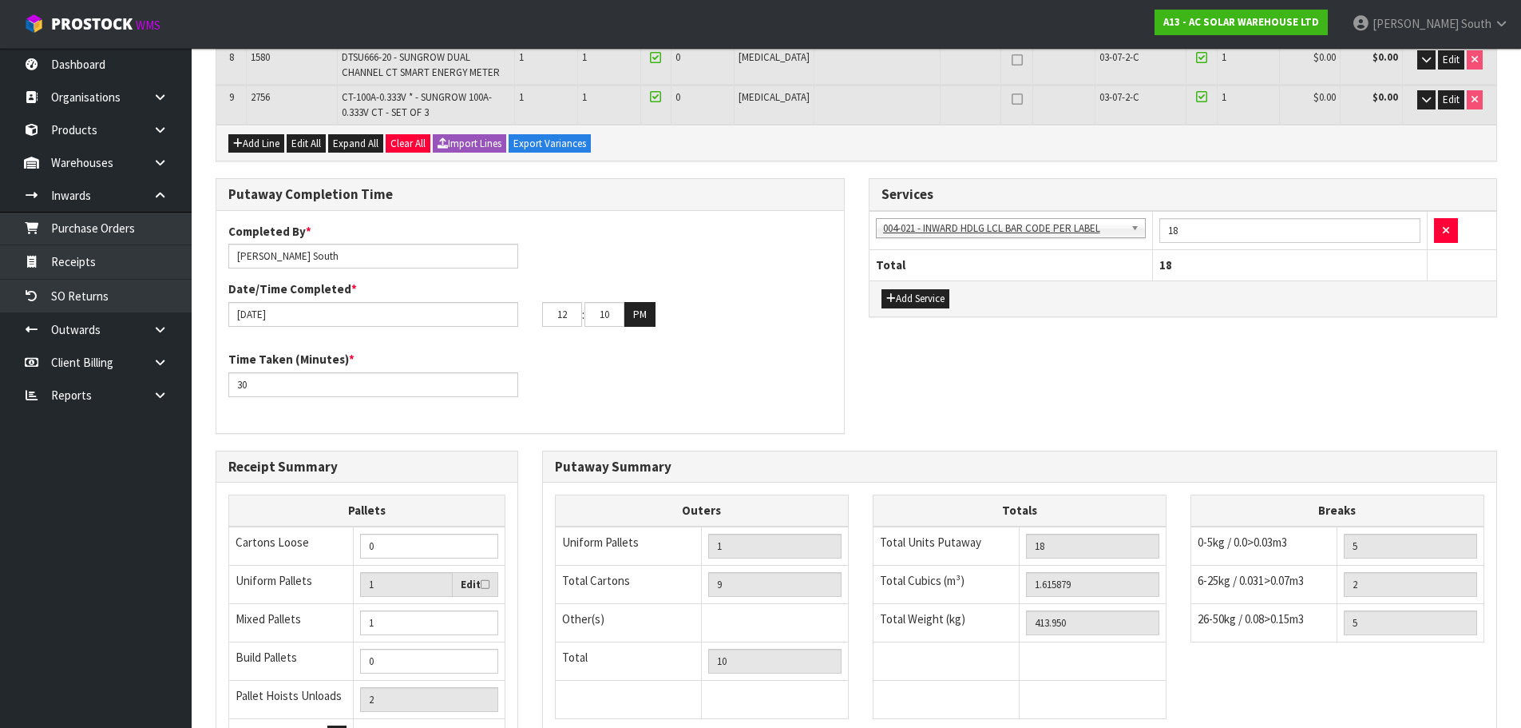
scroll to position [776, 0]
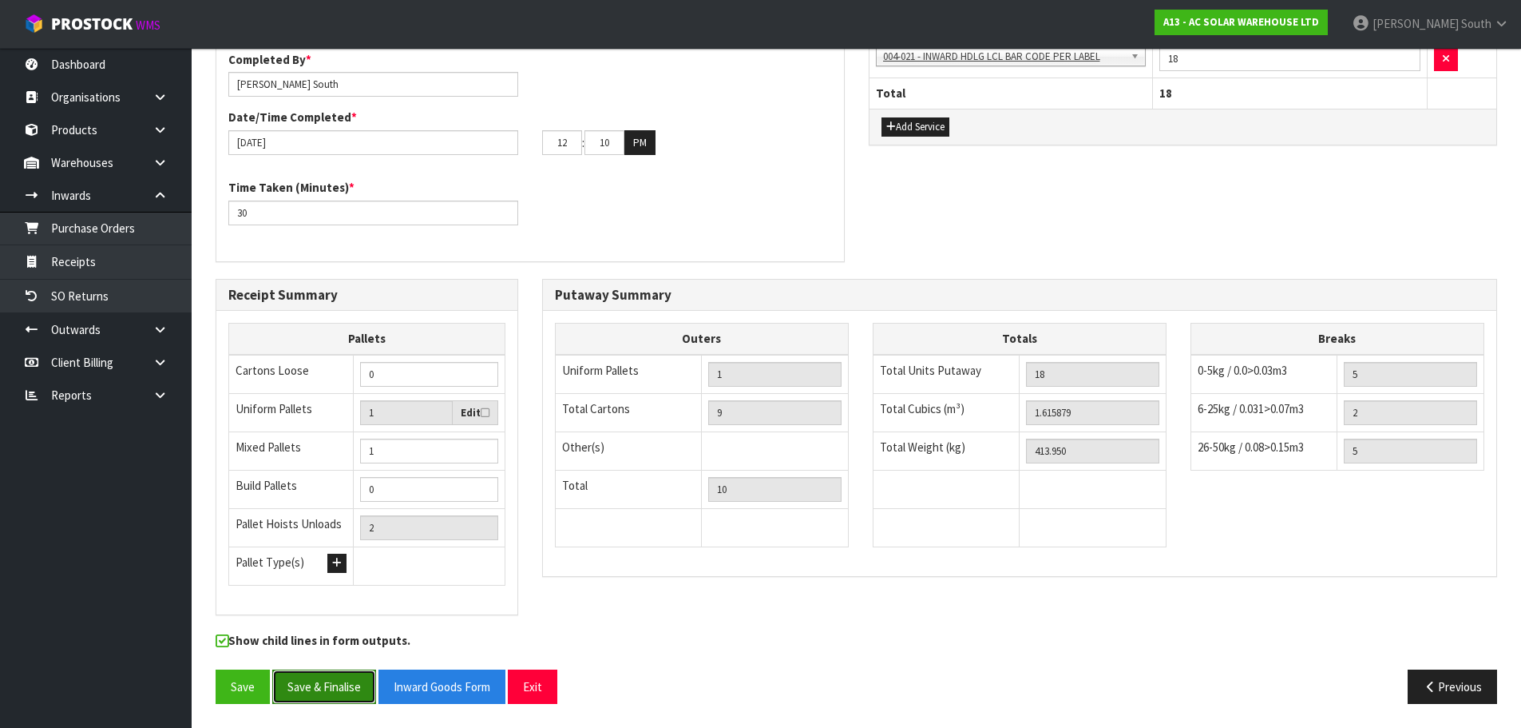
click at [323, 679] on button "Save & Finalise" at bounding box center [324, 686] width 104 height 34
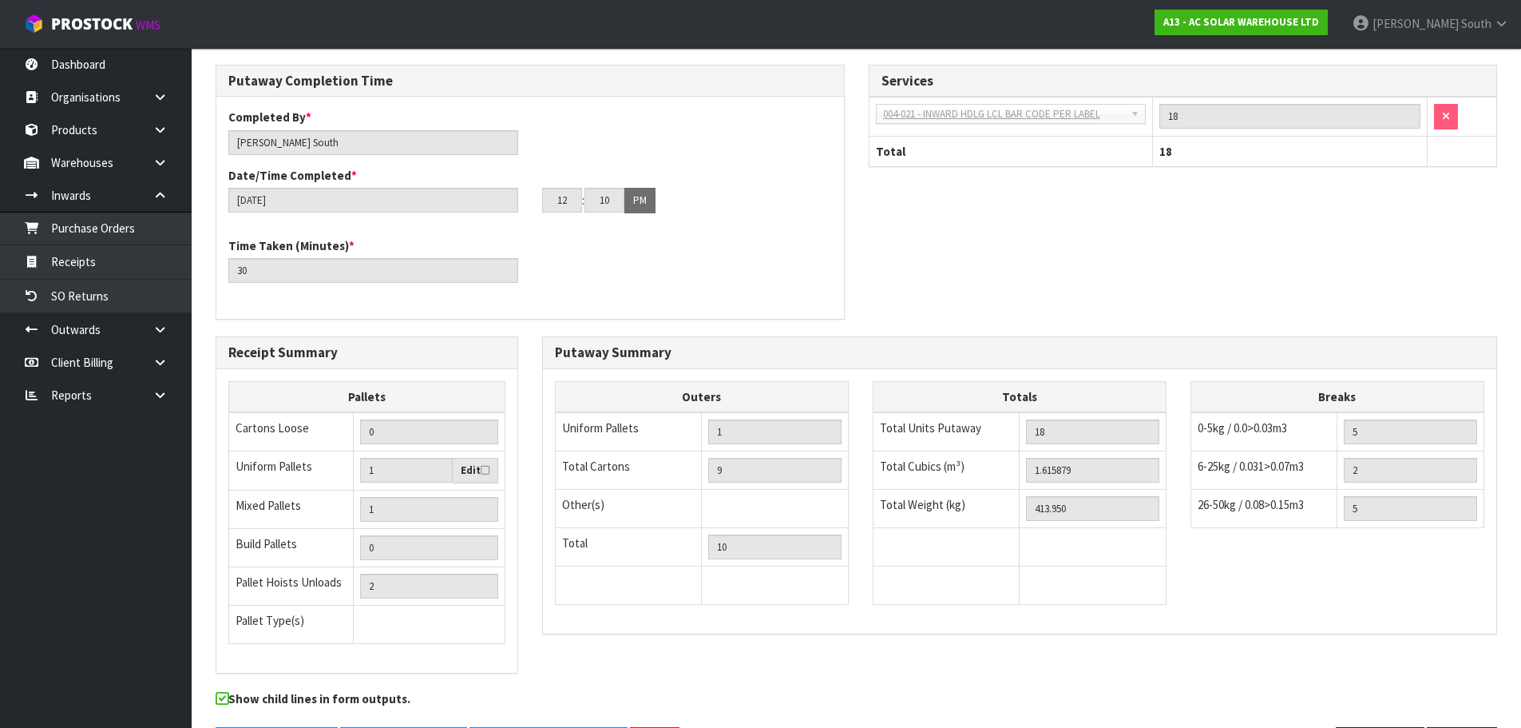
scroll to position [0, 0]
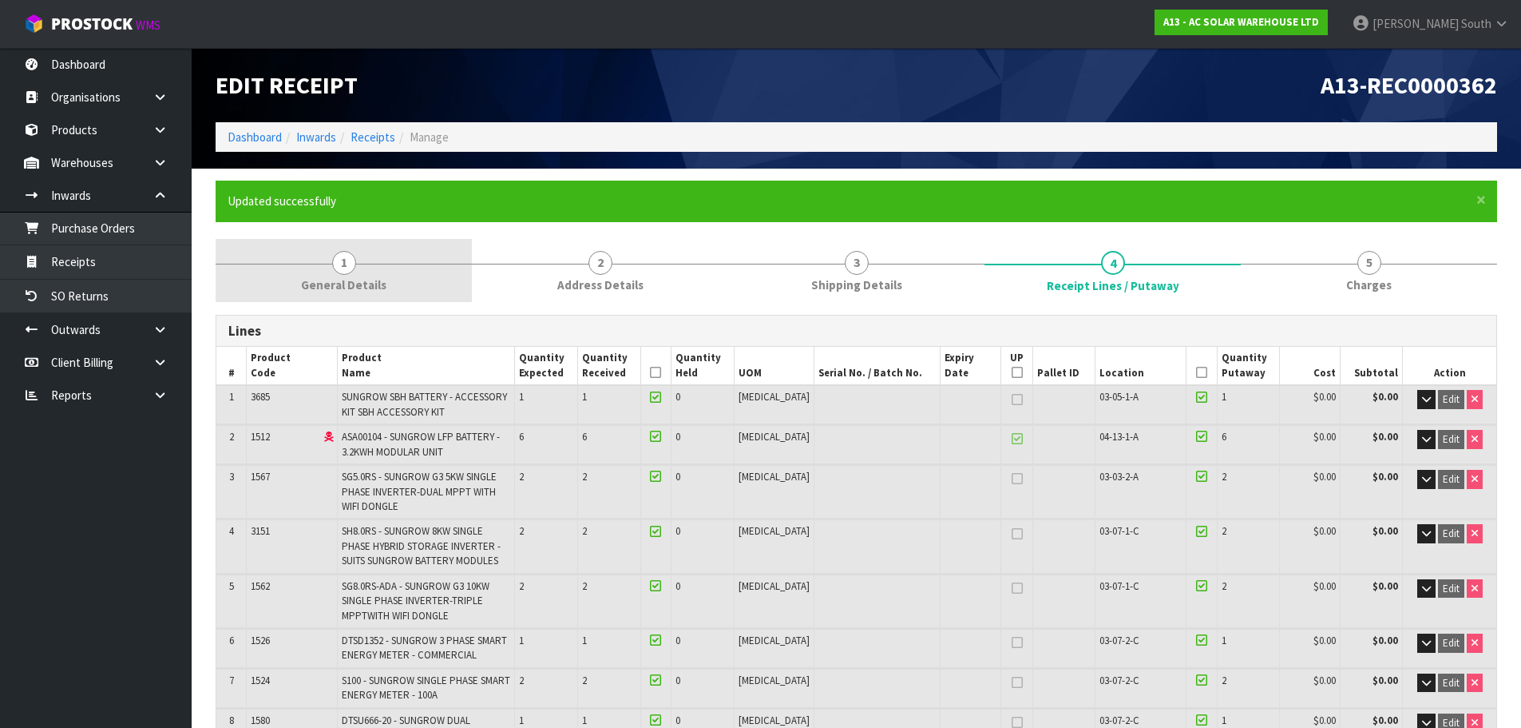
click at [224, 272] on link "1 General Details" at bounding box center [344, 270] width 256 height 63
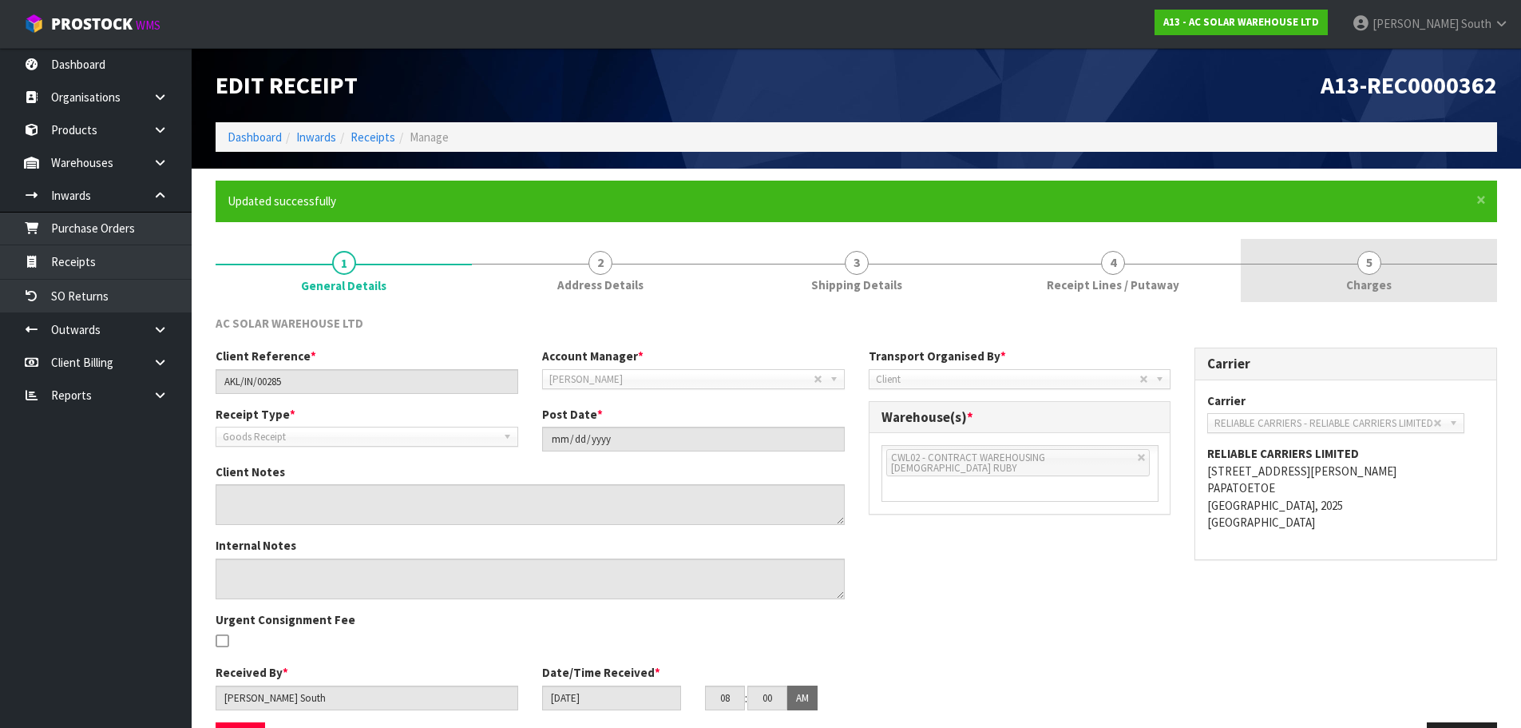
click at [1315, 287] on link "5 Charges" at bounding box center [1369, 270] width 256 height 63
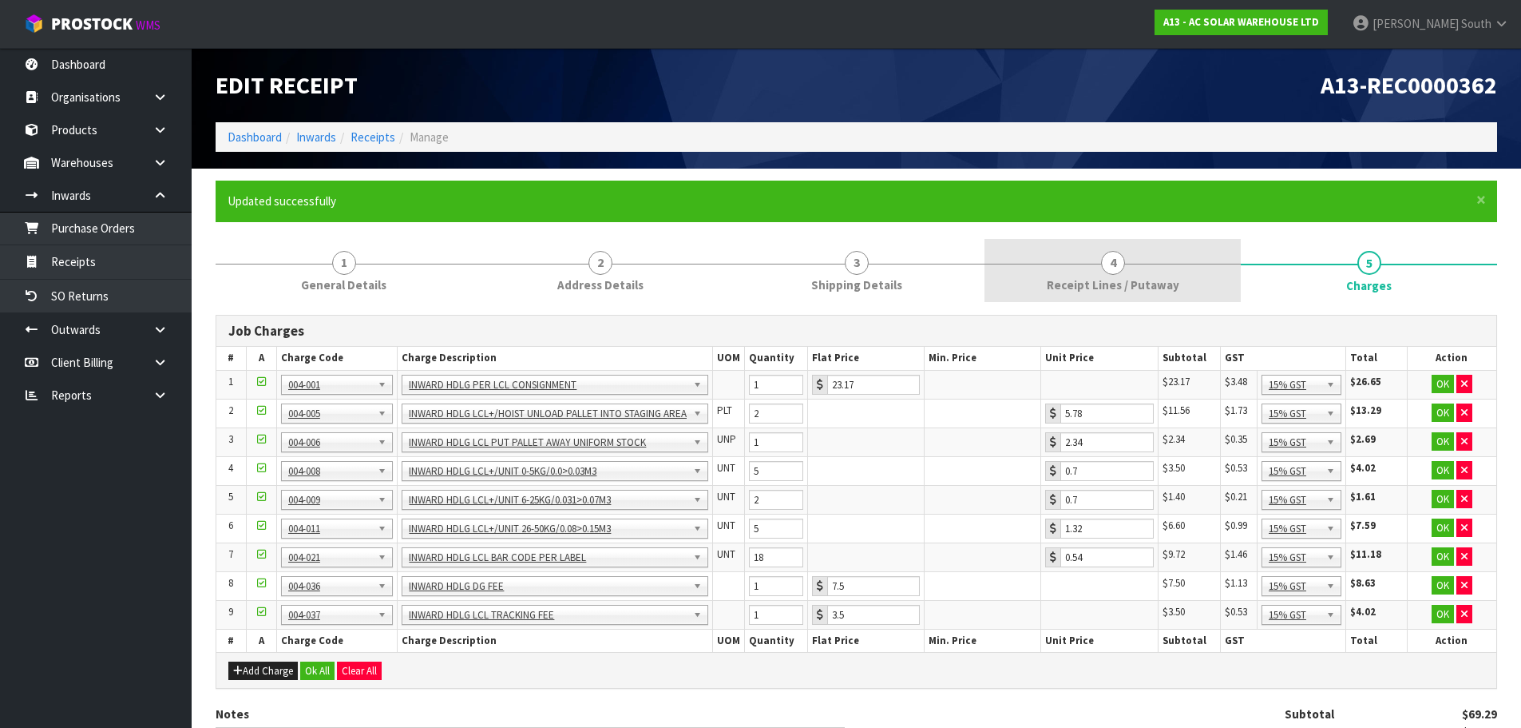
click at [1058, 276] on span "Receipt Lines / Putaway" at bounding box center [1113, 284] width 133 height 17
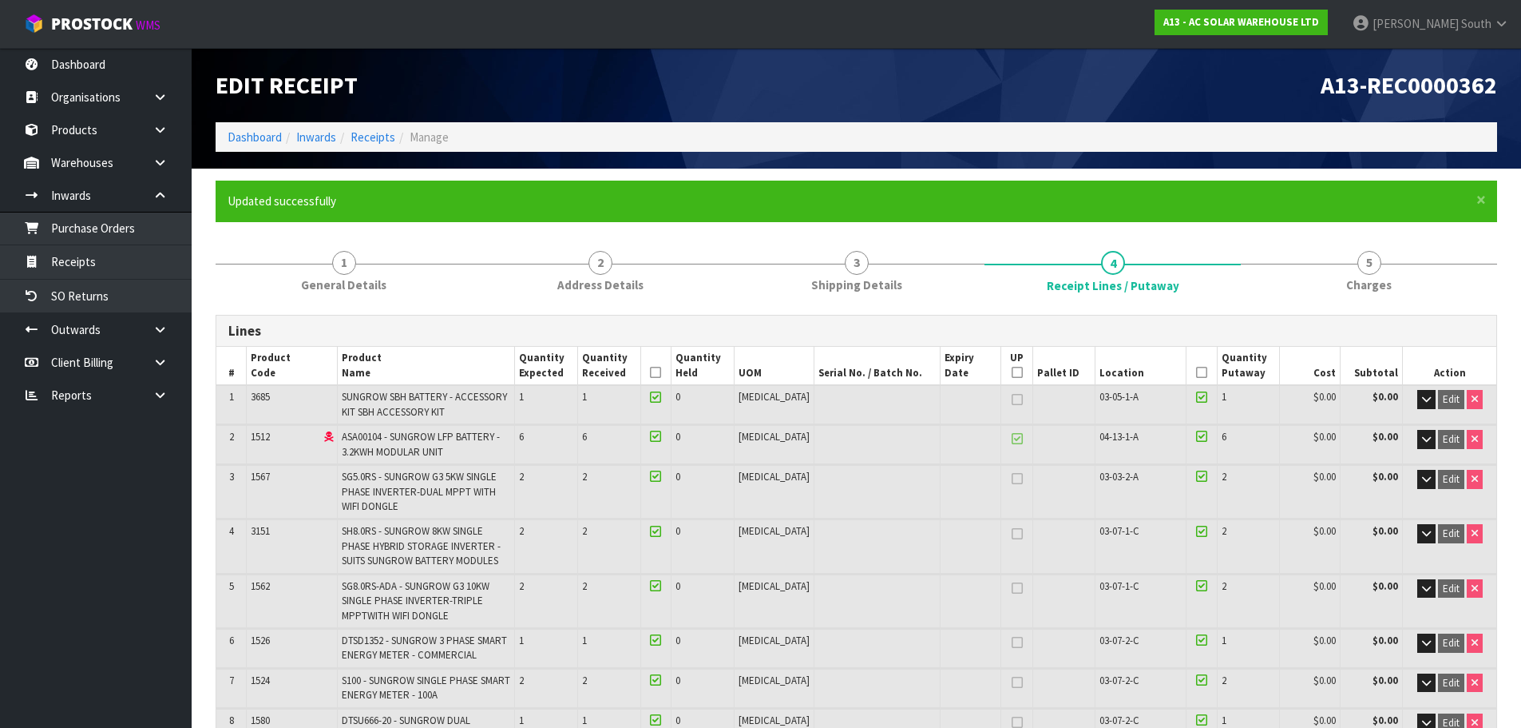
click at [1114, 86] on h1 "A13-REC0000362" at bounding box center [1183, 85] width 629 height 26
click at [1247, 84] on h1 "A13-REC0000362" at bounding box center [1183, 85] width 629 height 26
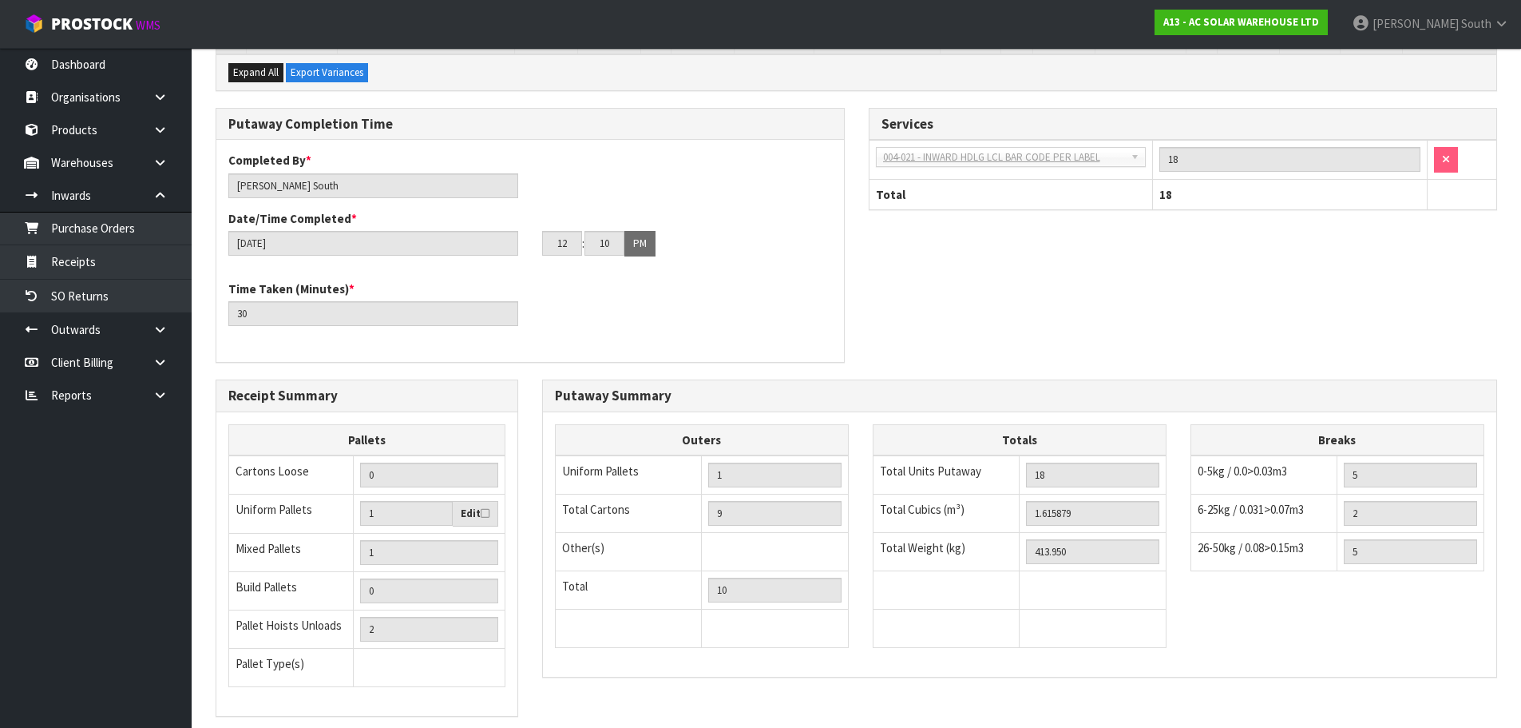
scroll to position [835, 0]
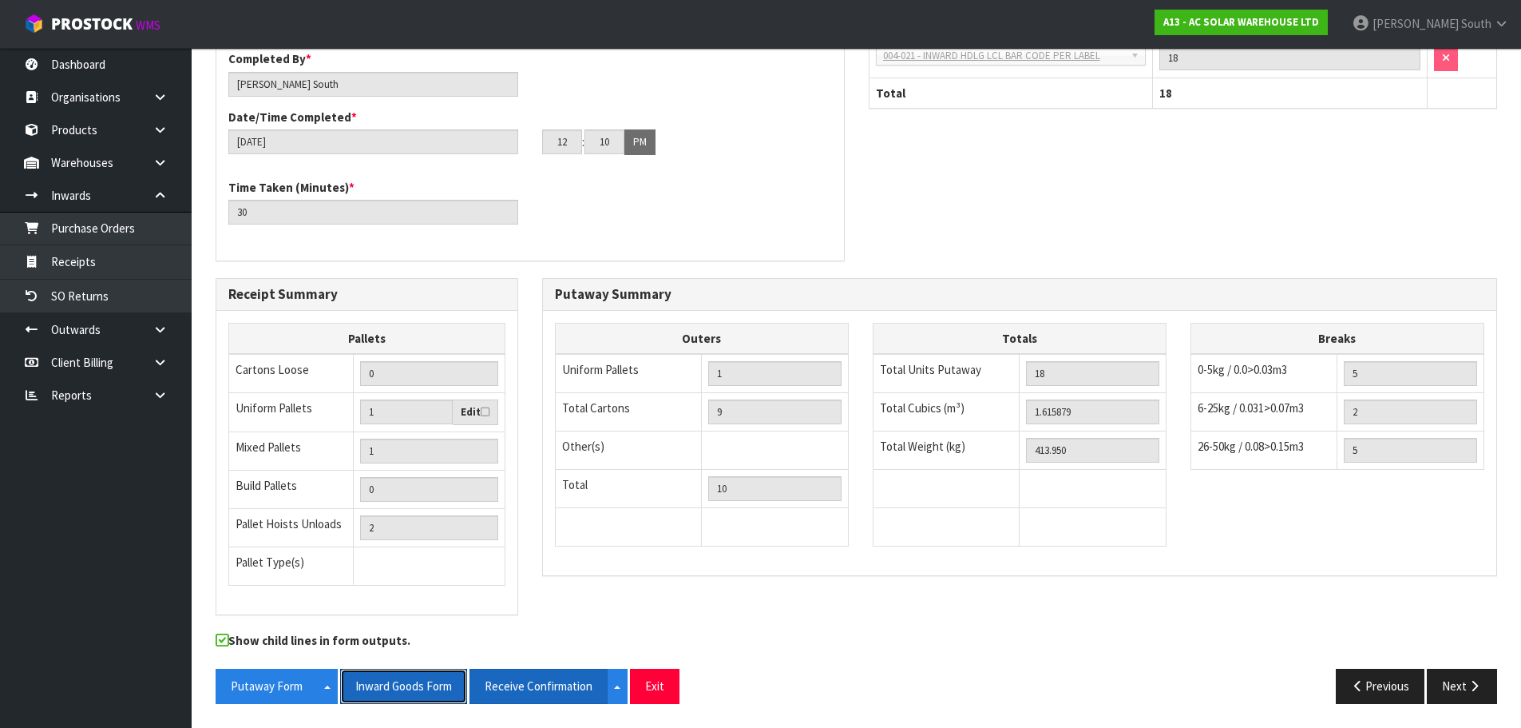
drag, startPoint x: 431, startPoint y: 689, endPoint x: 504, endPoint y: 689, distance: 72.7
click at [431, 689] on button "Inward Goods Form" at bounding box center [403, 685] width 127 height 34
click at [650, 688] on button "Exit" at bounding box center [655, 685] width 50 height 34
